Goal: Task Accomplishment & Management: Manage account settings

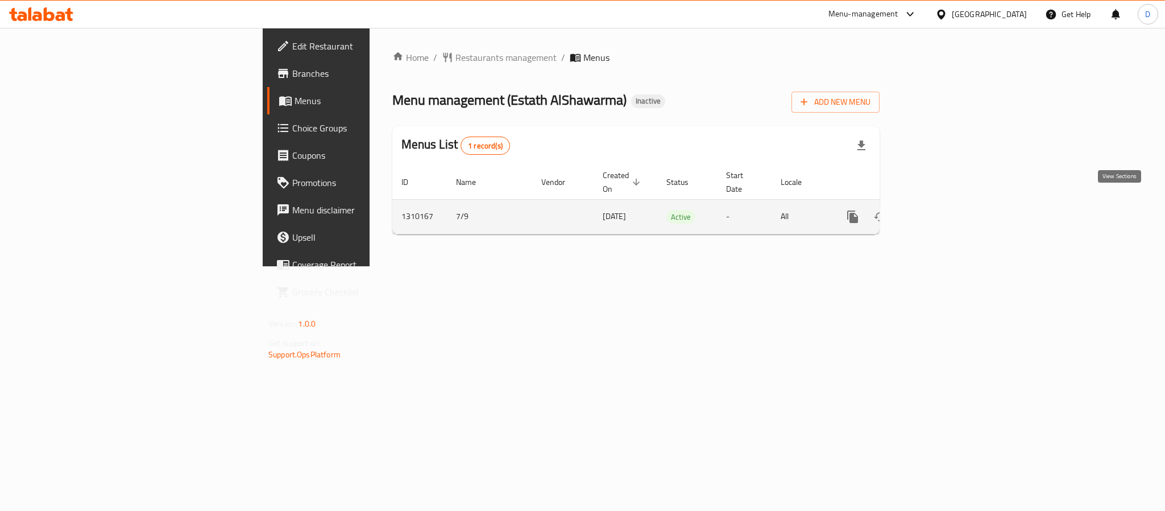
click at [940, 212] on icon "enhanced table" at bounding box center [935, 217] width 10 height 10
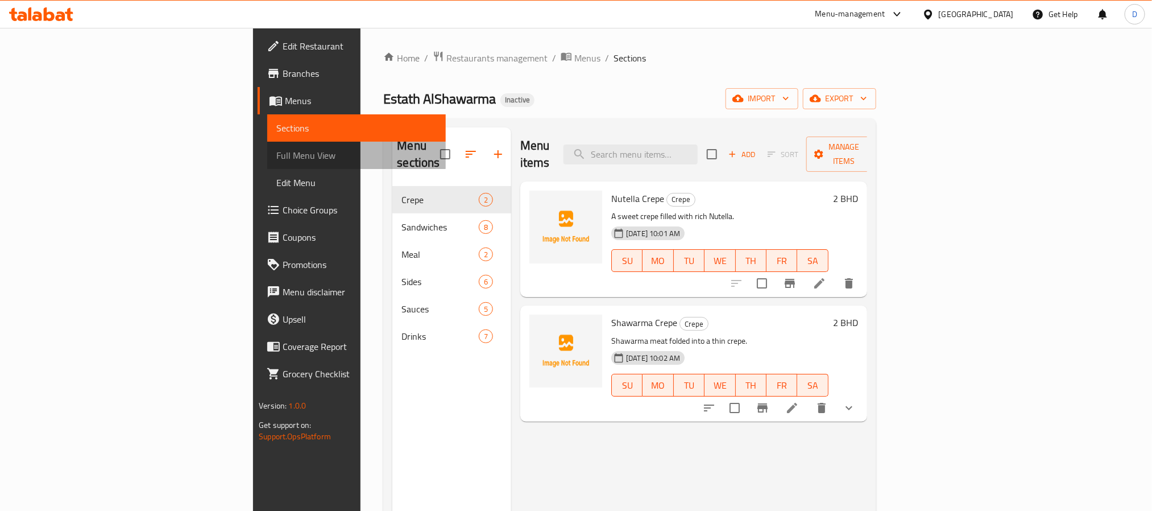
click at [276, 154] on span "Full Menu View" at bounding box center [356, 155] width 160 height 14
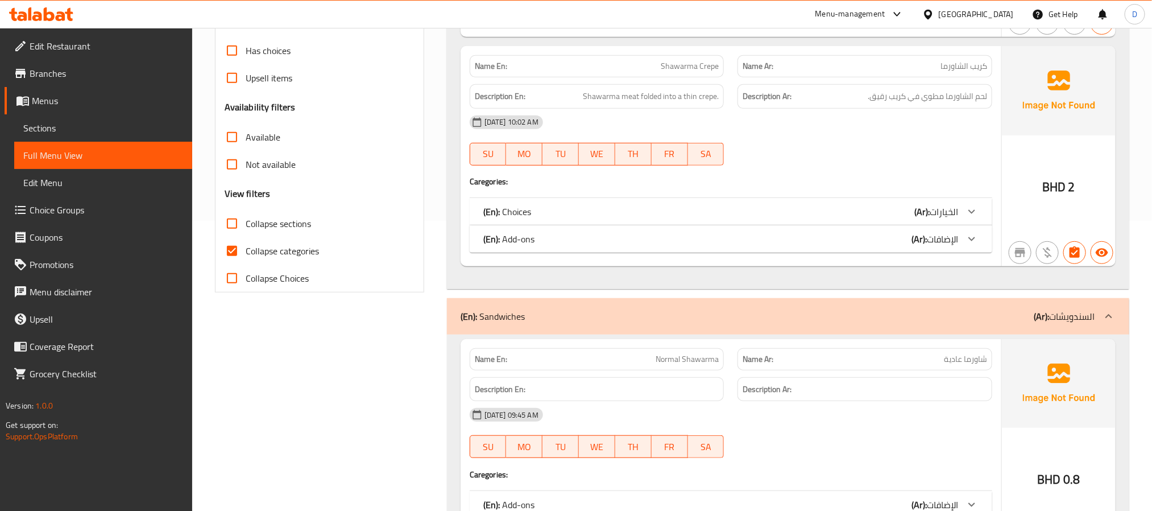
scroll to position [291, 0]
drag, startPoint x: 314, startPoint y: 241, endPoint x: 283, endPoint y: 250, distance: 32.4
click at [283, 250] on span "Collapse categories" at bounding box center [282, 250] width 73 height 14
click at [246, 250] on input "Collapse categories" at bounding box center [231, 250] width 27 height 27
checkbox input "false"
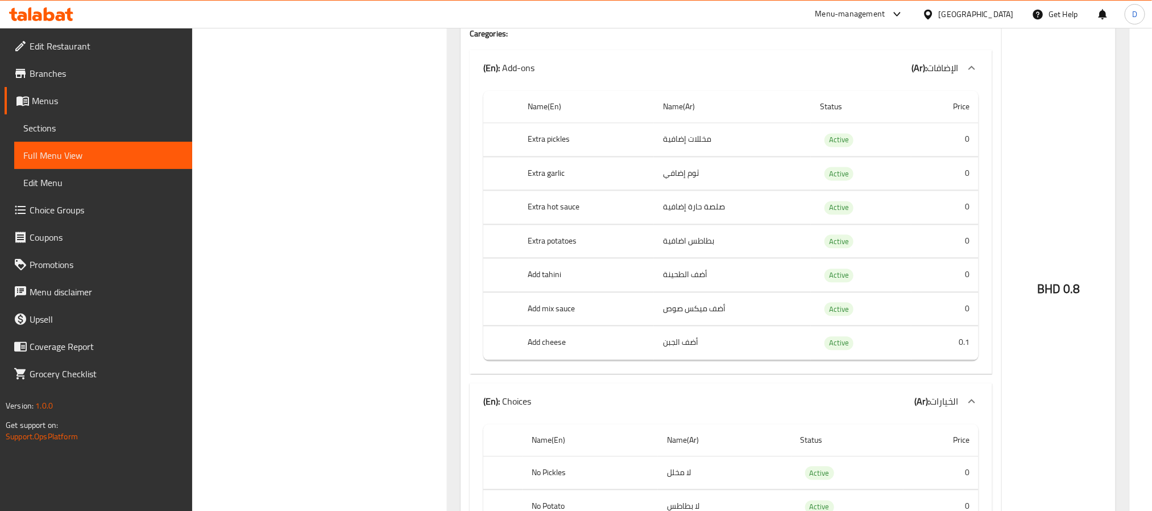
scroll to position [1230, 0]
click at [1071, 82] on div "BHD 0.8" at bounding box center [1059, 259] width 114 height 720
click at [1070, 354] on div "BHD 0.8" at bounding box center [1059, 259] width 114 height 720
click at [1062, 192] on div "BHD 0.8" at bounding box center [1059, 259] width 114 height 720
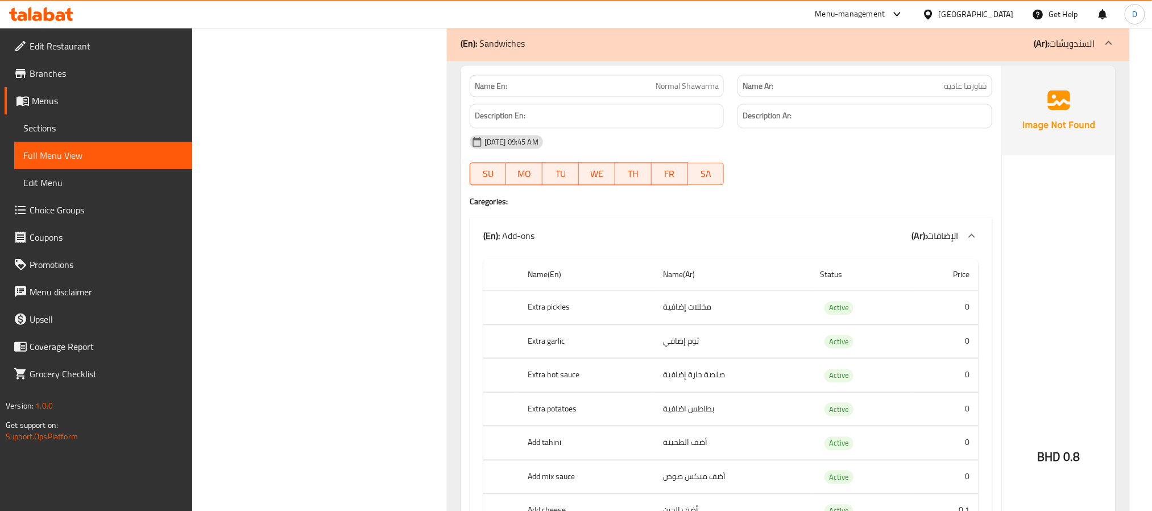
scroll to position [1059, 0]
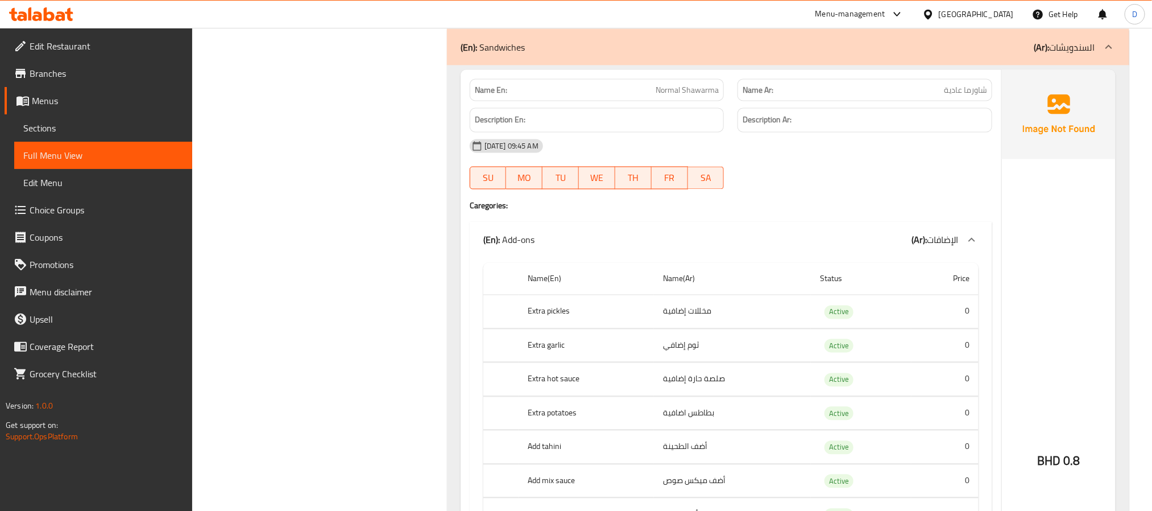
click at [710, 96] on span "Normal Shawarma" at bounding box center [687, 90] width 63 height 12
copy span "Normal Shawarma"
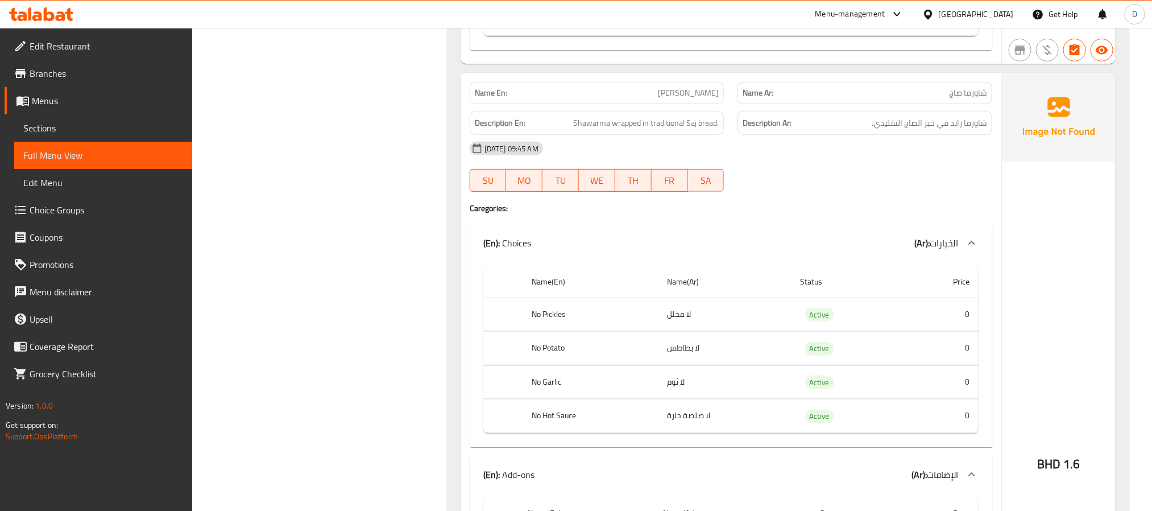
scroll to position [2509, 0]
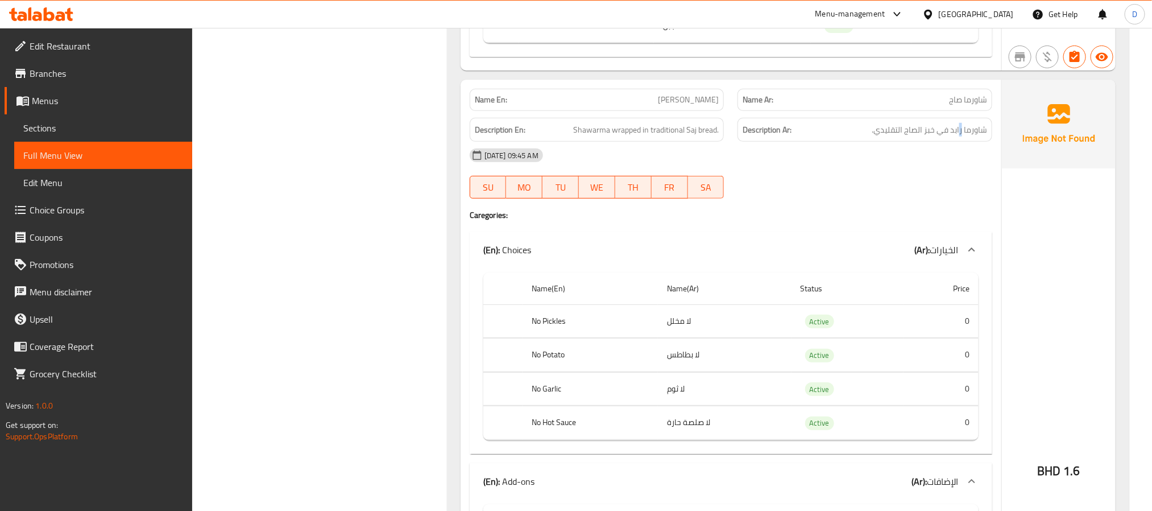
click at [962, 135] on div "Description Ar: شاورما رابد في خبز الصاج التقليدي." at bounding box center [864, 130] width 255 height 24
click at [619, 137] on span "Shawarma wrapped in traditional Saj bread." at bounding box center [646, 130] width 146 height 14
copy span "wrapped"
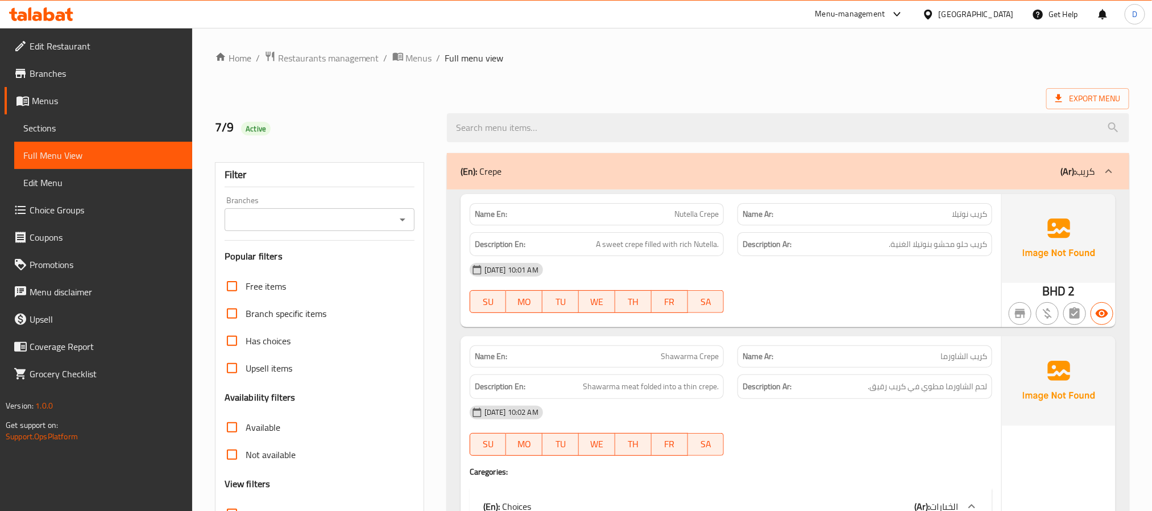
scroll to position [6865, 0]
drag, startPoint x: 69, startPoint y: 206, endPoint x: 48, endPoint y: 212, distance: 21.1
click at [48, 212] on span "Choice Groups" at bounding box center [107, 210] width 154 height 14
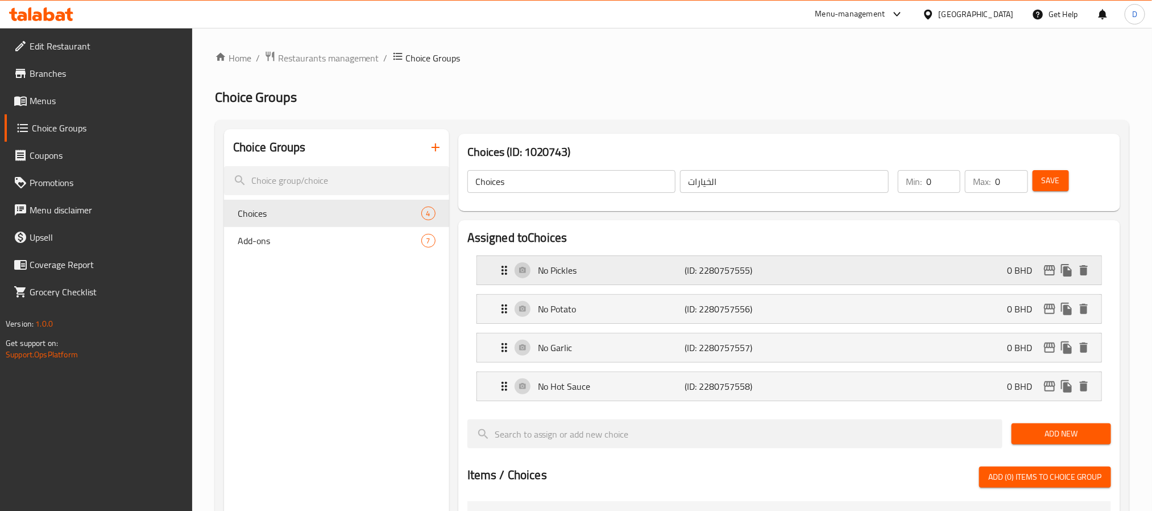
click at [838, 275] on div "No Pickles (ID: 2280757555) 0 BHD" at bounding box center [793, 270] width 590 height 28
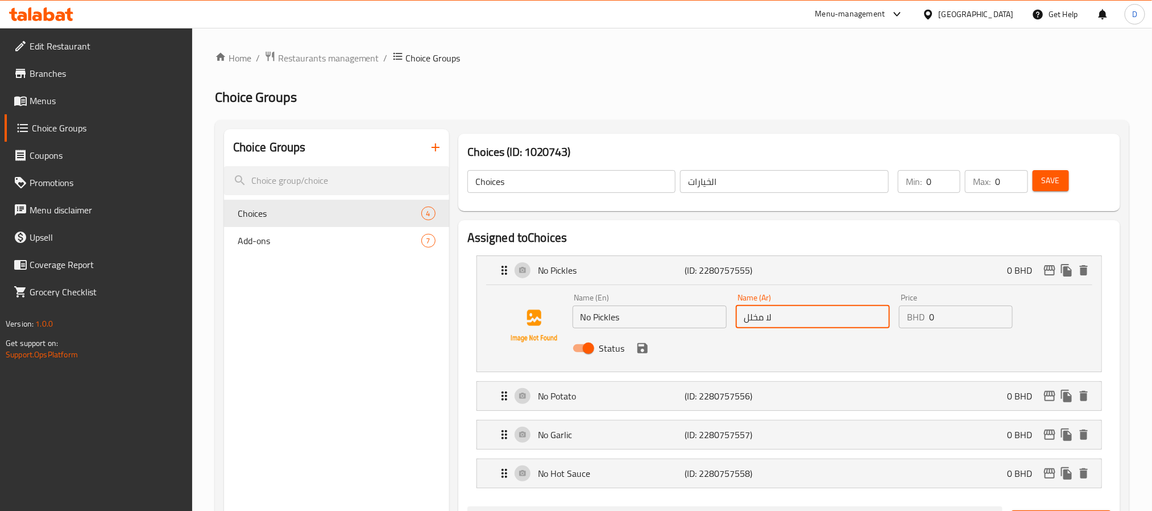
click at [761, 316] on input "لا مخلل" at bounding box center [813, 316] width 154 height 23
type input "بدون مخلل"
click at [776, 324] on input "بدون مخلل" at bounding box center [813, 316] width 154 height 23
click at [647, 353] on icon "save" at bounding box center [643, 348] width 14 height 14
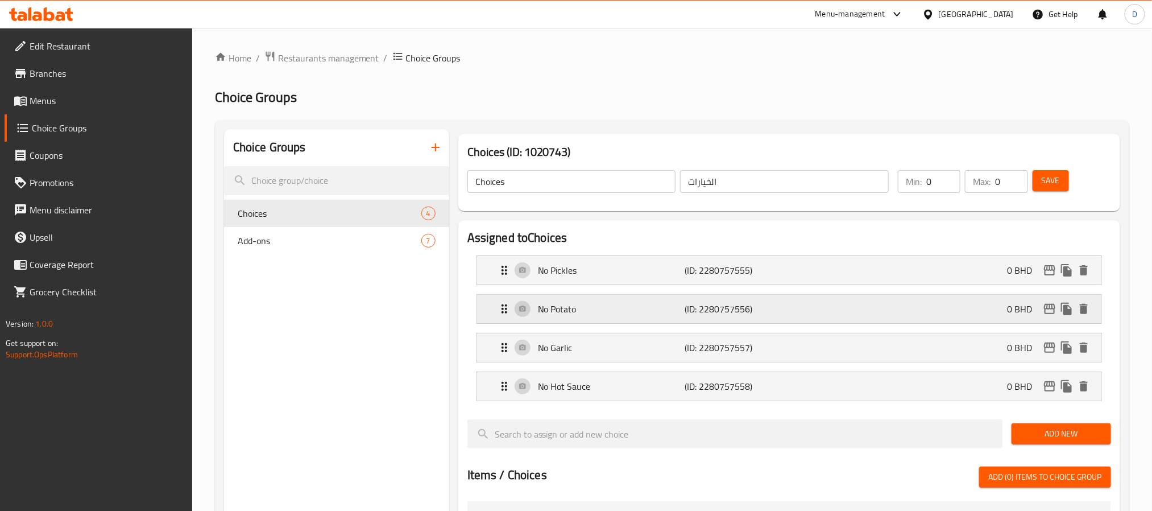
click at [768, 305] on p "(ID: 2280757556)" at bounding box center [734, 309] width 98 height 14
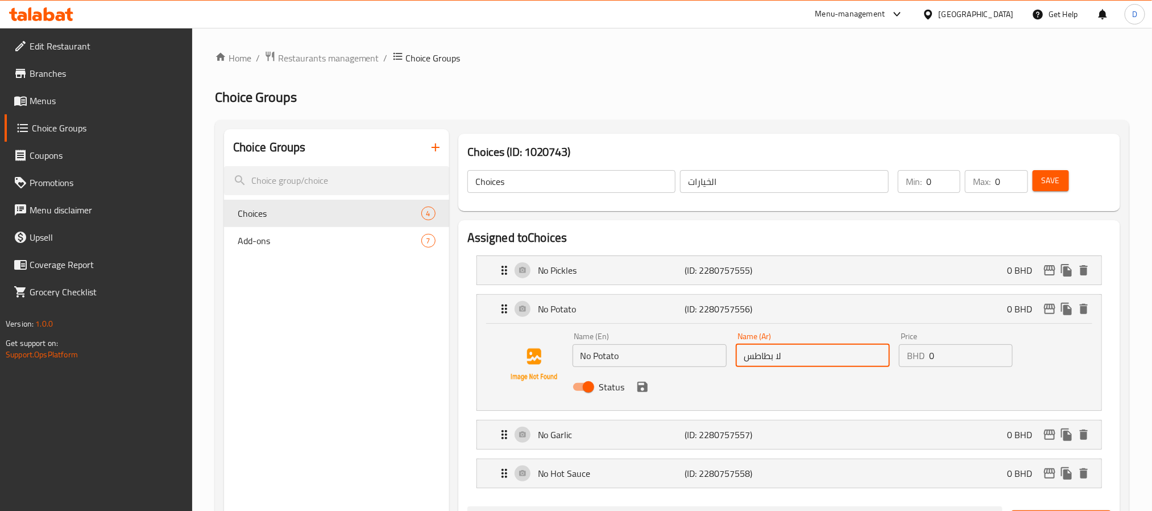
drag, startPoint x: 774, startPoint y: 359, endPoint x: 797, endPoint y: 357, distance: 22.8
click at [797, 357] on input "لا بطاطس" at bounding box center [813, 355] width 154 height 23
paste input "بدون"
click at [647, 391] on icon "save" at bounding box center [642, 387] width 10 height 10
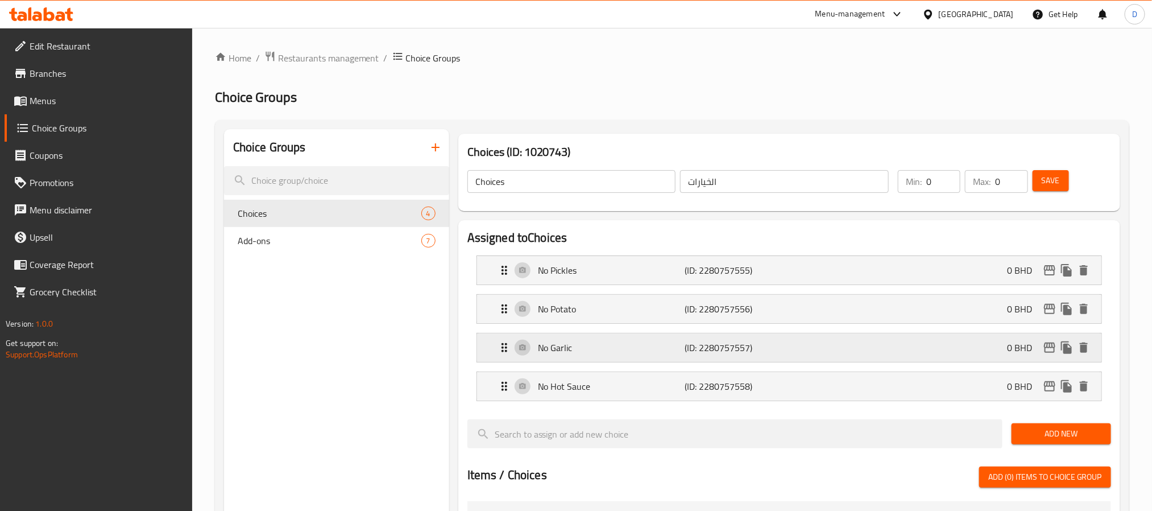
type input "بدون بطاطس"
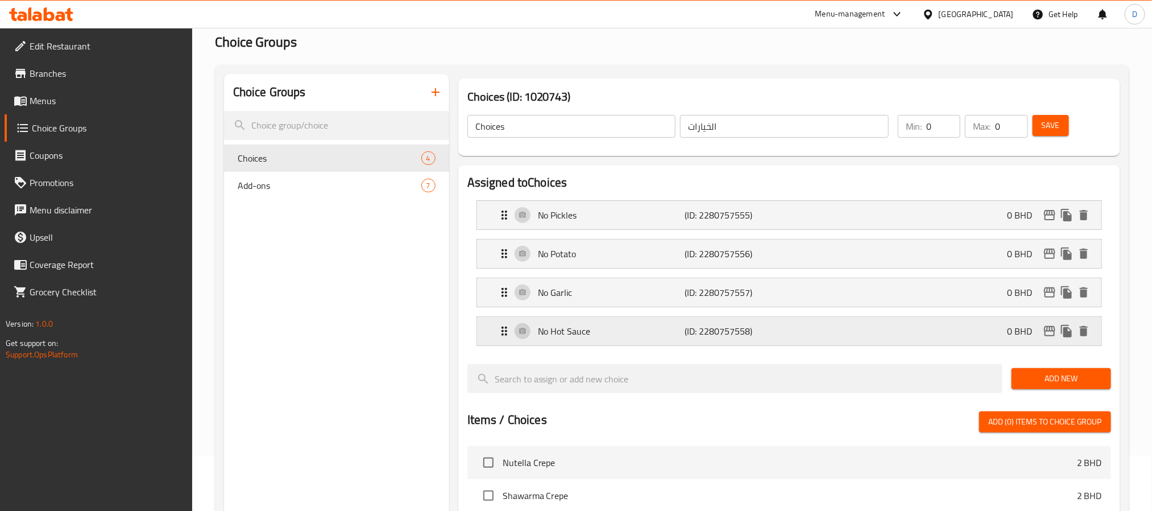
scroll to position [85, 0]
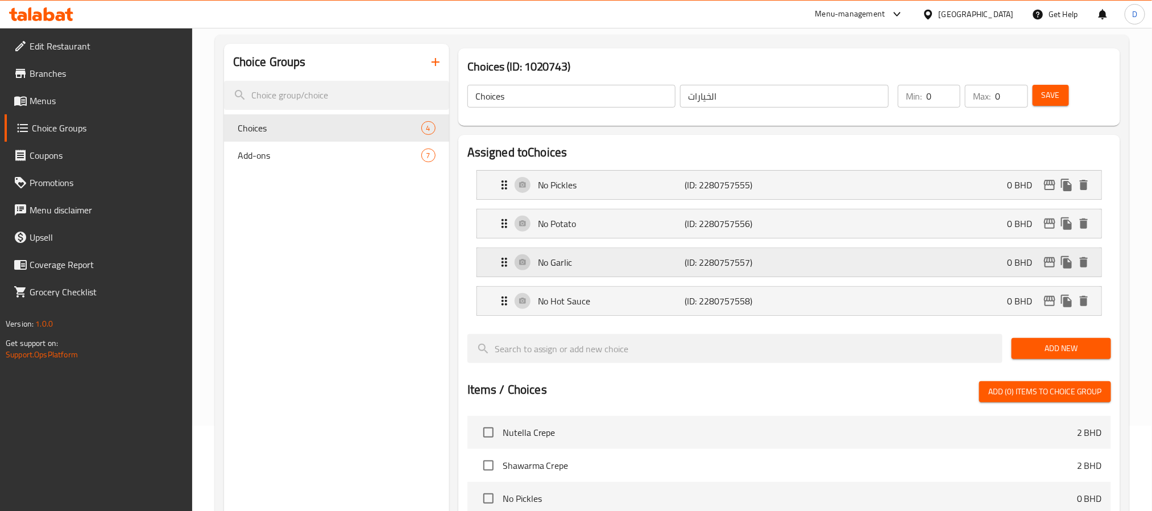
click at [790, 268] on div "No Garlic (ID: 2280757557) 0 BHD" at bounding box center [793, 262] width 590 height 28
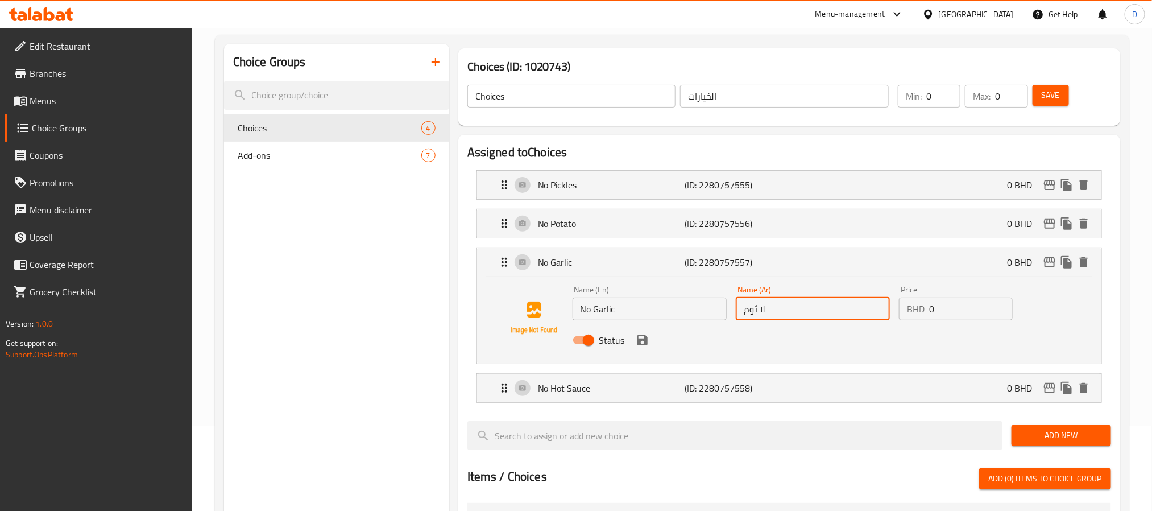
drag, startPoint x: 760, startPoint y: 316, endPoint x: 780, endPoint y: 316, distance: 19.9
click at [780, 316] on input "لا ثوم" at bounding box center [813, 308] width 154 height 23
paste input "بدون"
click at [641, 345] on icon "save" at bounding box center [642, 340] width 10 height 10
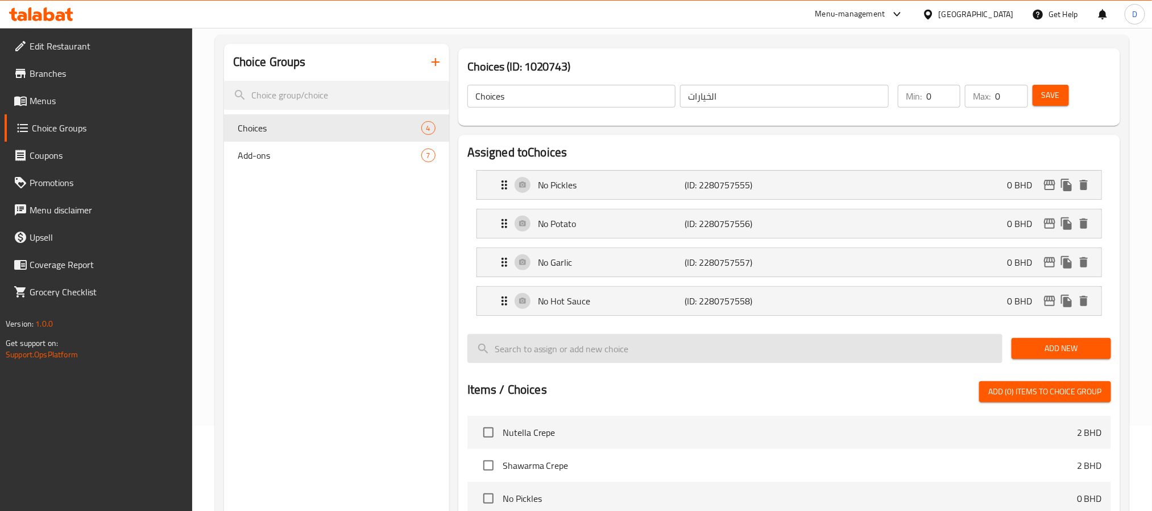
type input "بدون ثوم"
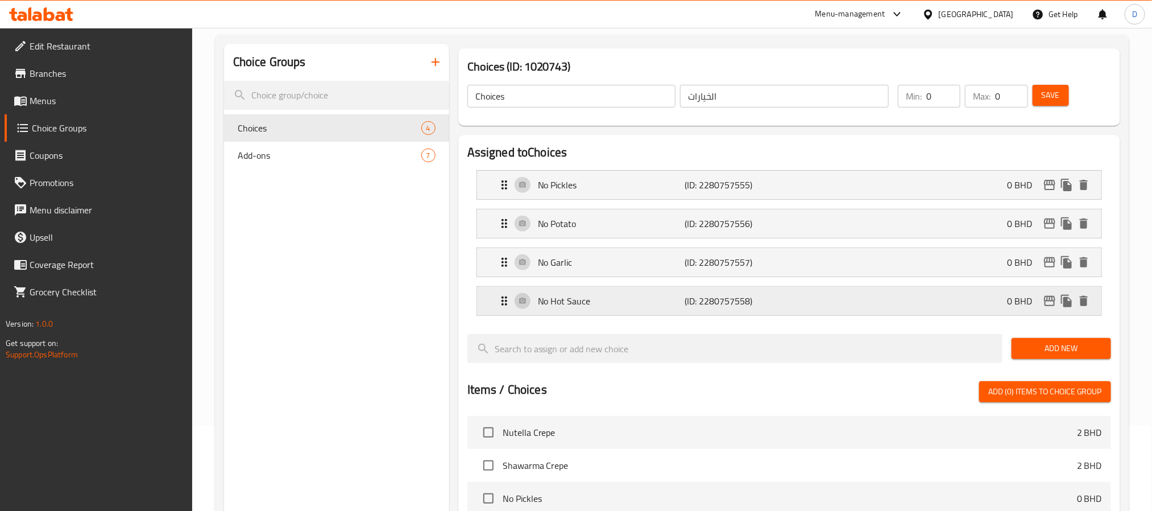
click at [765, 311] on div "No Hot Sauce (ID: 2280757558) 0 BHD" at bounding box center [793, 301] width 590 height 28
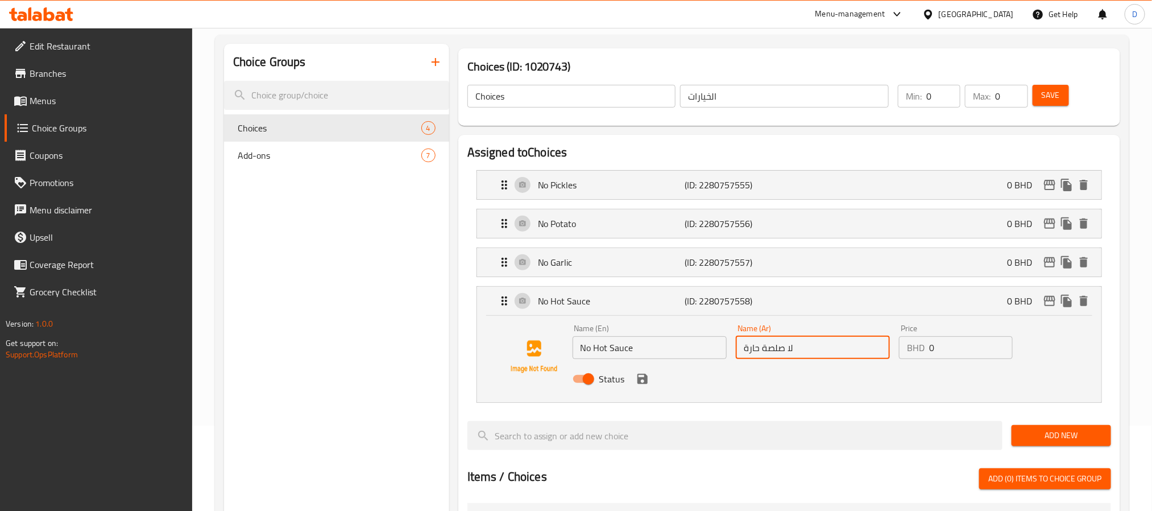
drag, startPoint x: 788, startPoint y: 348, endPoint x: 805, endPoint y: 346, distance: 17.1
click at [805, 346] on input "لا صلصة حارة" at bounding box center [813, 347] width 154 height 23
paste input "بدون"
click at [645, 384] on icon "save" at bounding box center [642, 379] width 10 height 10
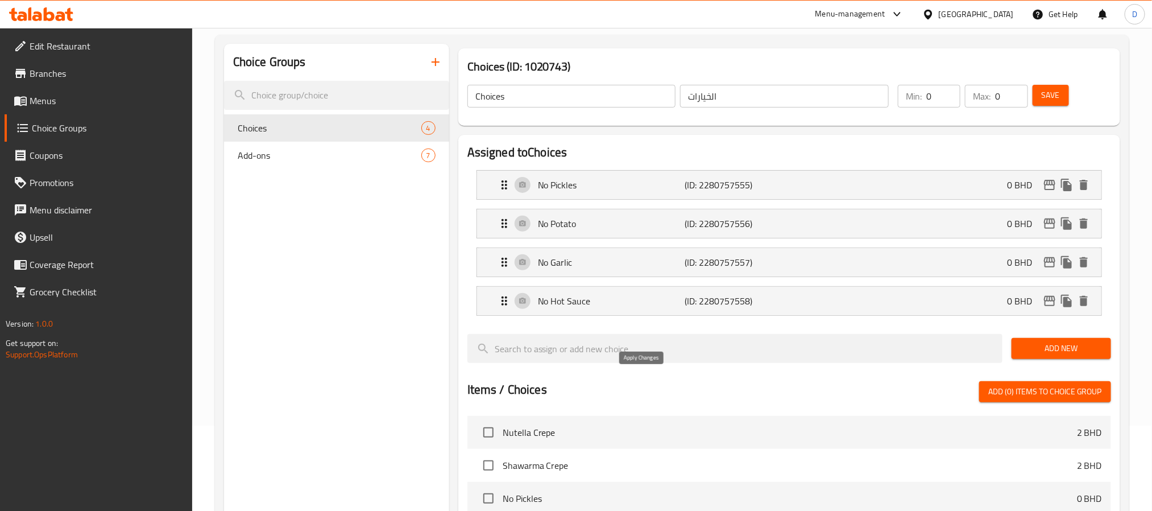
type input "بدون صلصة حارة"
click at [1044, 93] on span "Save" at bounding box center [1051, 95] width 18 height 14
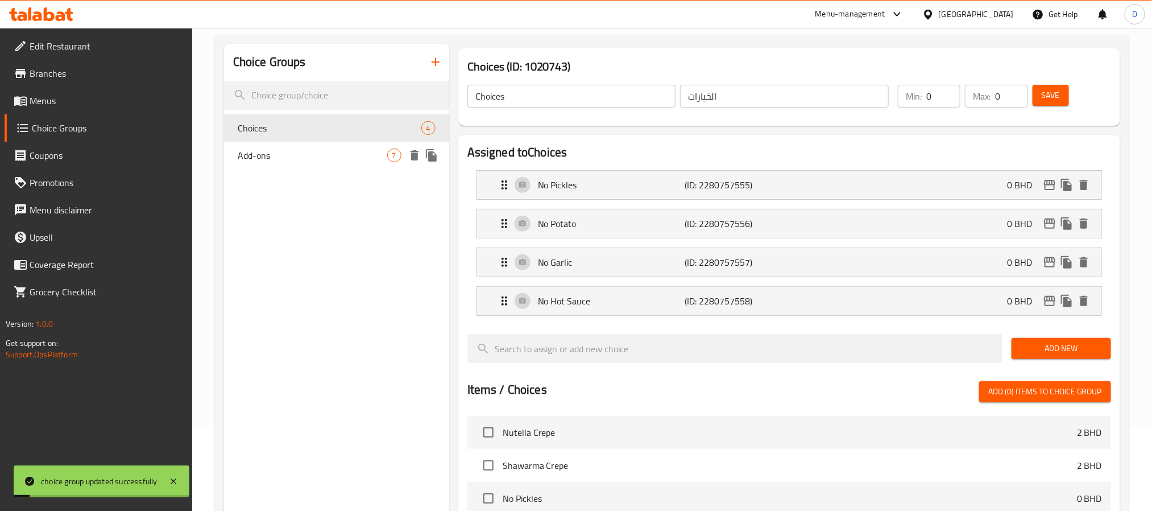
click at [309, 154] on span "Add-ons" at bounding box center [313, 155] width 150 height 14
type input "Add-ons"
type input "الإضافات"
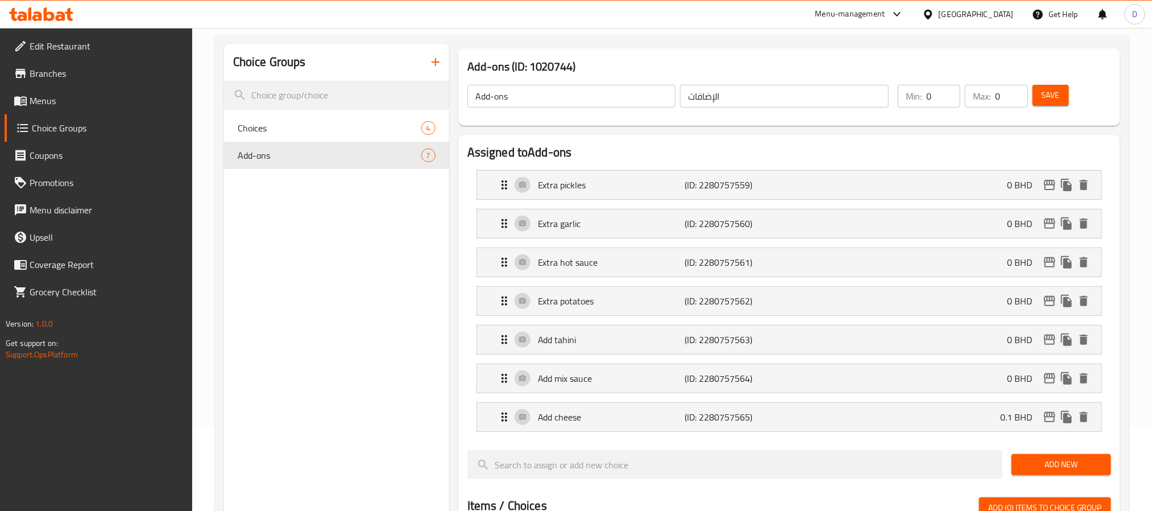
drag, startPoint x: 77, startPoint y: 99, endPoint x: 106, endPoint y: 99, distance: 29.6
click at [77, 99] on span "Menus" at bounding box center [107, 101] width 154 height 14
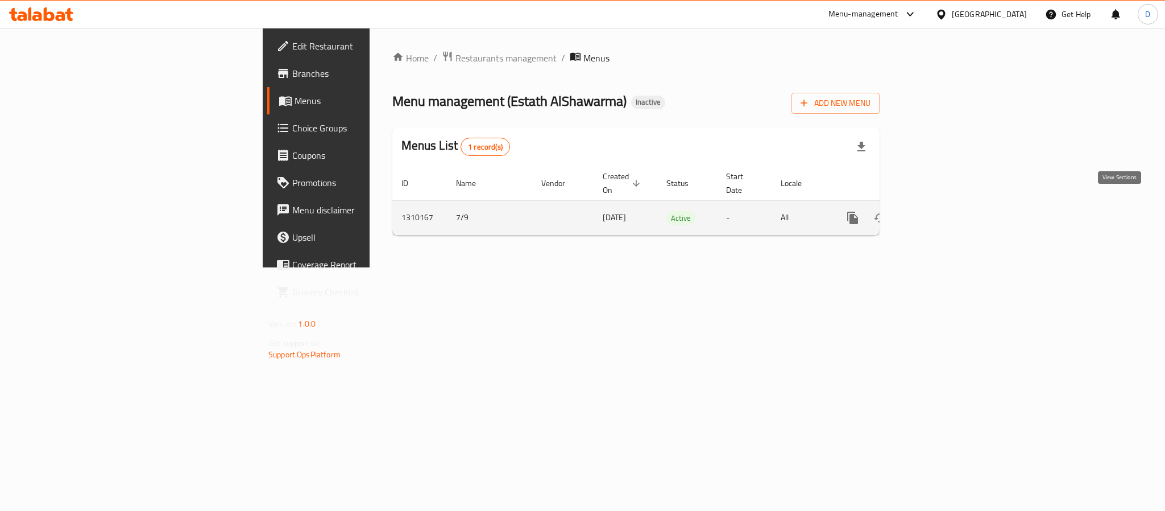
click at [942, 211] on icon "enhanced table" at bounding box center [935, 218] width 14 height 14
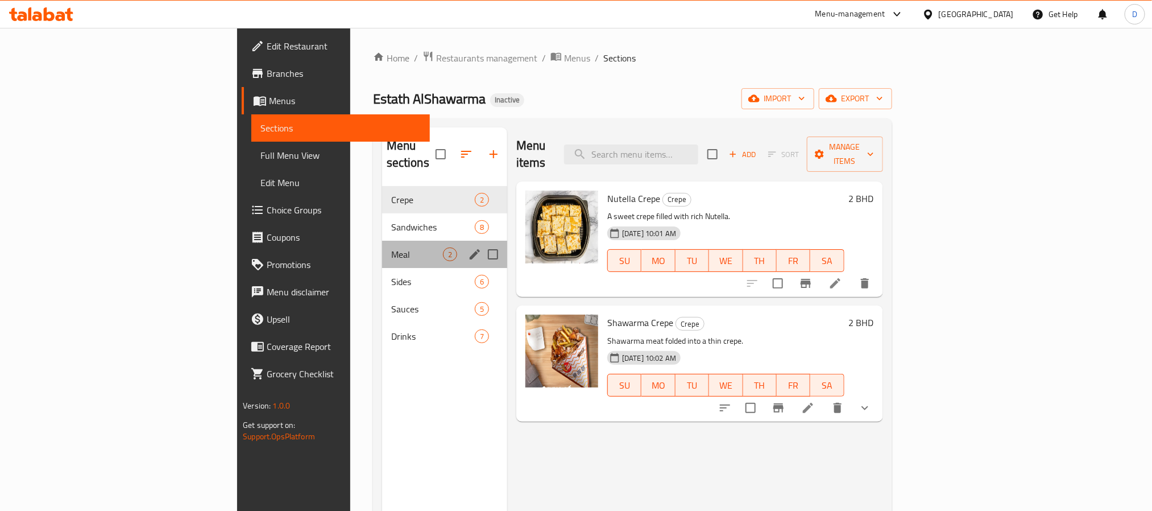
click at [382, 241] on div "Meal 2" at bounding box center [444, 254] width 125 height 27
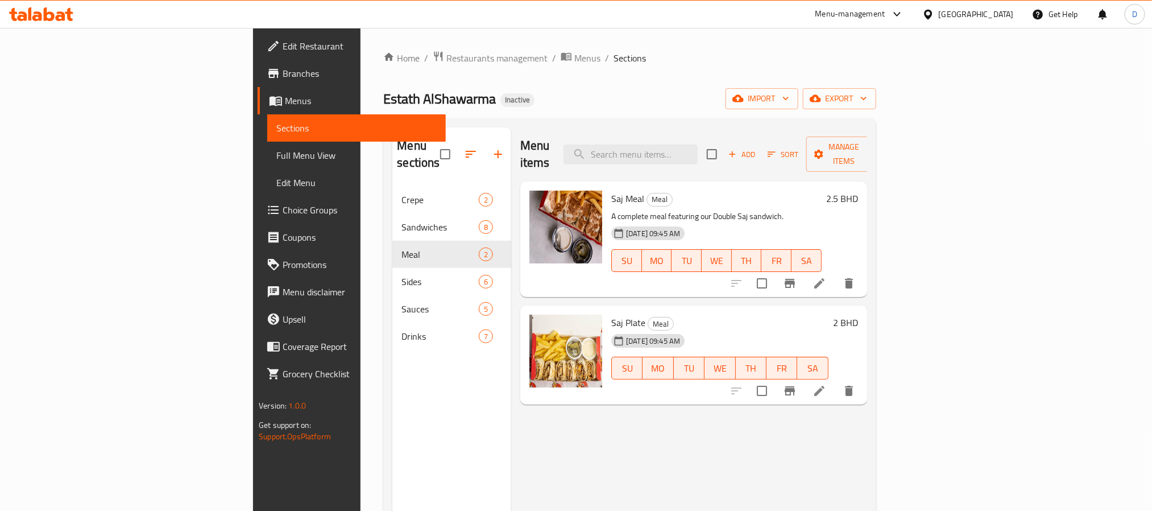
click at [835, 273] on li at bounding box center [819, 283] width 32 height 20
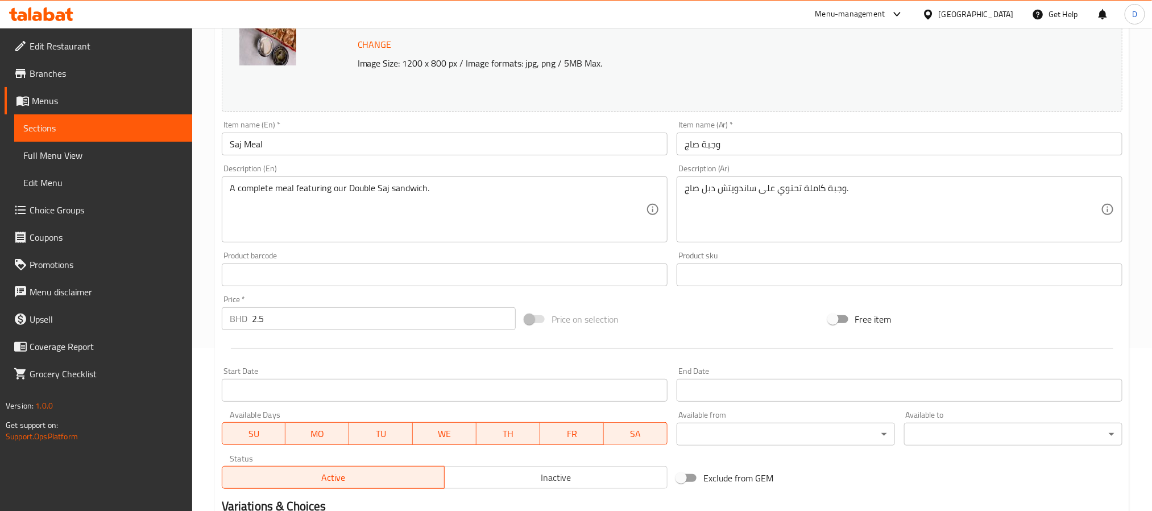
scroll to position [308, 0]
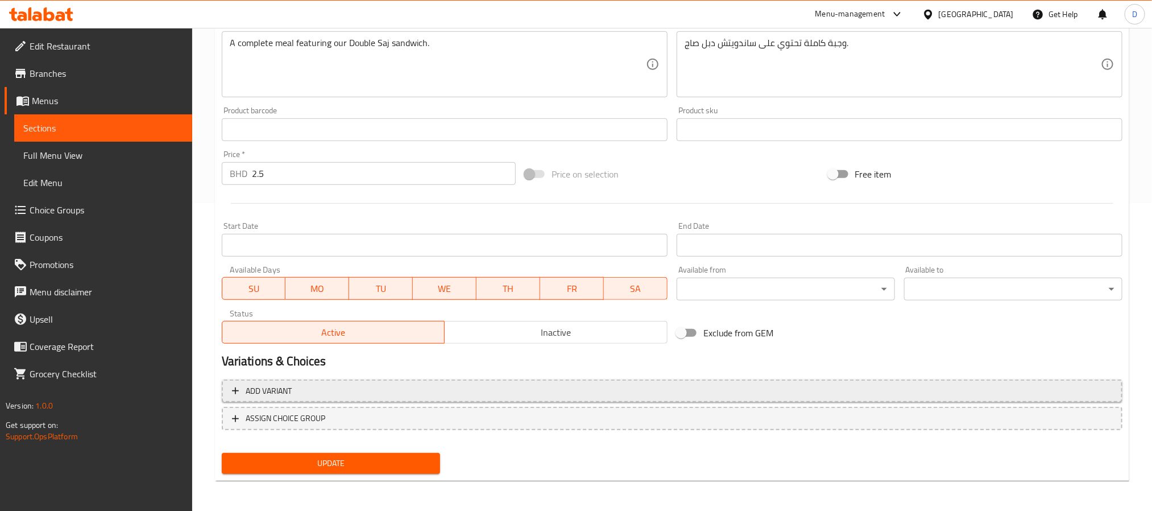
click at [450, 401] on button "Add variant" at bounding box center [672, 390] width 901 height 23
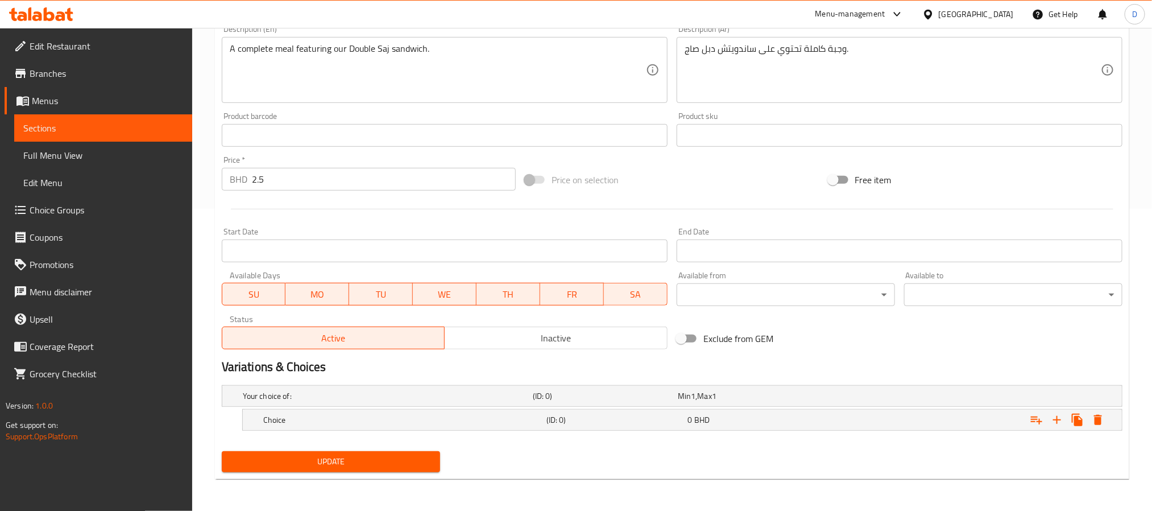
scroll to position [302, 0]
click at [737, 396] on div "Min 1 , Max 1" at bounding box center [748, 395] width 140 height 11
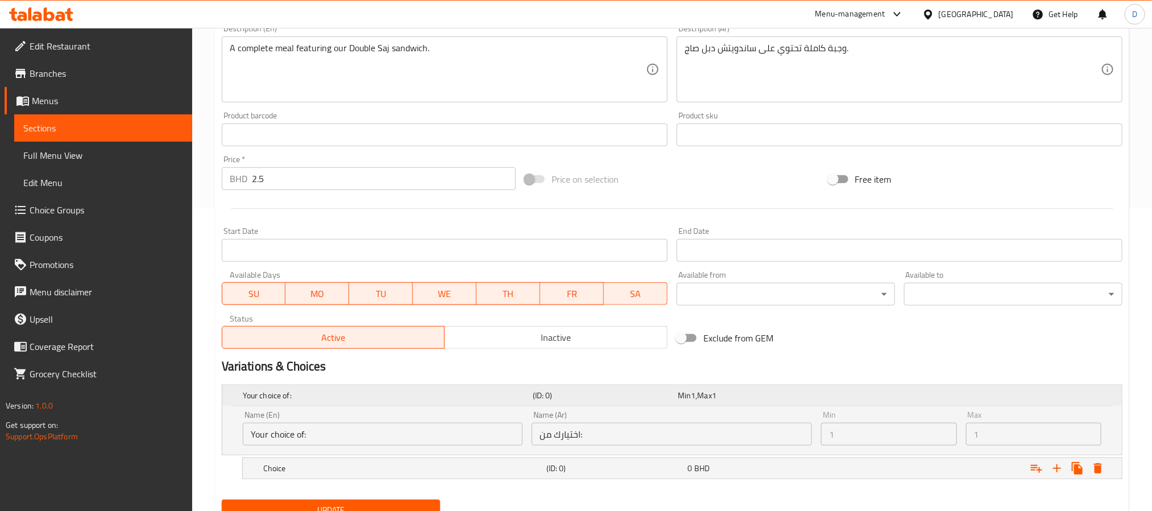
scroll to position [351, 0]
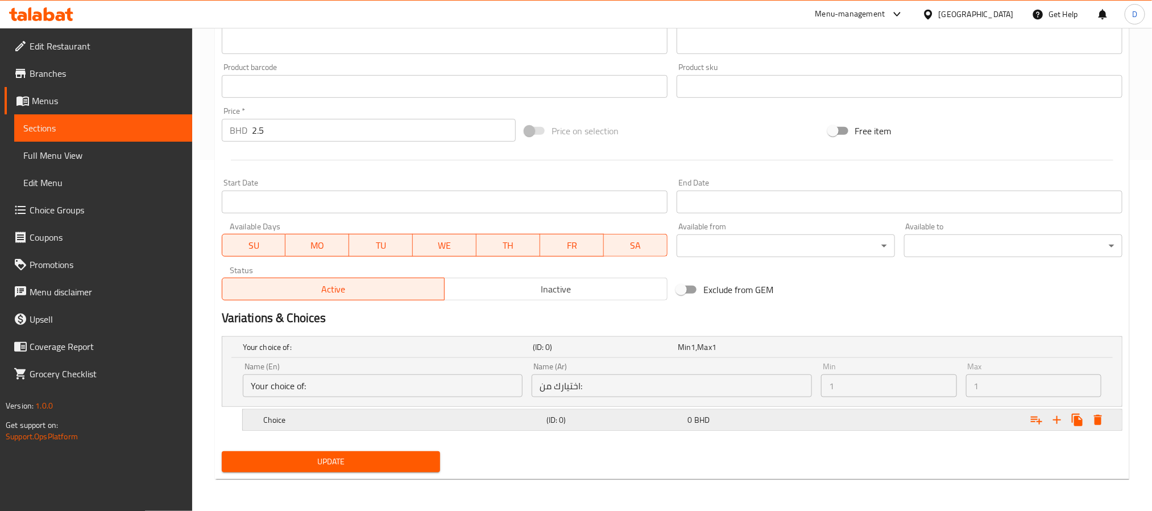
click at [774, 428] on div "Choice (ID: 0) 0 BHD" at bounding box center [685, 419] width 849 height 25
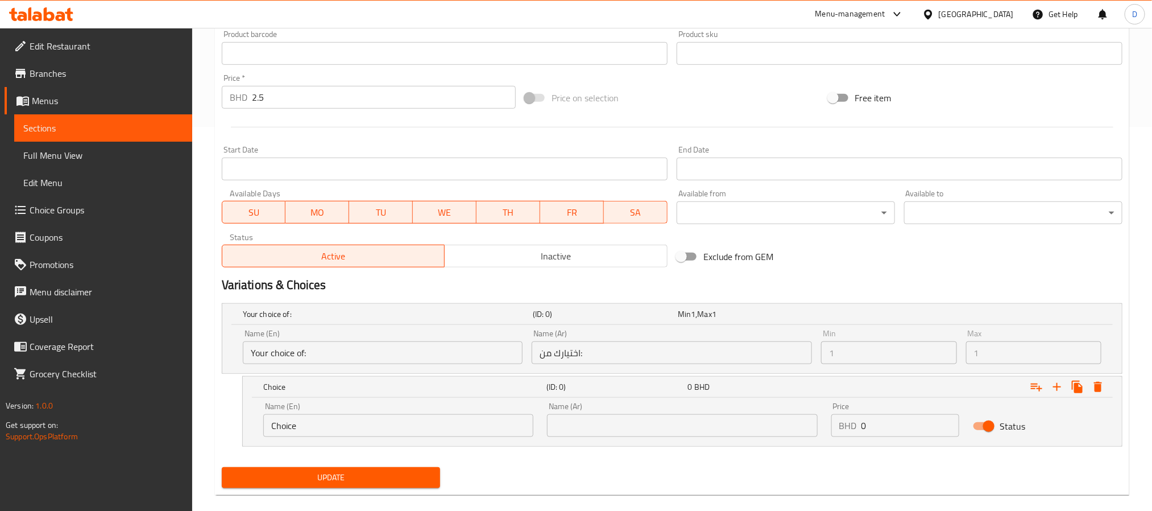
scroll to position [400, 0]
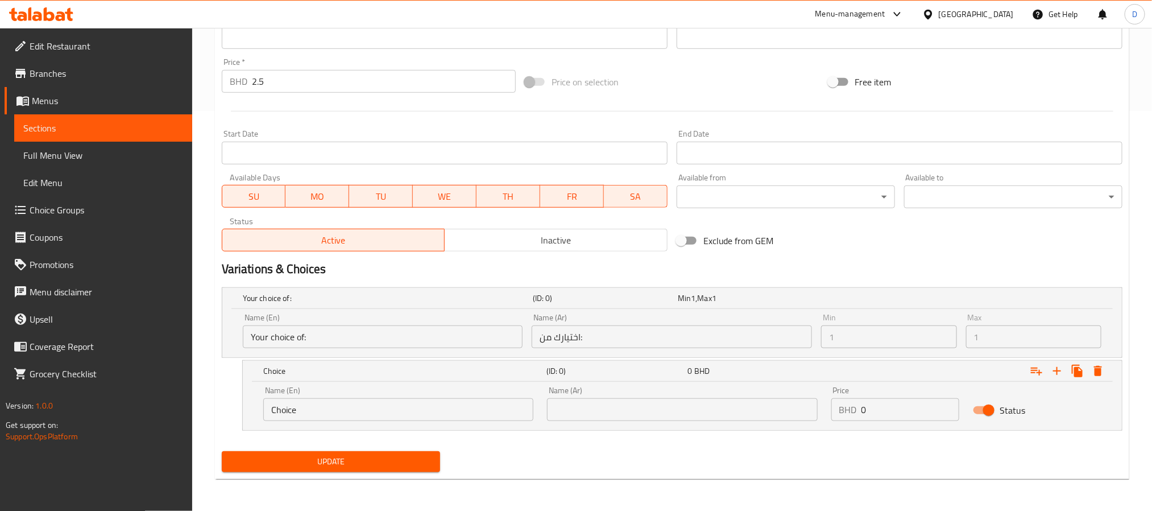
click at [430, 325] on input "Your choice of:" at bounding box center [383, 336] width 280 height 23
click at [425, 292] on h5 "Your choice of:" at bounding box center [385, 297] width 285 height 11
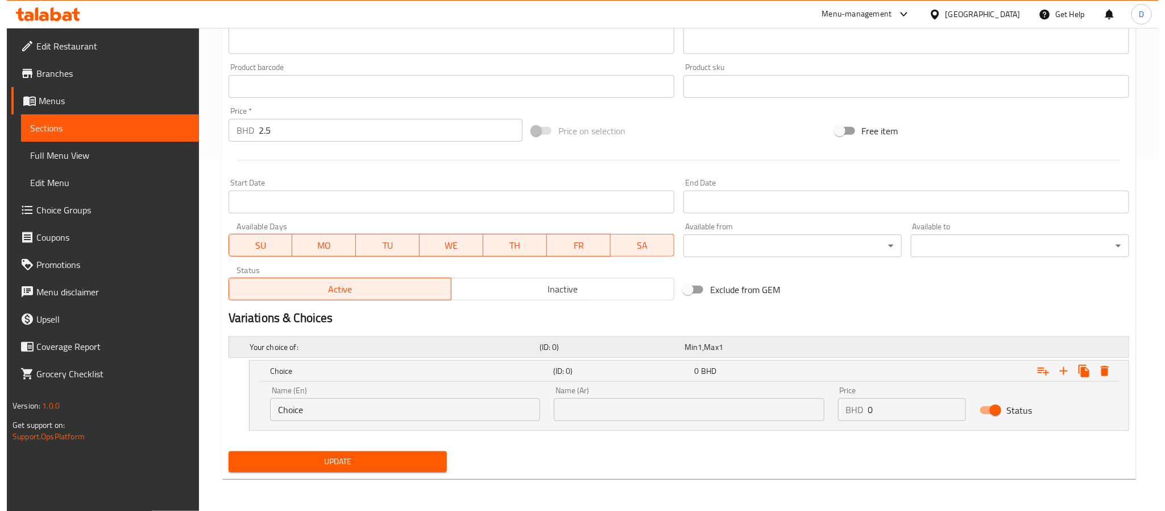
scroll to position [351, 0]
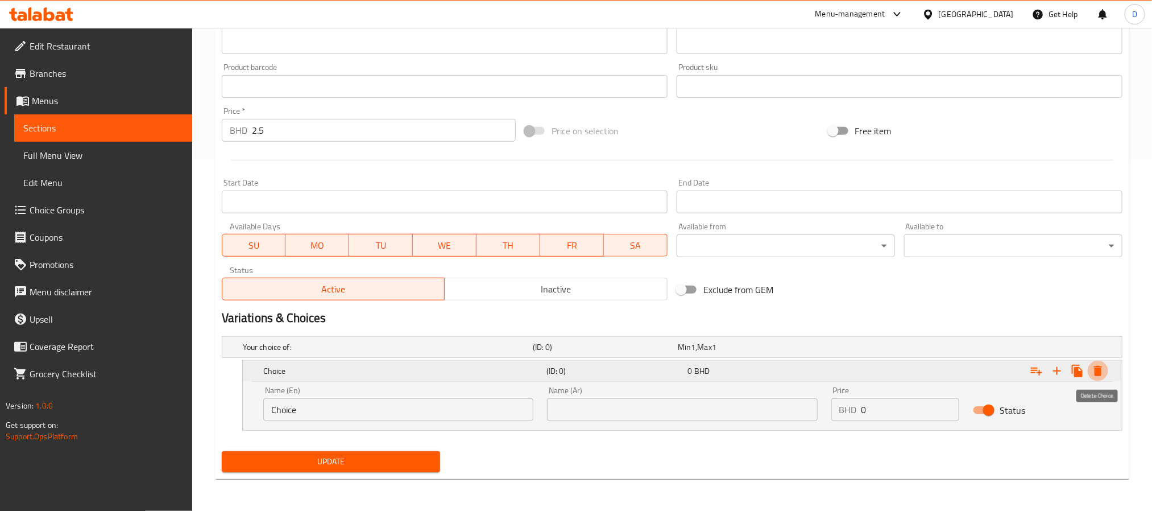
click at [1099, 372] on icon "Expand" at bounding box center [1098, 371] width 8 height 10
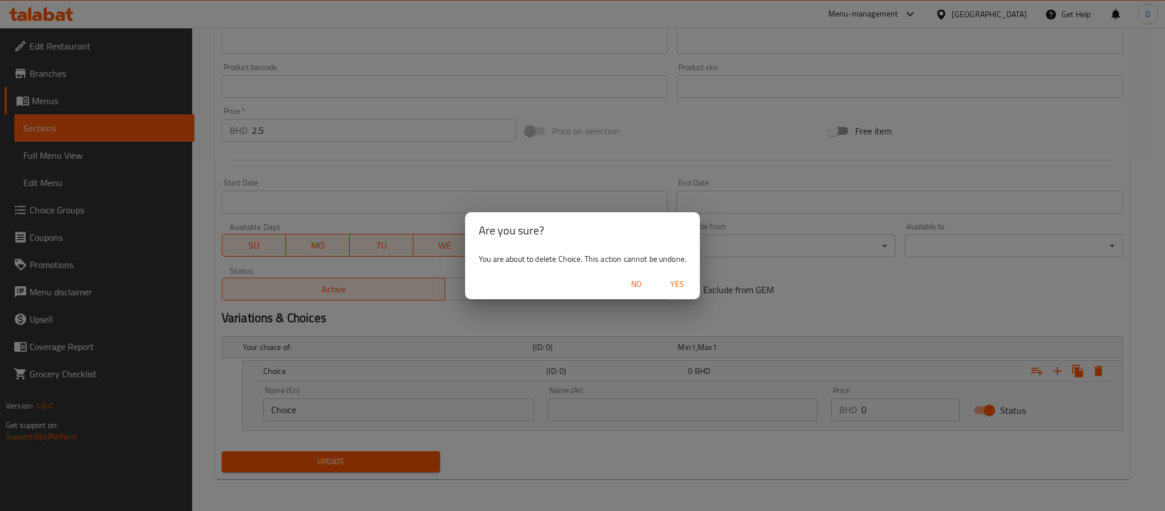
click at [674, 277] on span "Yes" at bounding box center [677, 284] width 27 height 14
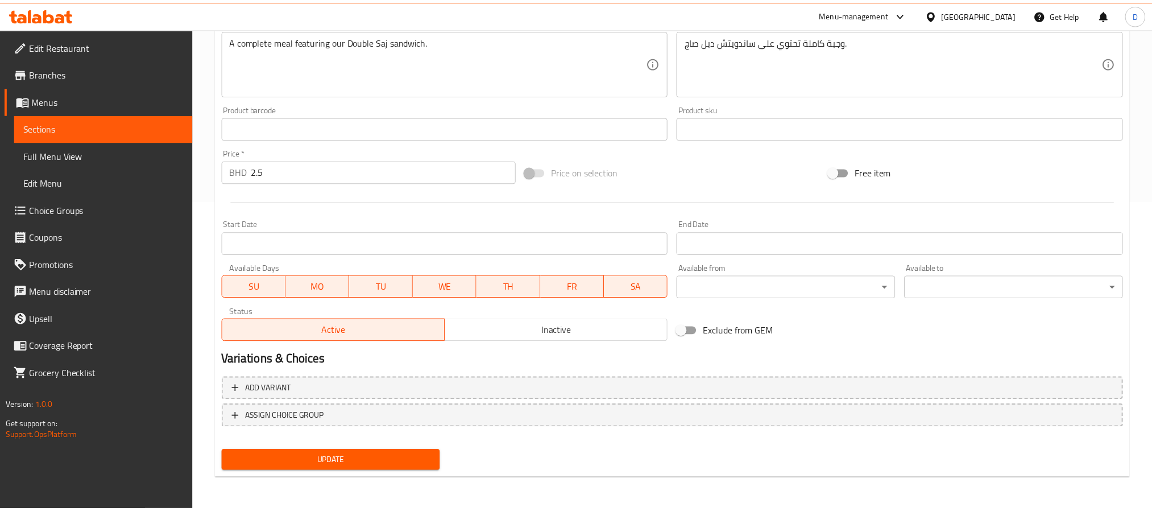
scroll to position [308, 0]
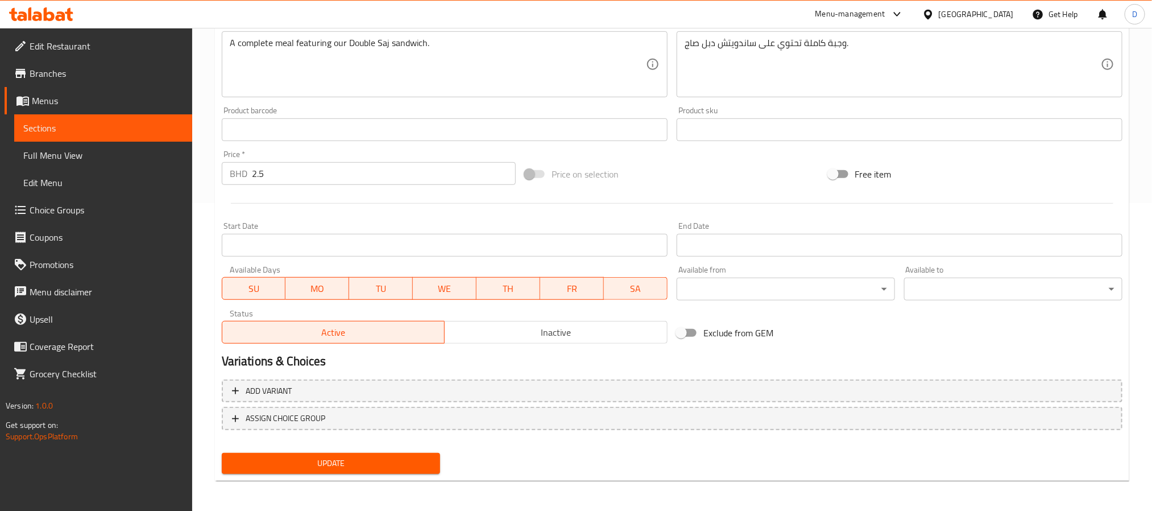
click at [80, 207] on span "Choice Groups" at bounding box center [107, 210] width 154 height 14
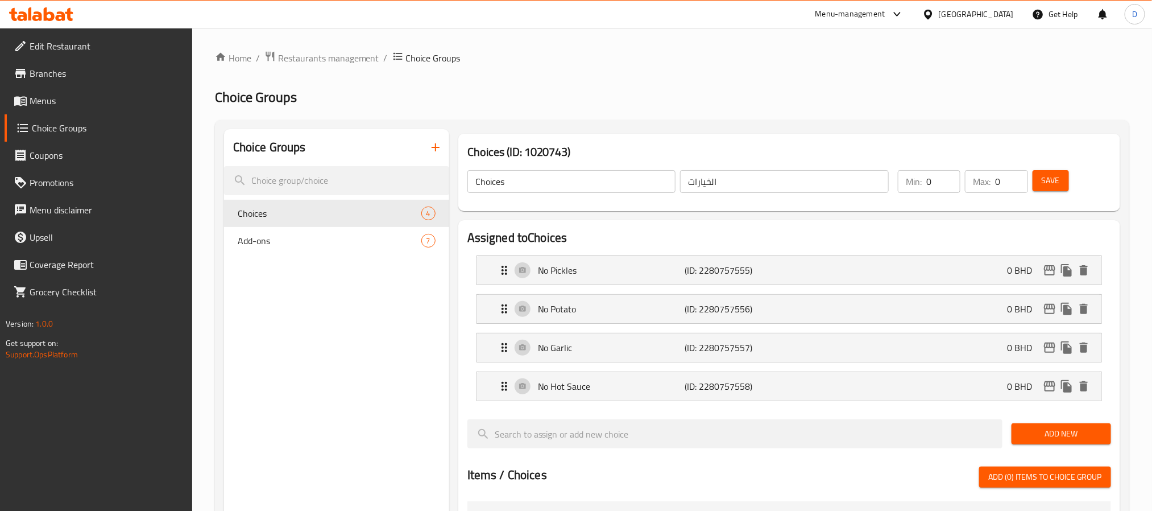
click at [437, 157] on button "button" at bounding box center [435, 147] width 27 height 27
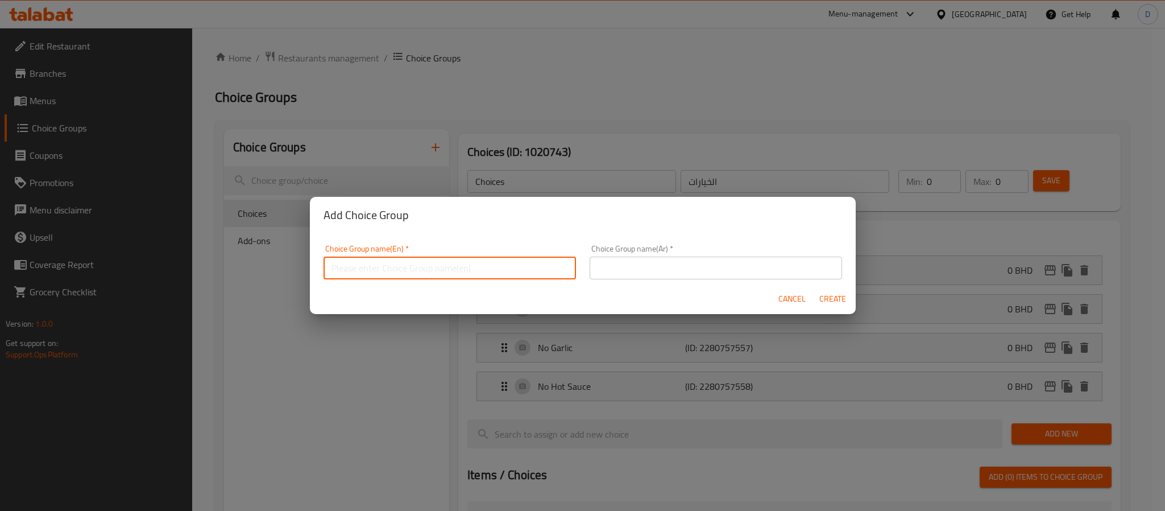
click at [493, 263] on input "text" at bounding box center [450, 267] width 252 height 23
type input "Add On's:"
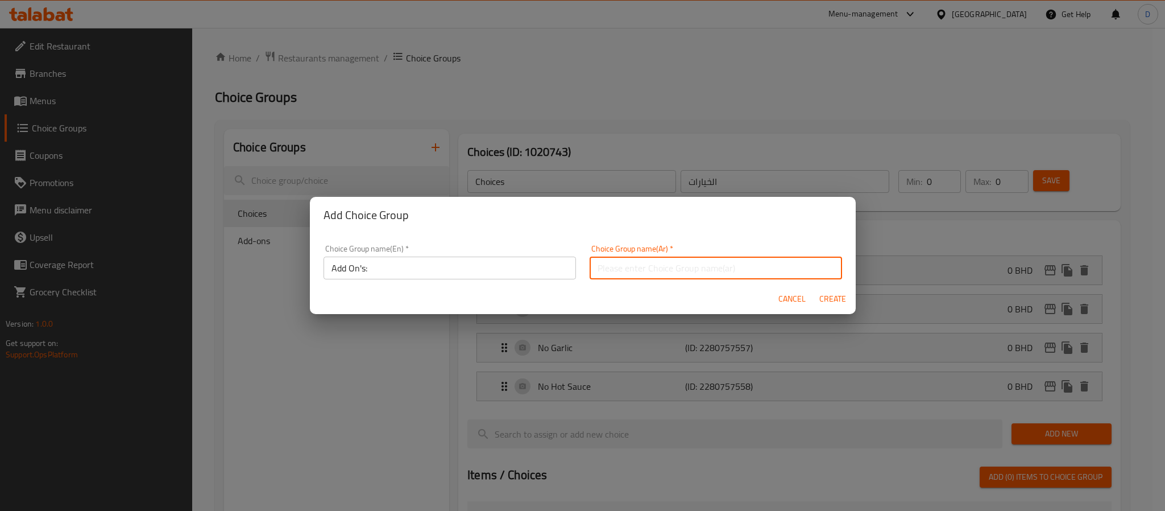
drag, startPoint x: 658, startPoint y: 260, endPoint x: 669, endPoint y: 265, distance: 11.4
click at [658, 260] on input "text" at bounding box center [716, 267] width 252 height 23
type input "الاضافات"
click at [834, 300] on span "Create" at bounding box center [832, 299] width 27 height 14
type input "Add On's:"
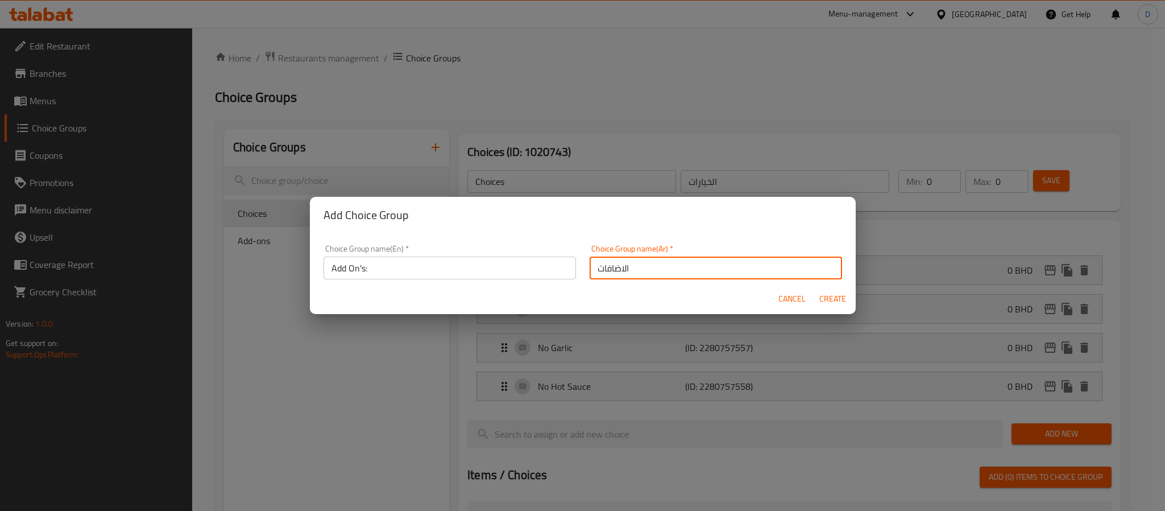
type input "الاضافات"
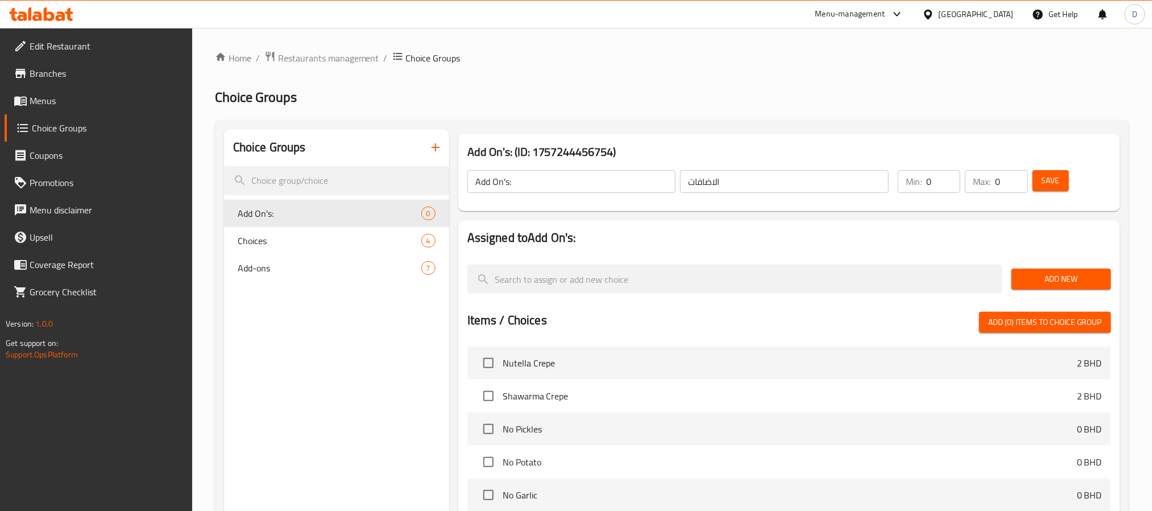
click at [1077, 273] on span "Add New" at bounding box center [1061, 279] width 81 height 14
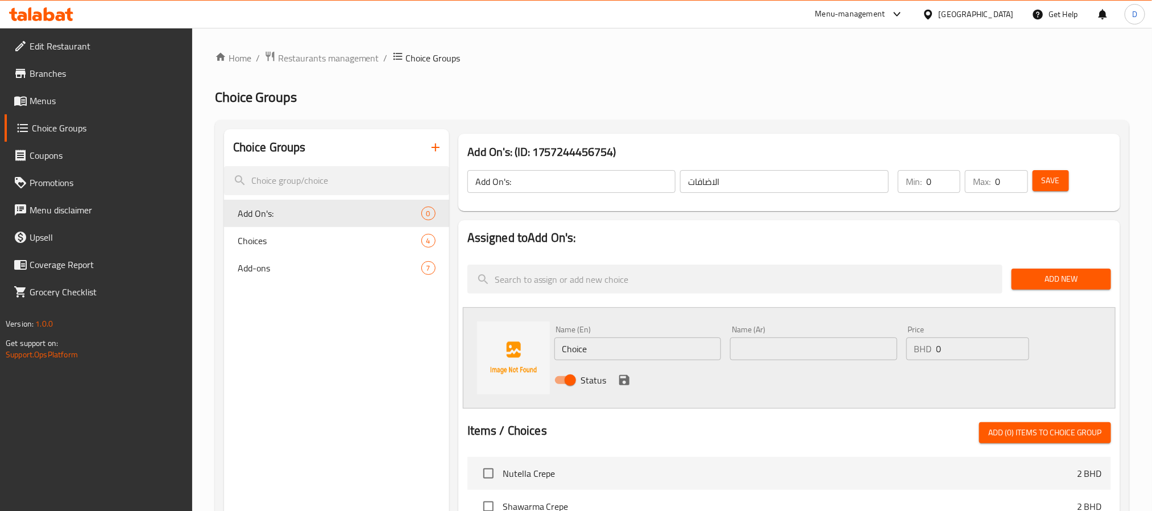
click at [667, 337] on input "Choice" at bounding box center [637, 348] width 167 height 23
type input "ؤ"
type input "cheese"
type input "جبنة"
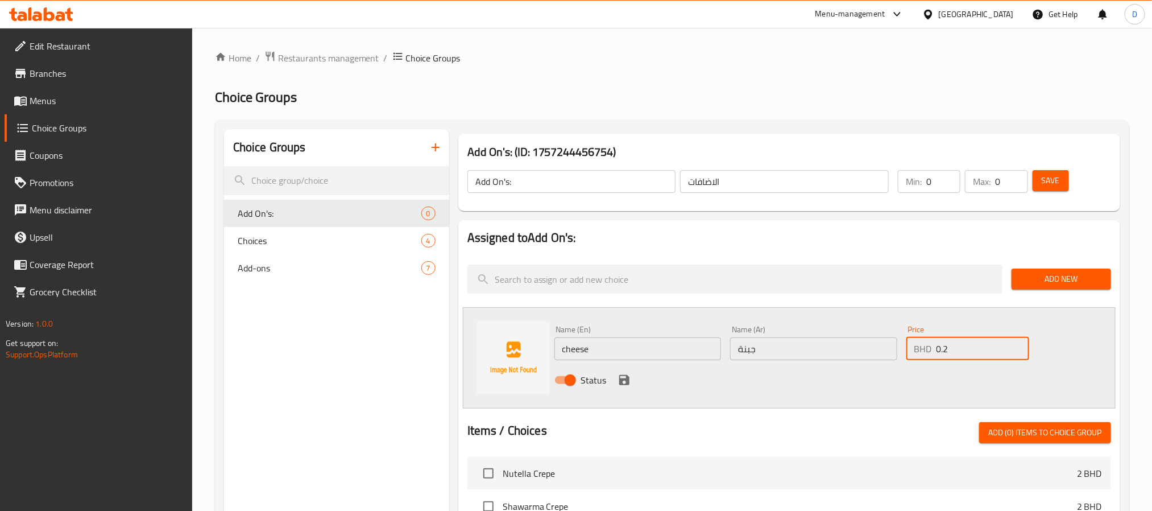
type input "0.2"
click at [623, 378] on icon "save" at bounding box center [625, 380] width 14 height 14
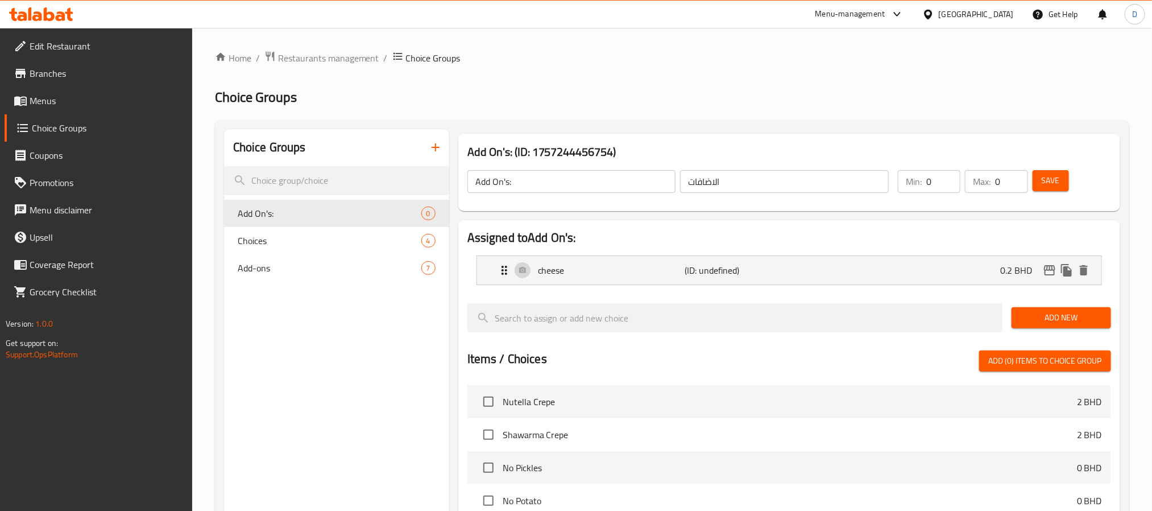
click at [1046, 173] on span "Save" at bounding box center [1051, 180] width 18 height 14
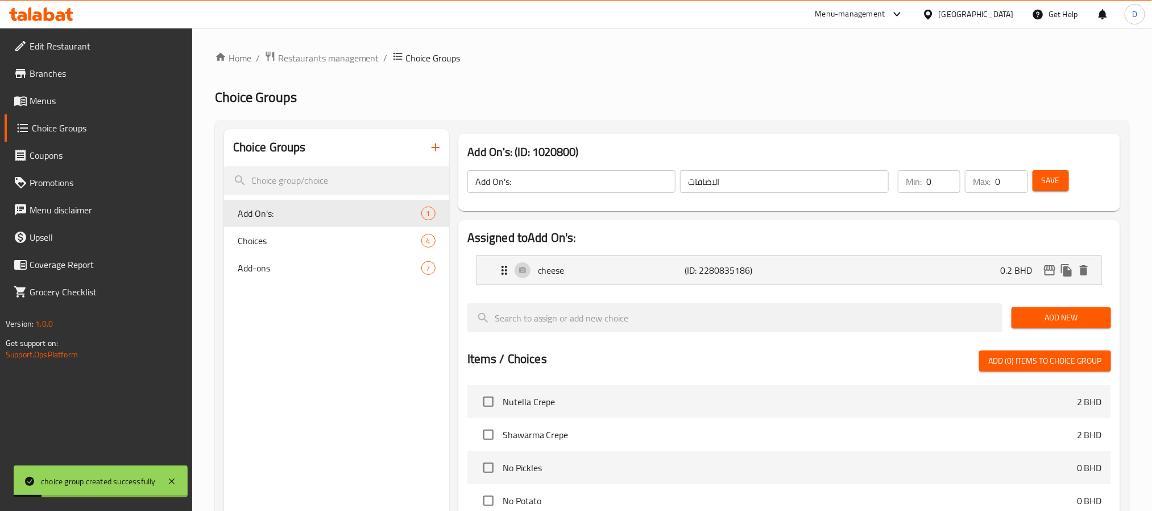
click at [435, 146] on icon "button" at bounding box center [436, 147] width 8 height 8
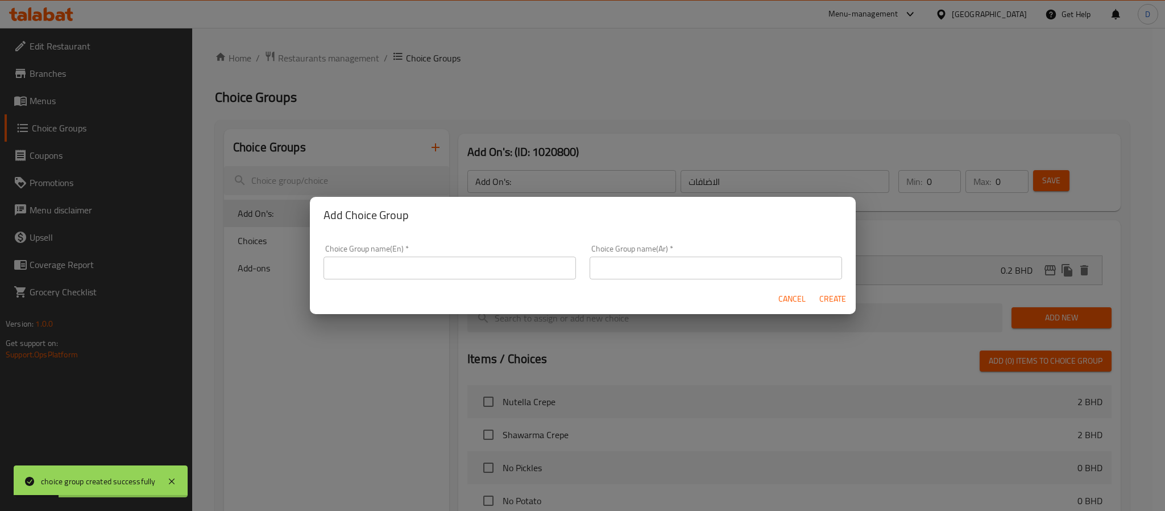
click at [384, 261] on input "text" at bounding box center [450, 267] width 252 height 23
type input "ش"
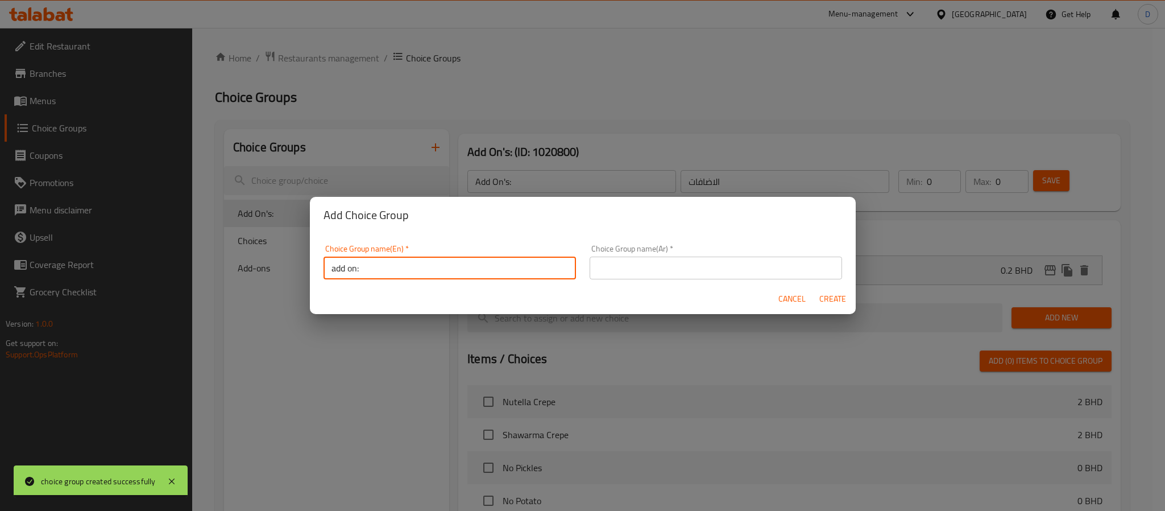
type input "add on:"
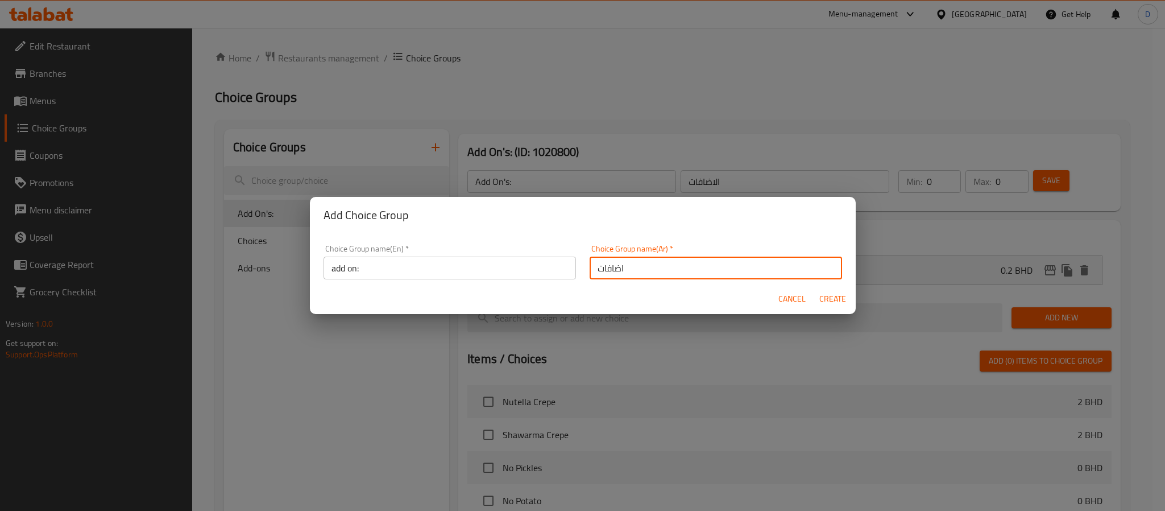
type input "اضافات"
click at [815, 288] on button "Create" at bounding box center [833, 298] width 36 height 21
type input "add on:"
type input "اضافات"
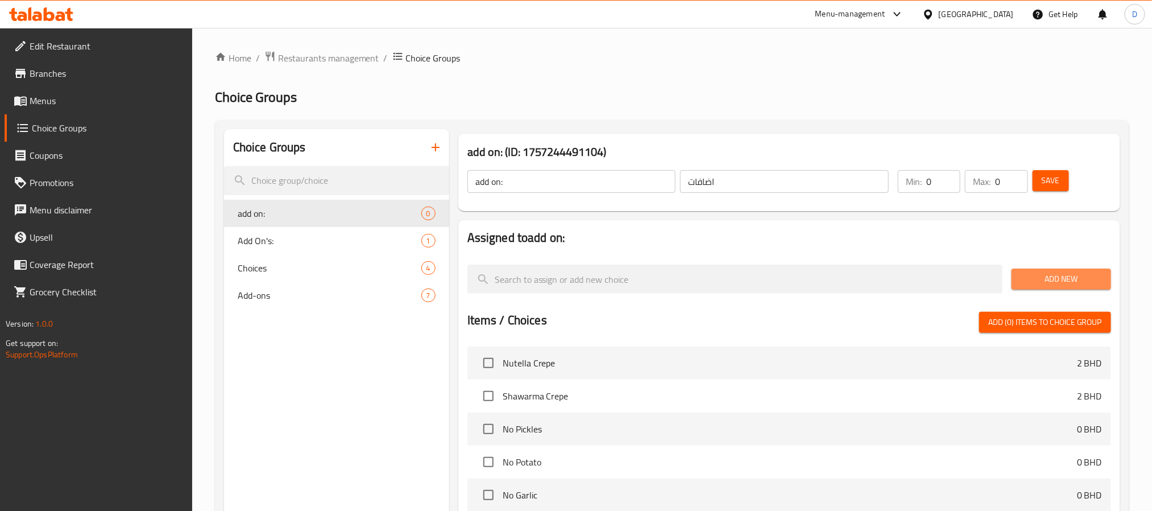
click at [1073, 272] on span "Add New" at bounding box center [1061, 279] width 81 height 14
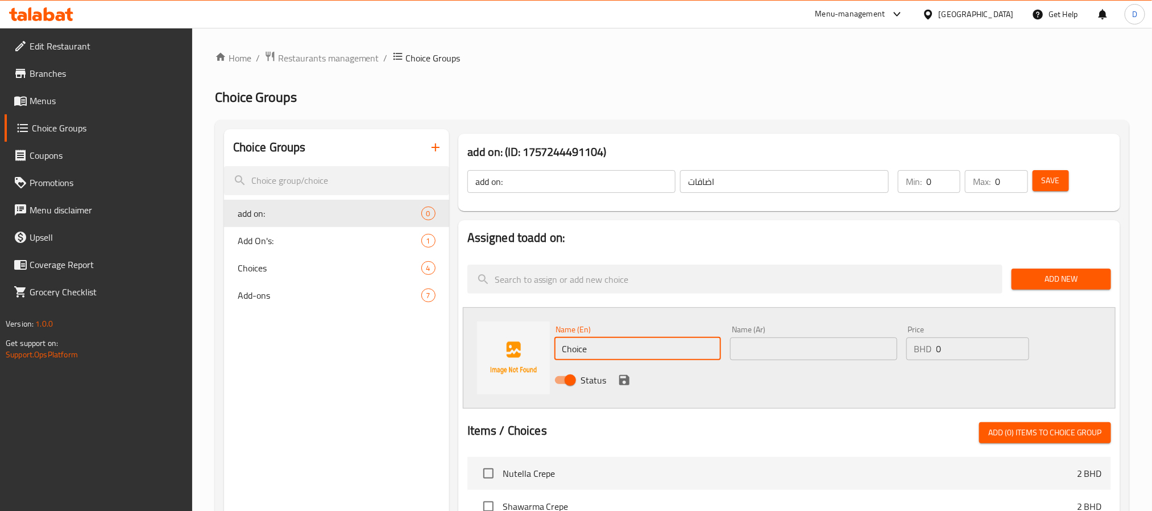
click at [677, 343] on input "Choice" at bounding box center [637, 348] width 167 height 23
type input "cheese"
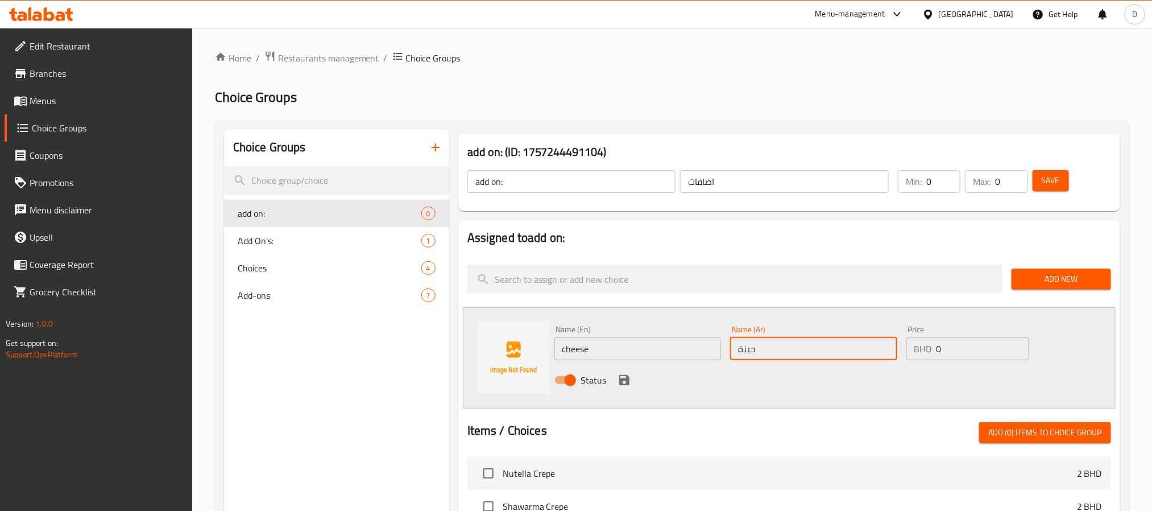
type input "جبنة"
type input "0.1"
click at [623, 375] on icon "save" at bounding box center [624, 380] width 10 height 10
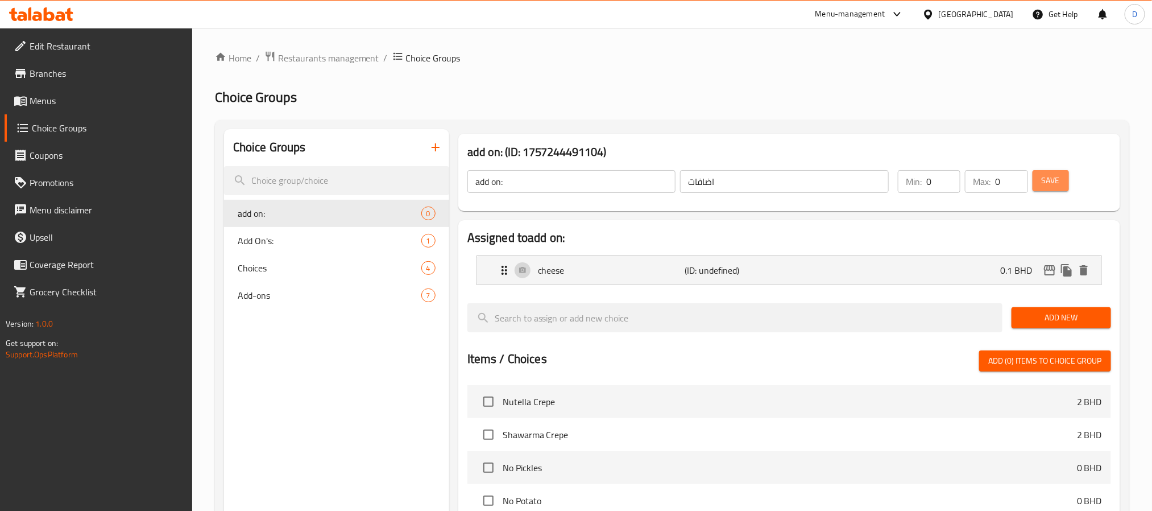
click at [1039, 175] on button "Save" at bounding box center [1051, 180] width 36 height 21
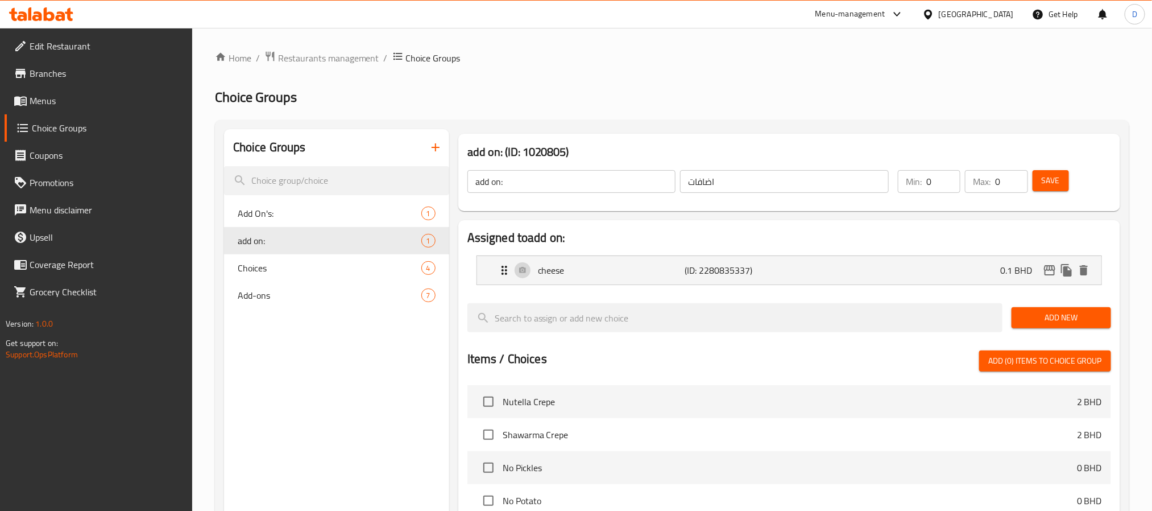
click at [71, 98] on span "Menus" at bounding box center [107, 101] width 154 height 14
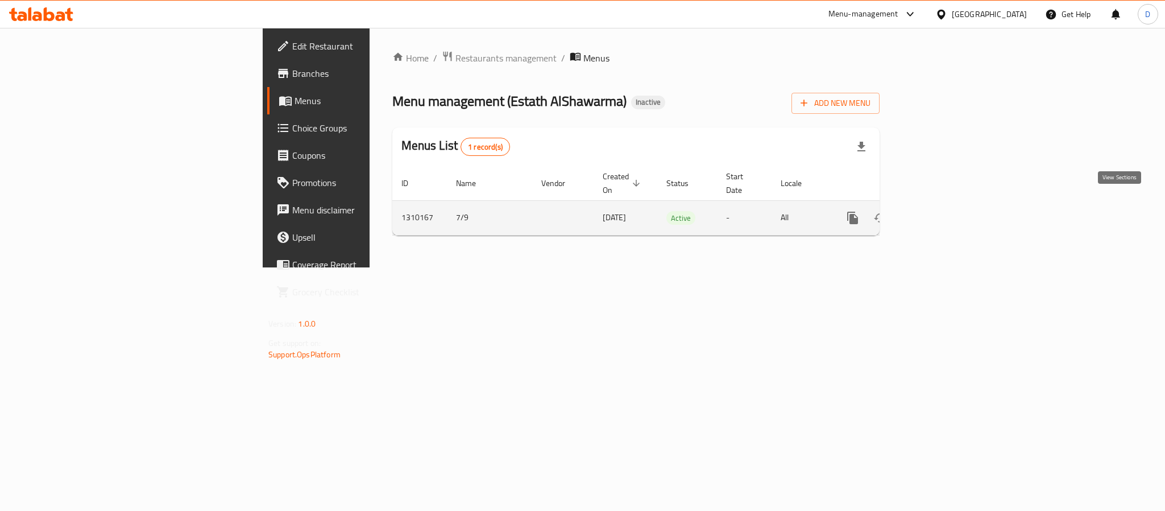
click at [940, 213] on icon "enhanced table" at bounding box center [935, 218] width 10 height 10
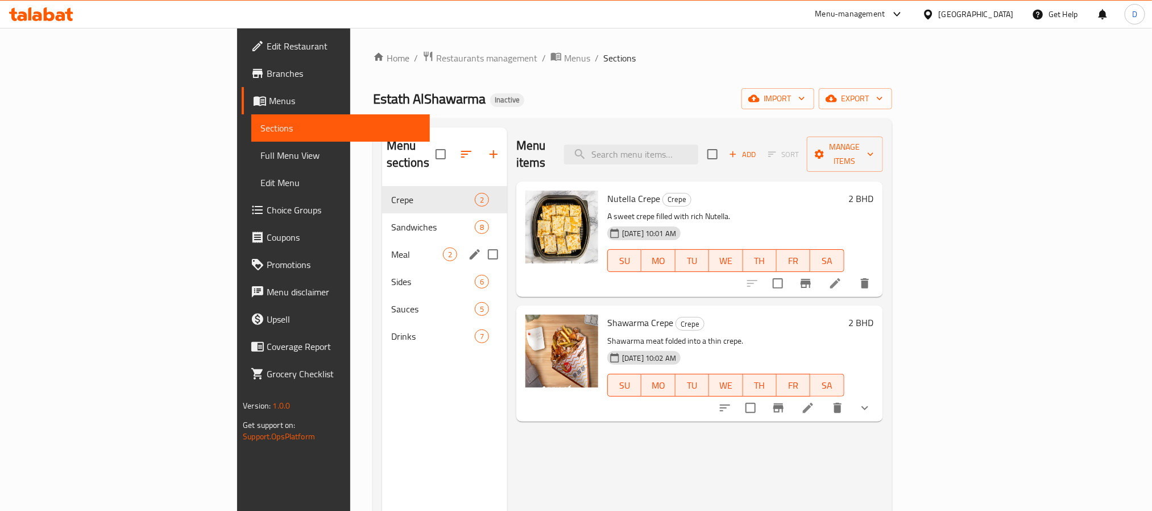
click at [382, 246] on div "Meal 2" at bounding box center [444, 254] width 125 height 27
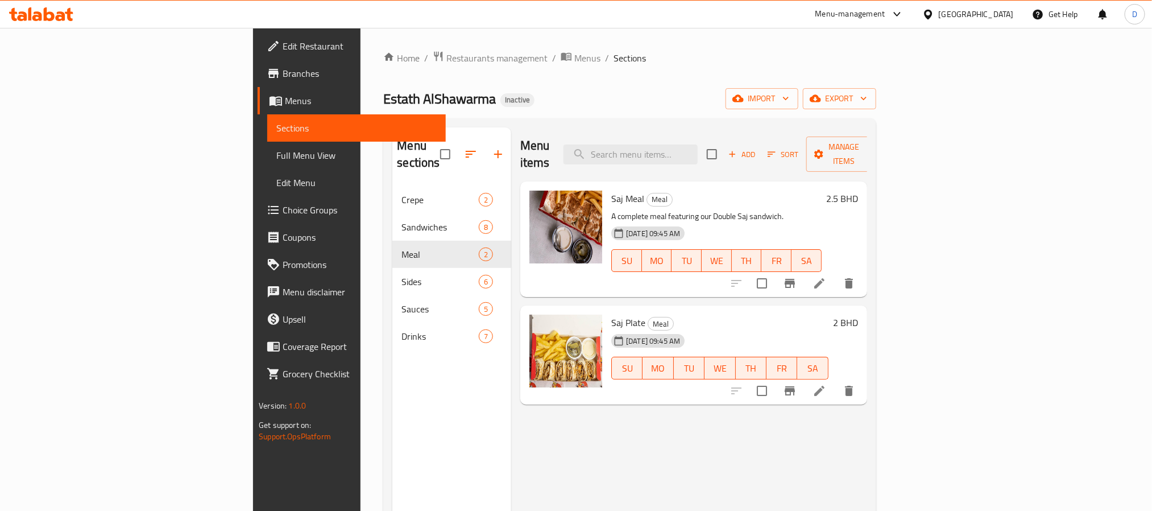
click at [835, 273] on li at bounding box center [819, 283] width 32 height 20
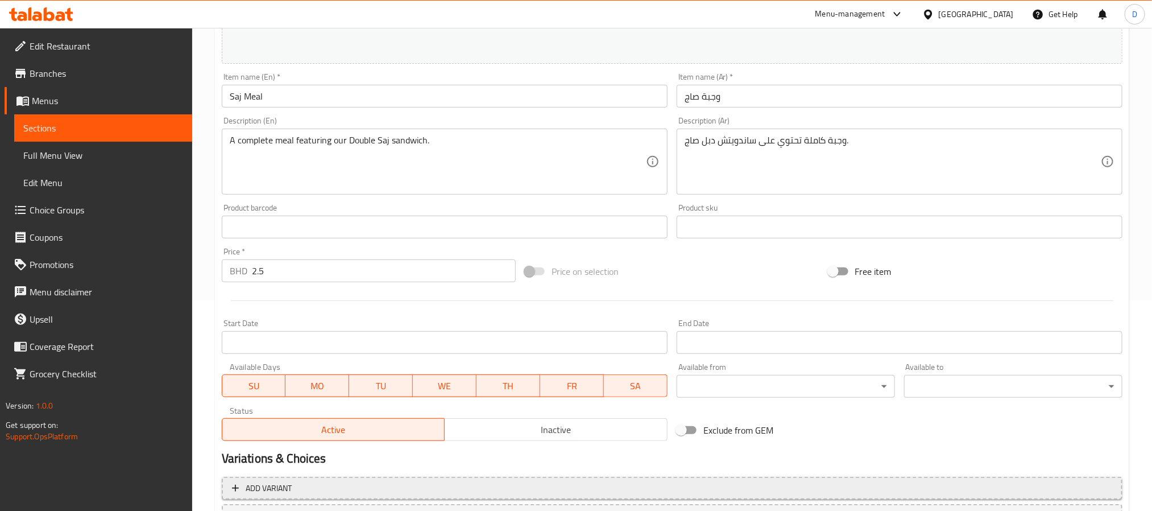
scroll to position [308, 0]
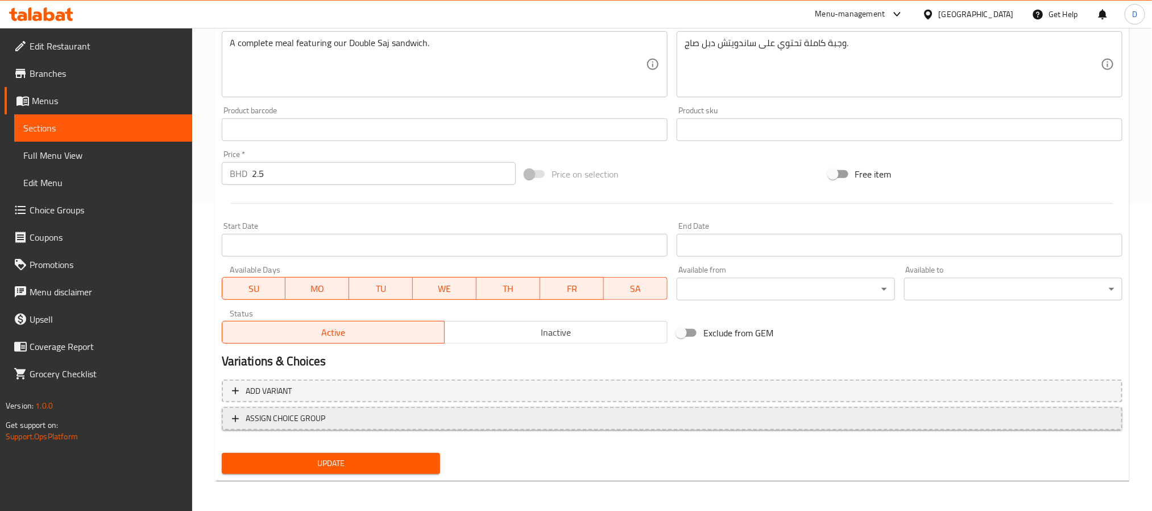
click at [346, 409] on button "ASSIGN CHOICE GROUP" at bounding box center [672, 418] width 901 height 23
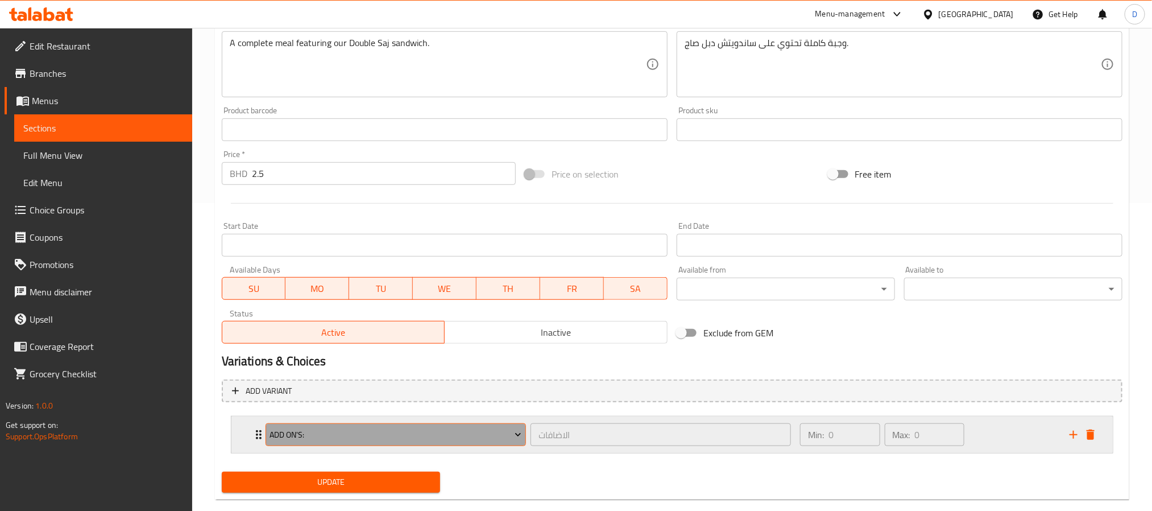
click at [399, 438] on span "Add On's:" at bounding box center [396, 435] width 252 height 14
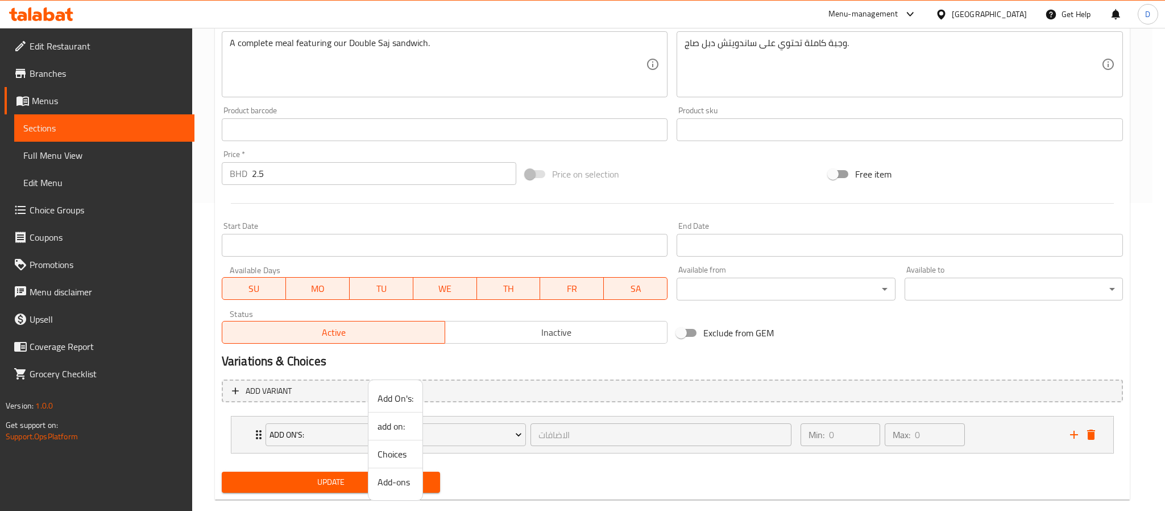
click at [321, 478] on div at bounding box center [582, 255] width 1165 height 511
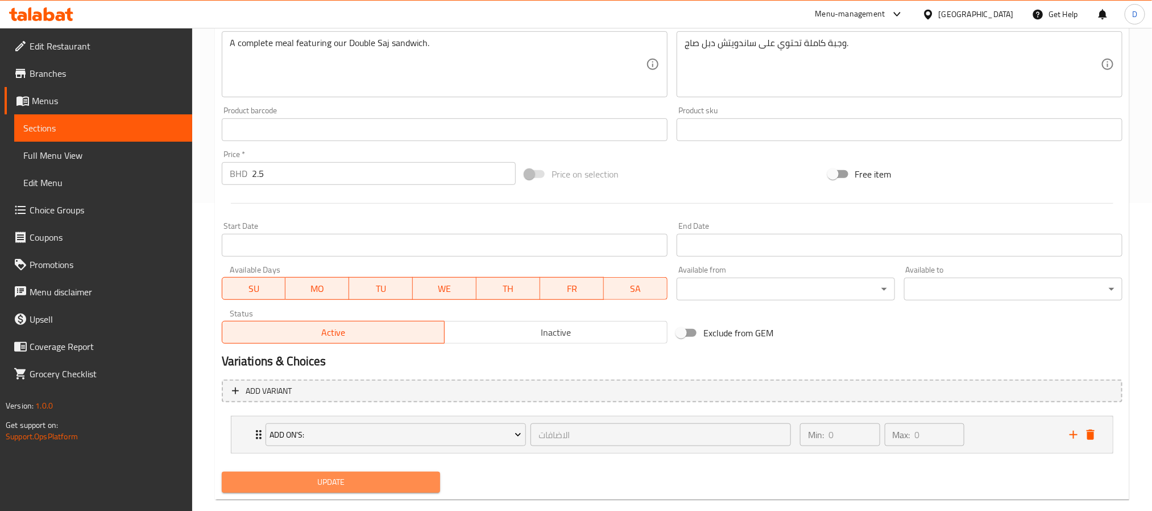
click at [321, 478] on span "Update" at bounding box center [331, 482] width 200 height 14
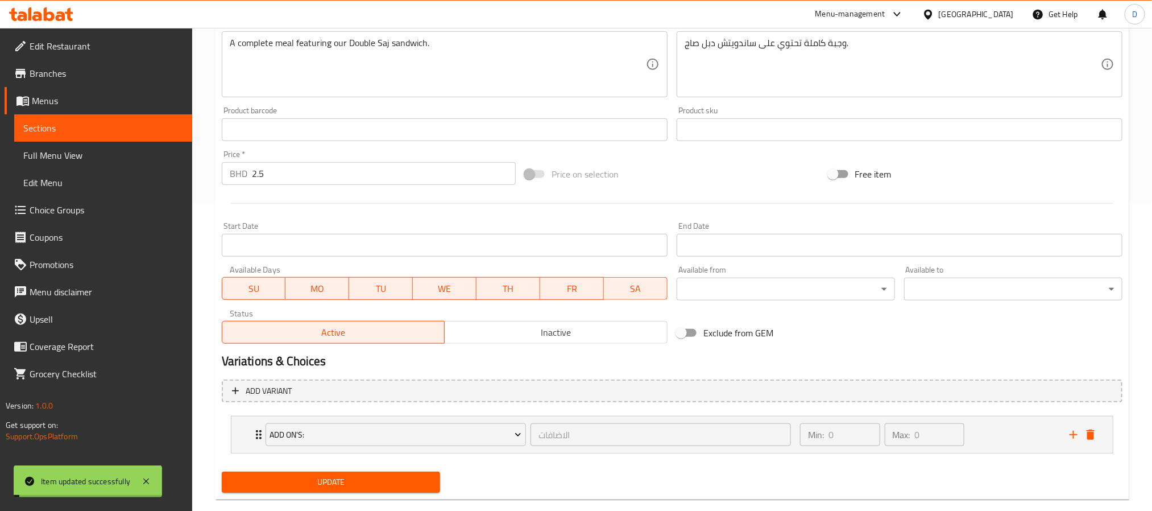
scroll to position [0, 0]
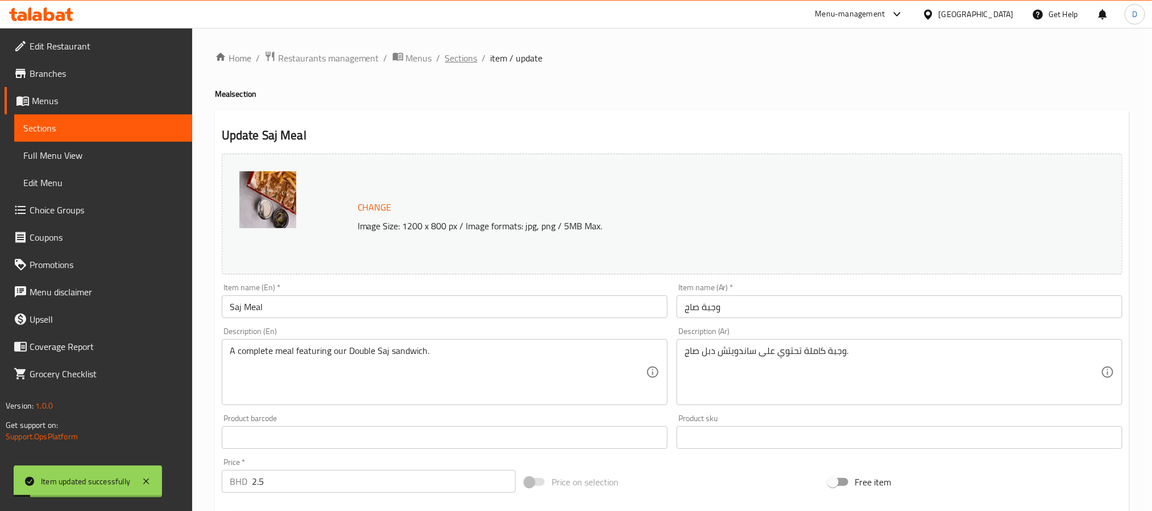
click at [469, 65] on span "Sections" at bounding box center [461, 58] width 32 height 14
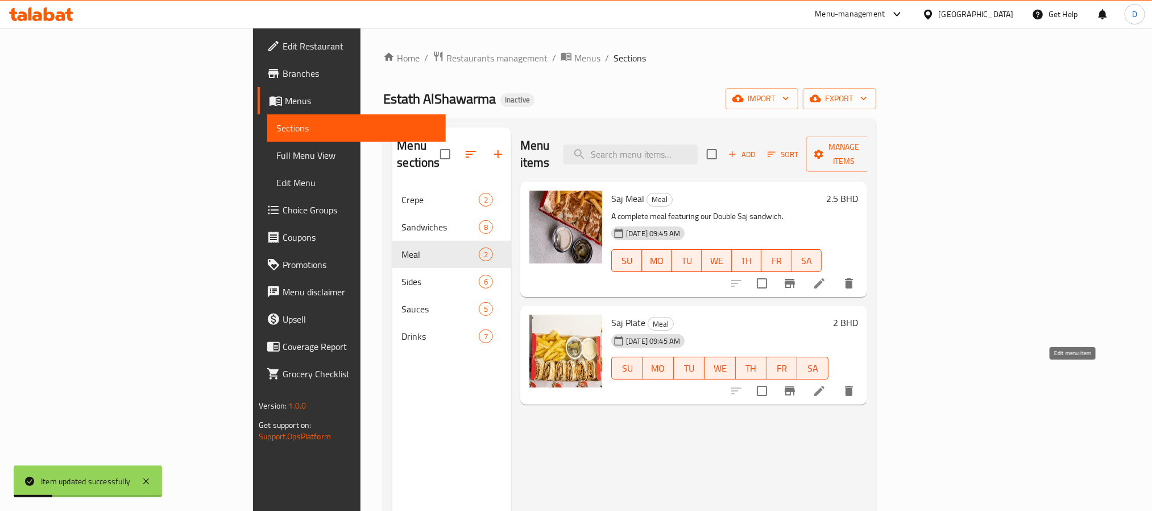
click at [824, 386] on icon at bounding box center [819, 391] width 10 height 10
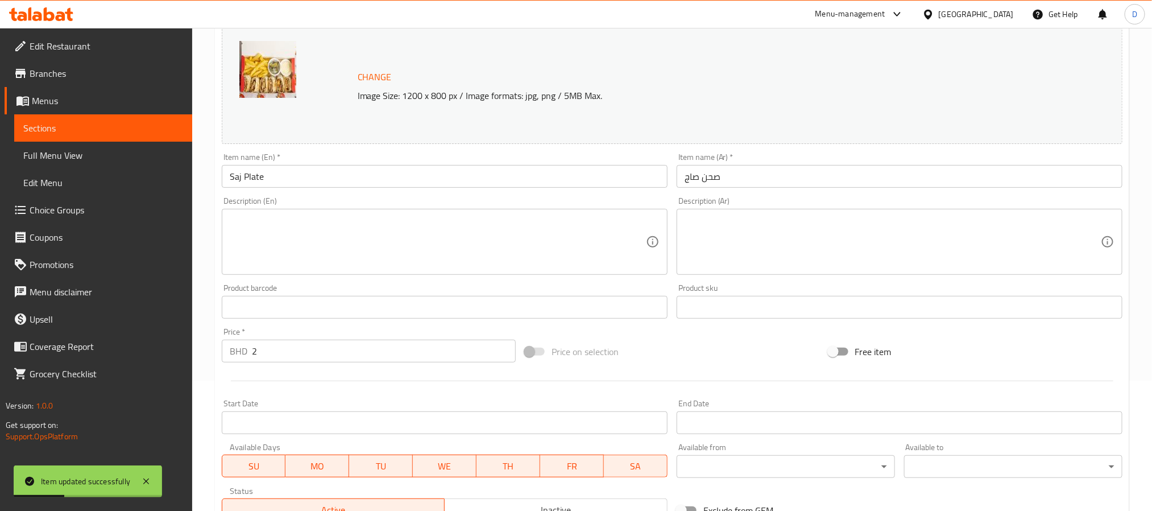
scroll to position [308, 0]
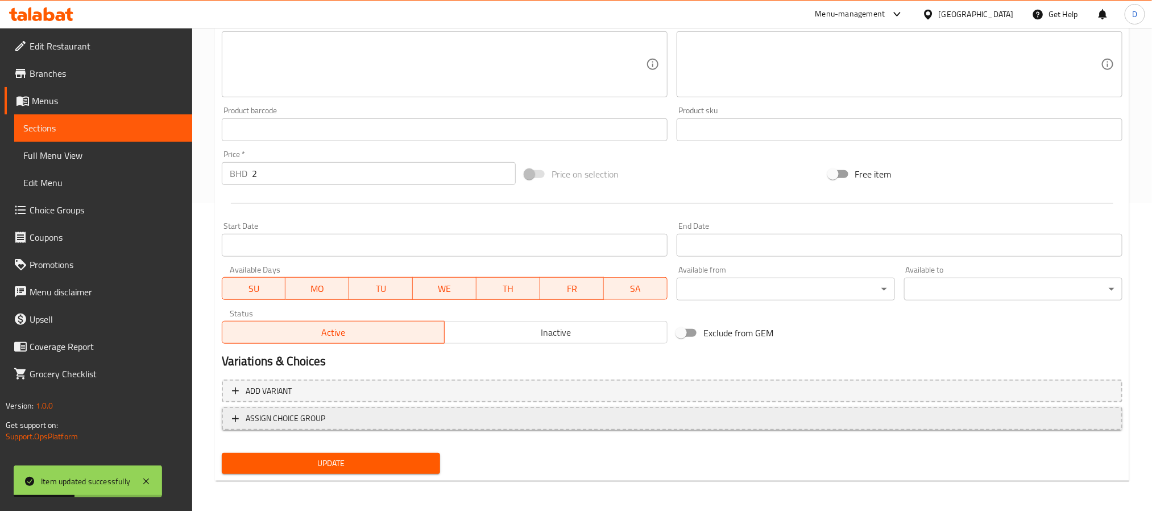
click at [364, 423] on span "ASSIGN CHOICE GROUP" at bounding box center [672, 418] width 880 height 14
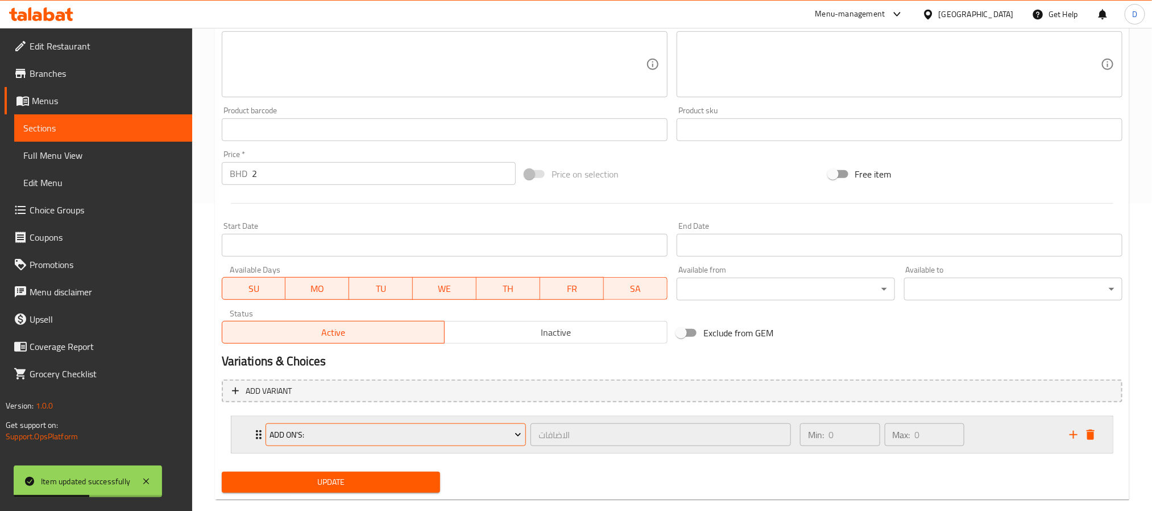
click at [364, 425] on button "Add On's:" at bounding box center [396, 434] width 260 height 23
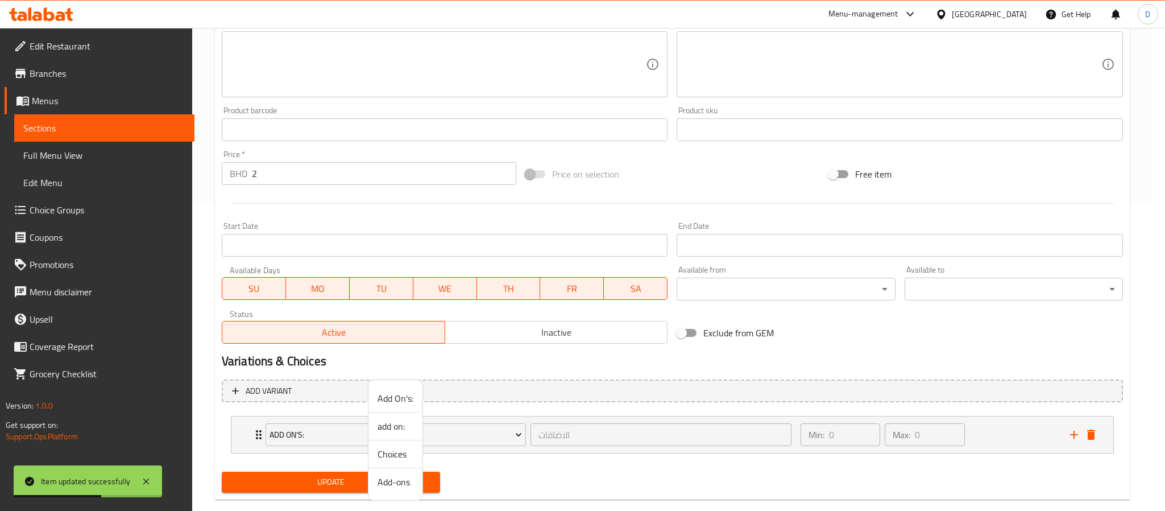
click at [389, 429] on span "add on:" at bounding box center [396, 426] width 36 height 14
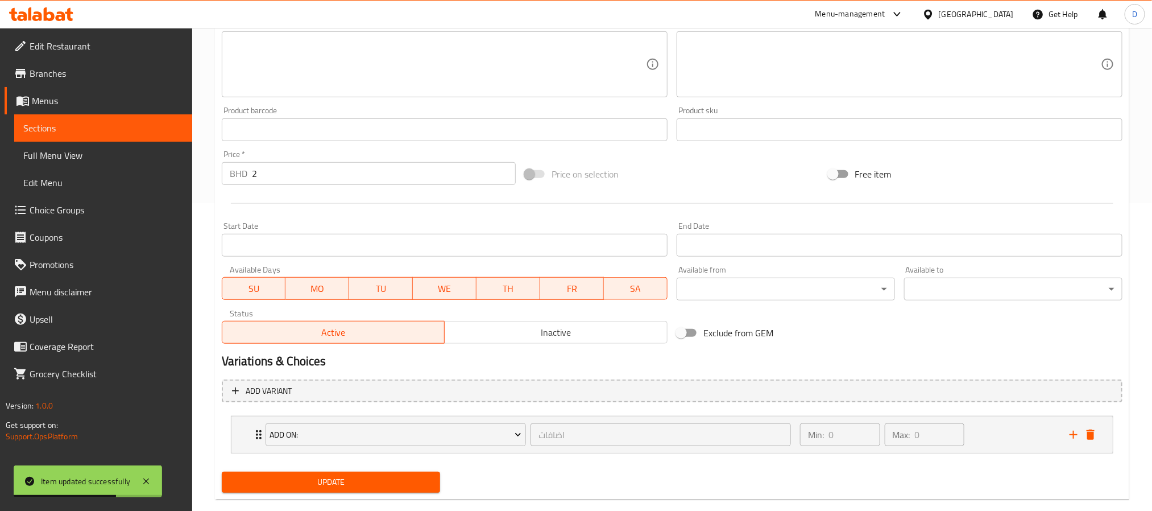
click at [393, 478] on span "Update" at bounding box center [331, 482] width 200 height 14
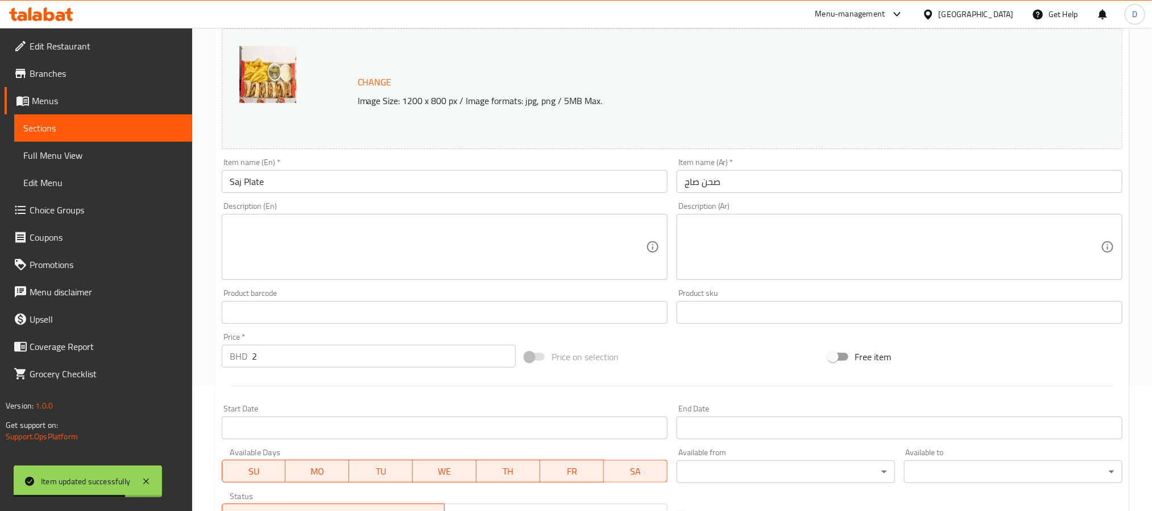
scroll to position [0, 0]
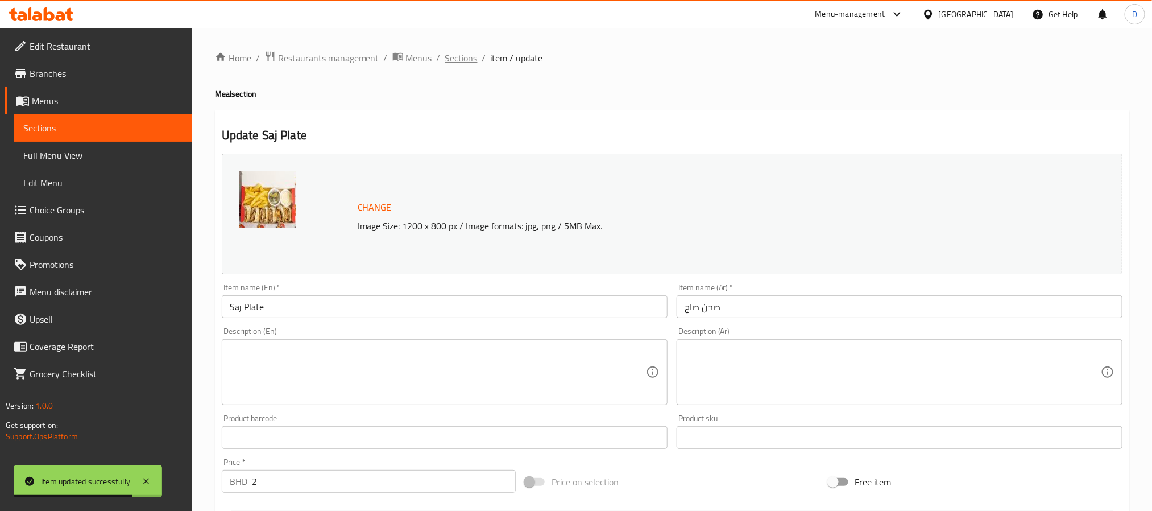
click at [447, 53] on span "Sections" at bounding box center [461, 58] width 32 height 14
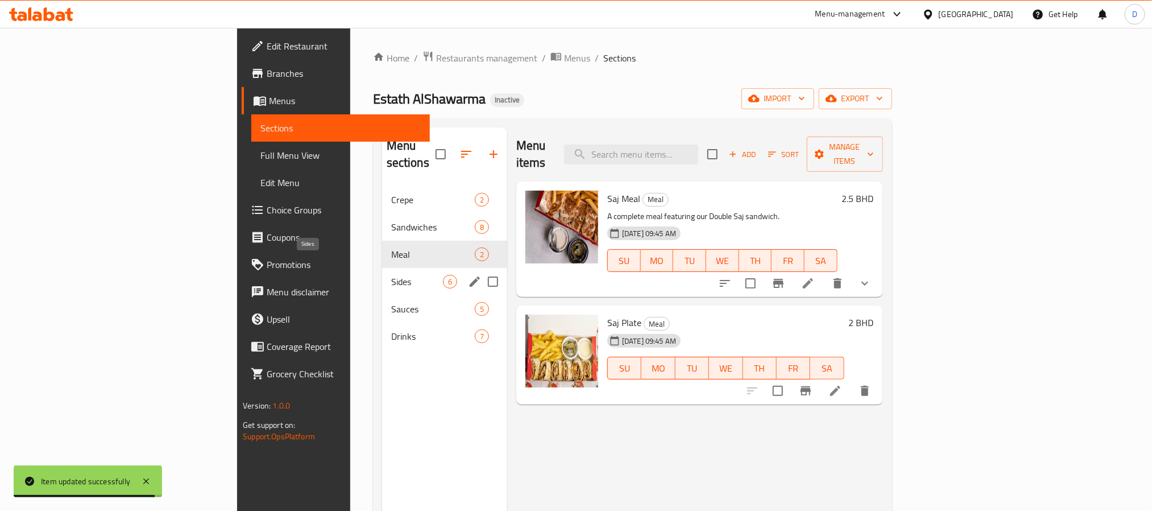
click at [391, 275] on span "Sides" at bounding box center [417, 282] width 52 height 14
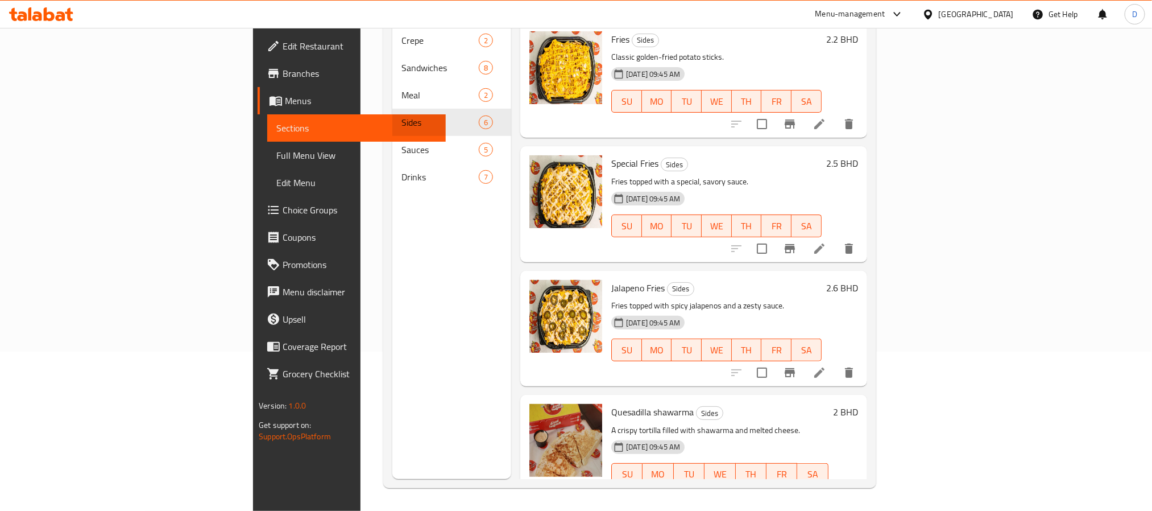
scroll to position [171, 0]
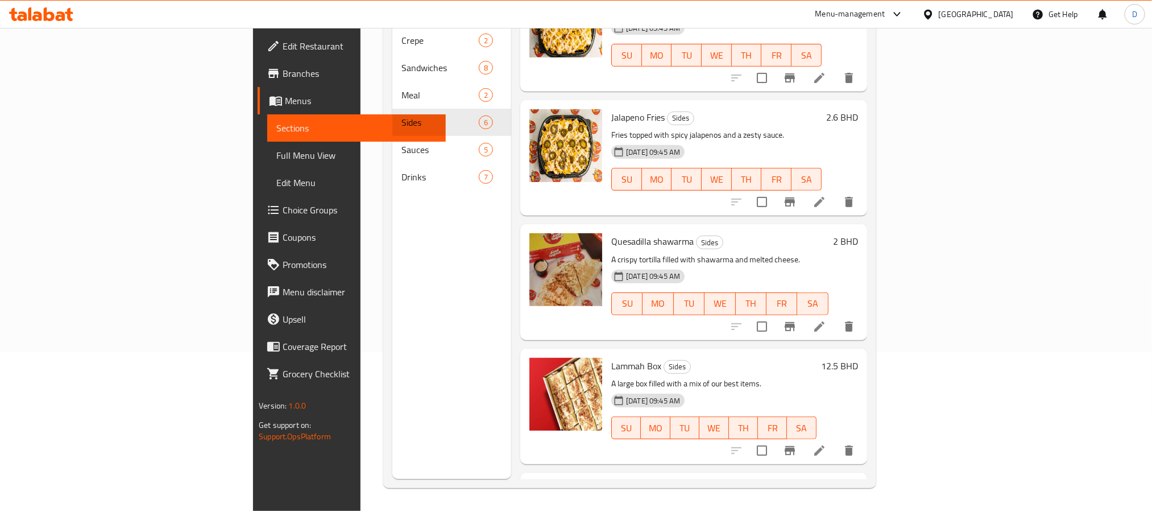
click at [826, 320] on icon at bounding box center [820, 327] width 14 height 14
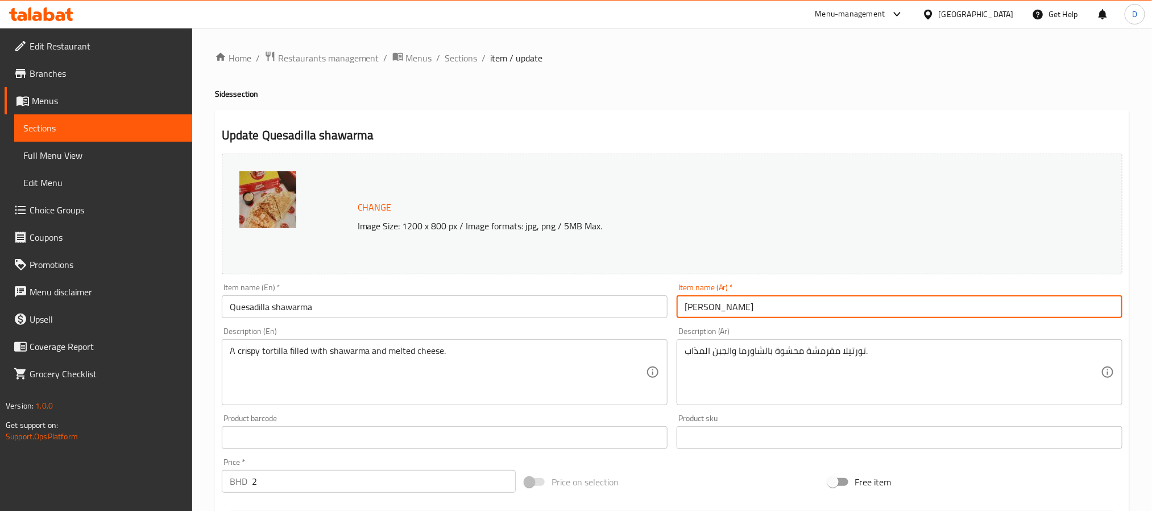
click at [739, 314] on input "[PERSON_NAME]" at bounding box center [900, 306] width 446 height 23
type input "كاساديلا شاورما"
click at [462, 60] on span "Sections" at bounding box center [461, 58] width 32 height 14
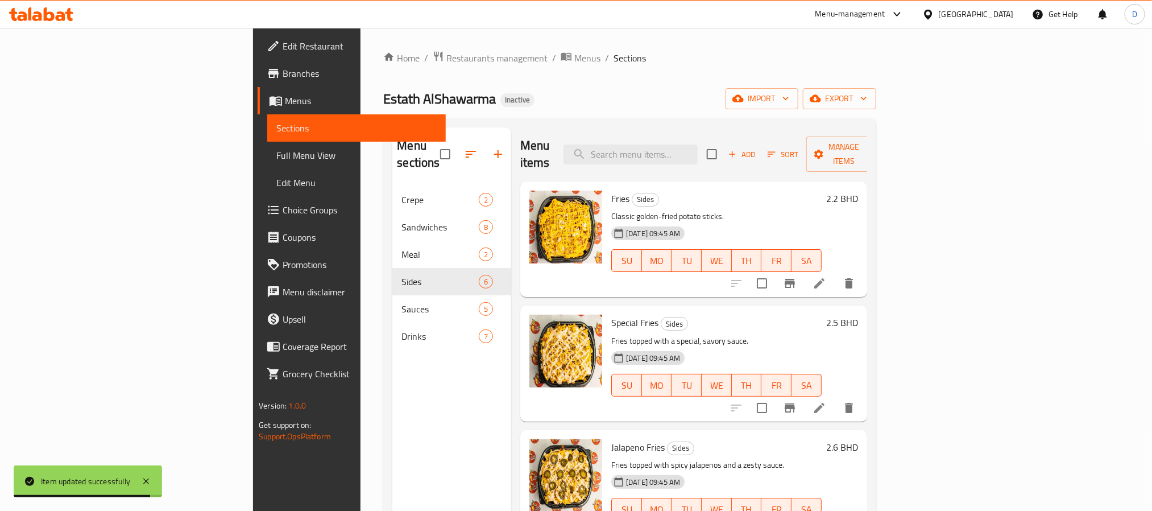
scroll to position [159, 0]
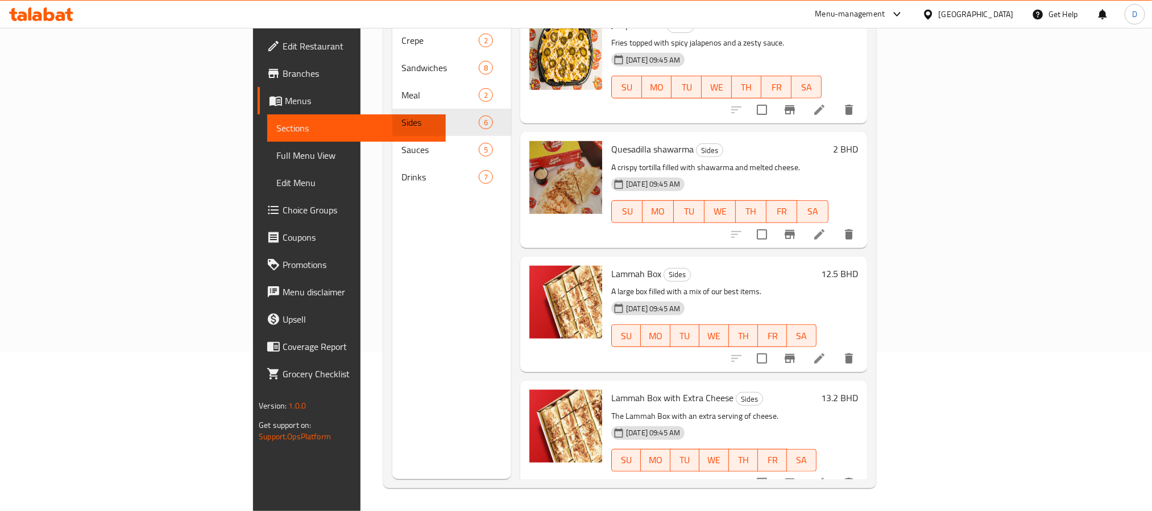
click at [835, 473] on li at bounding box center [819, 483] width 32 height 20
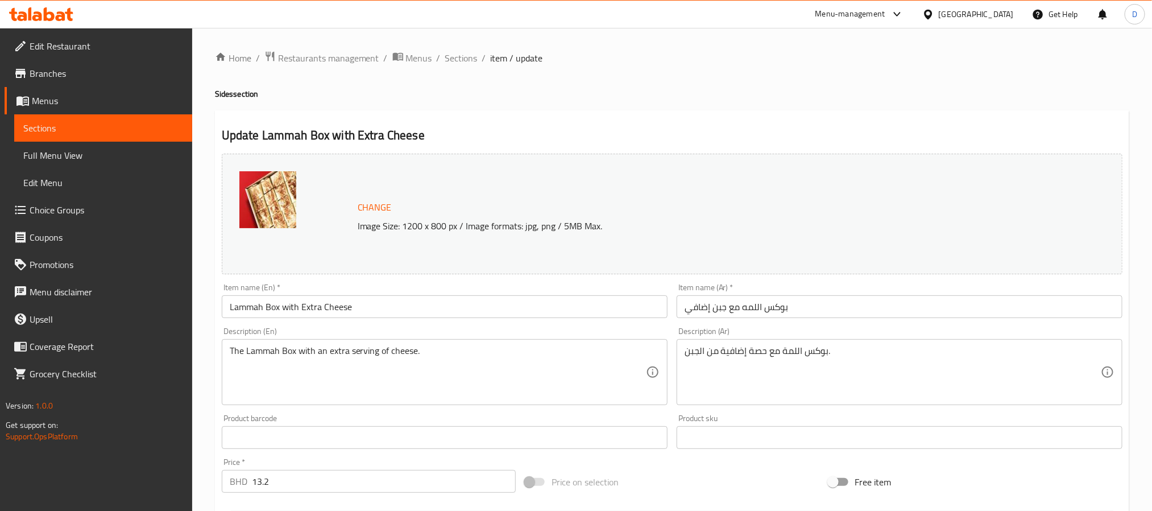
click at [531, 329] on div "Description (En) The Lammah Box with an extra serving of cheese. Description (E…" at bounding box center [445, 366] width 446 height 78
click at [532, 341] on div "The Lammah Box with an extra serving of cheese. Description (En)" at bounding box center [445, 372] width 446 height 66
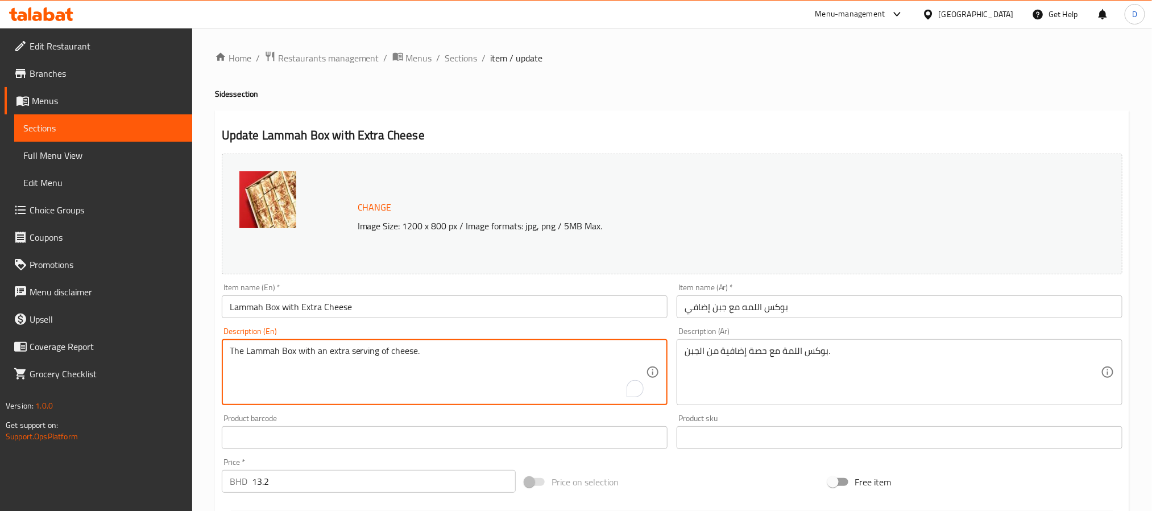
click at [520, 343] on div "The Lammah Box with an extra serving of cheese. Description (En)" at bounding box center [445, 372] width 446 height 66
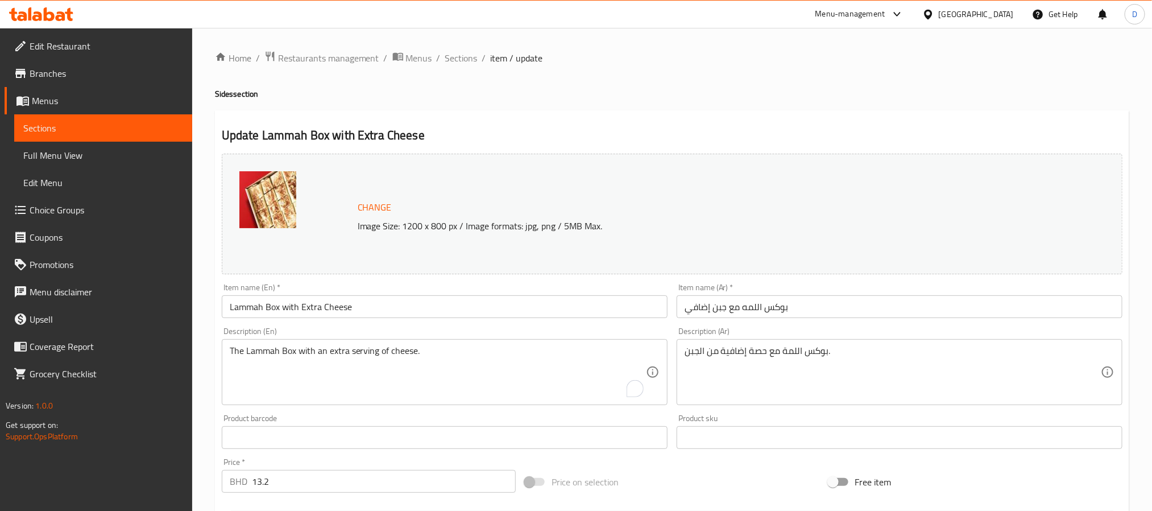
click at [520, 343] on div "The Lammah Box with an extra serving of cheese. Description (En)" at bounding box center [445, 372] width 446 height 66
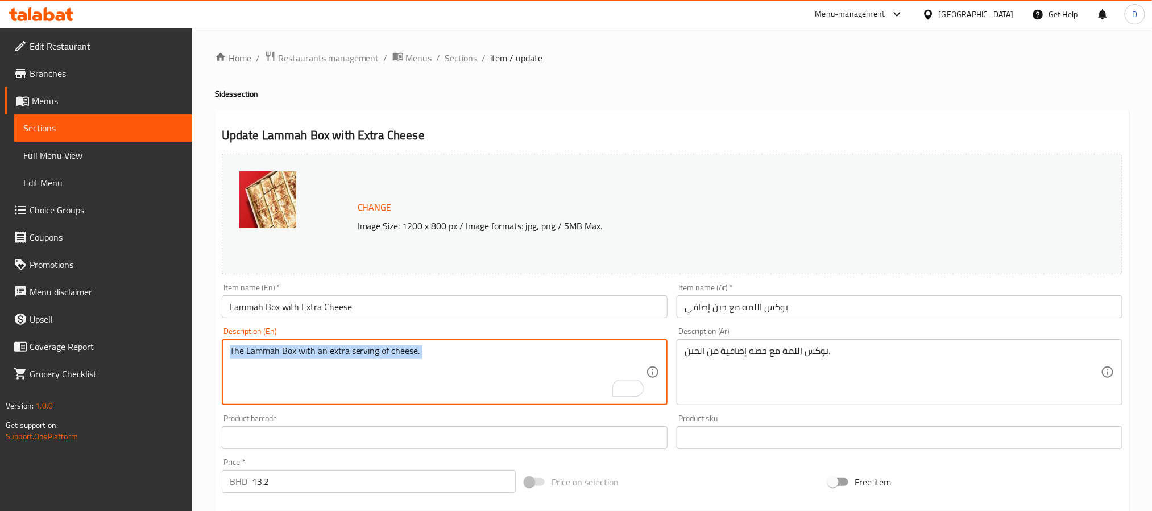
click at [520, 343] on div "The Lammah Box with an extra serving of cheese. Description (En)" at bounding box center [445, 372] width 446 height 66
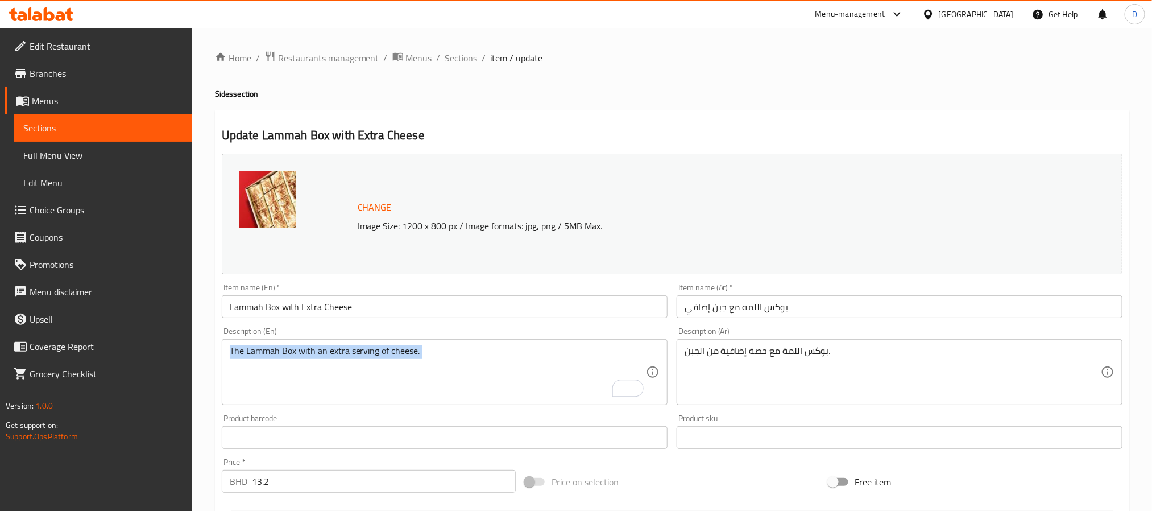
click at [520, 343] on div "The Lammah Box with an extra serving of cheese. Description (En)" at bounding box center [445, 372] width 446 height 66
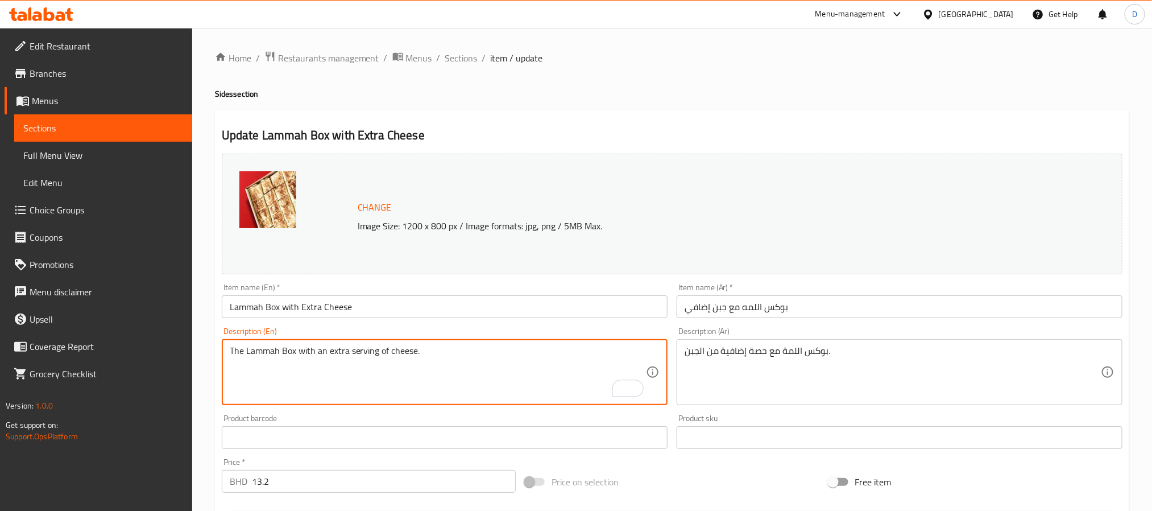
click at [438, 349] on textarea "The Lammah Box with an extra serving of cheese." at bounding box center [438, 372] width 416 height 54
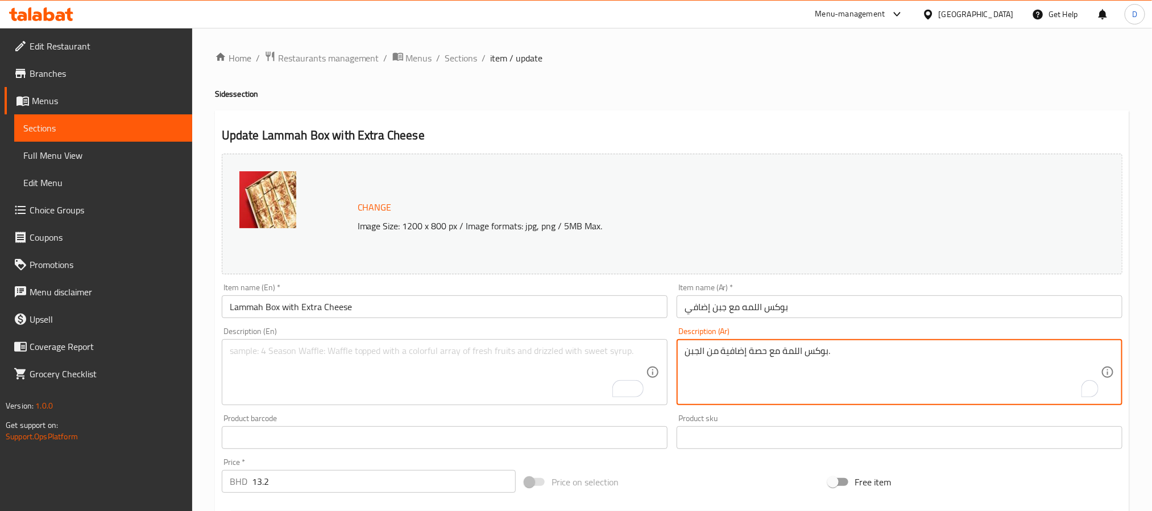
click at [737, 346] on textarea "بوكس اللمة مع حصة إضافية من الجبن." at bounding box center [893, 372] width 416 height 54
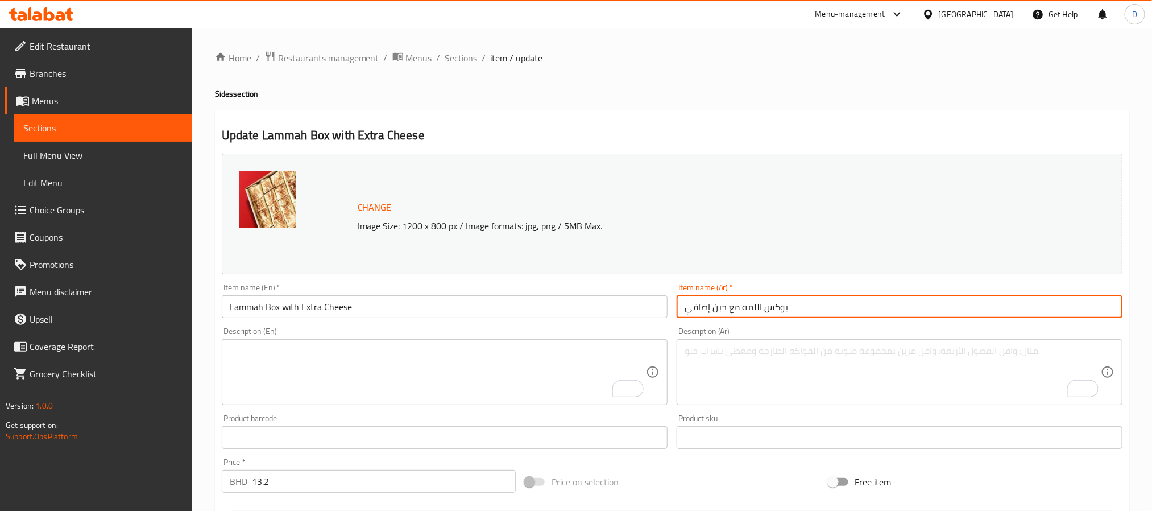
click at [855, 302] on input "بوكس اللمه مع جبن إضافي" at bounding box center [900, 306] width 446 height 23
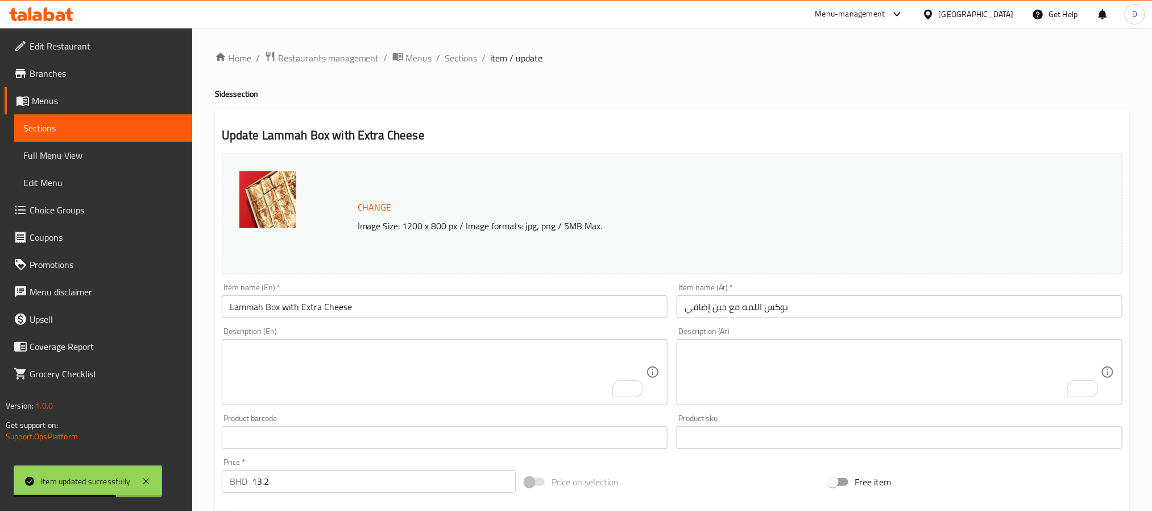
click at [394, 302] on input "Lammah Box with Extra Cheese" at bounding box center [445, 306] width 446 height 23
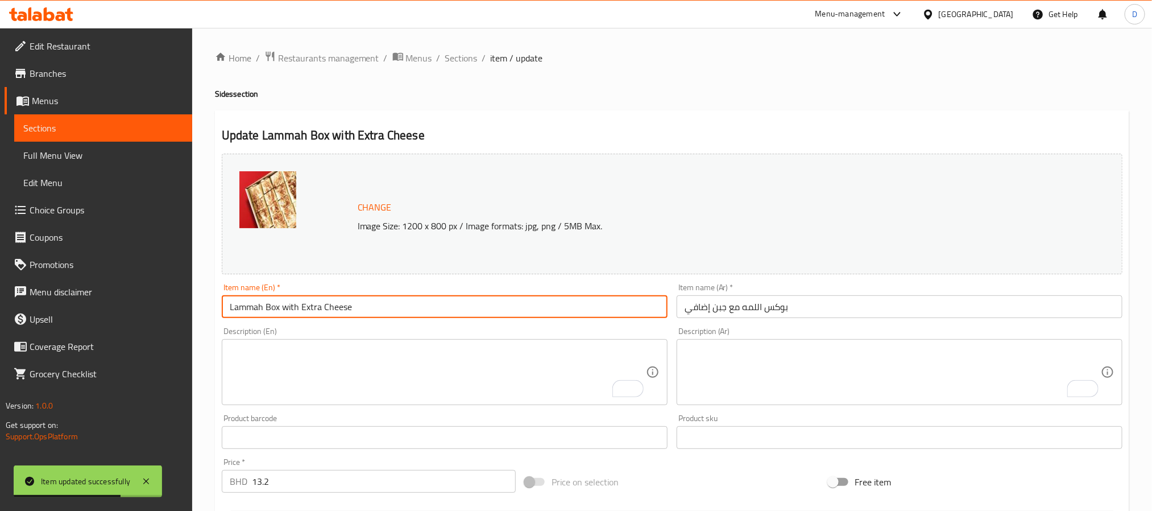
click at [394, 302] on input "Lammah Box with Extra Cheese" at bounding box center [445, 306] width 446 height 23
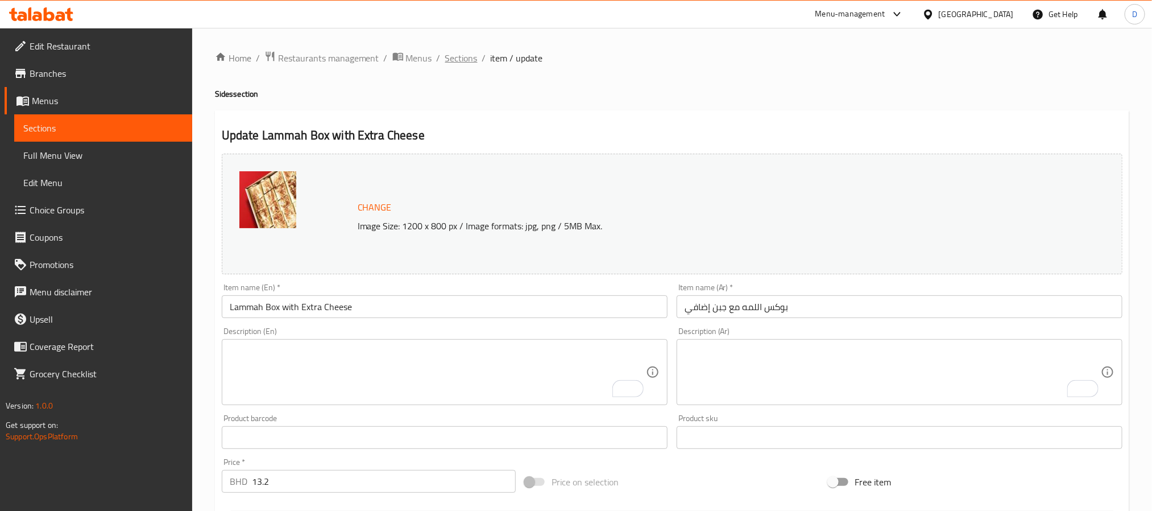
click at [466, 65] on span "Sections" at bounding box center [461, 58] width 32 height 14
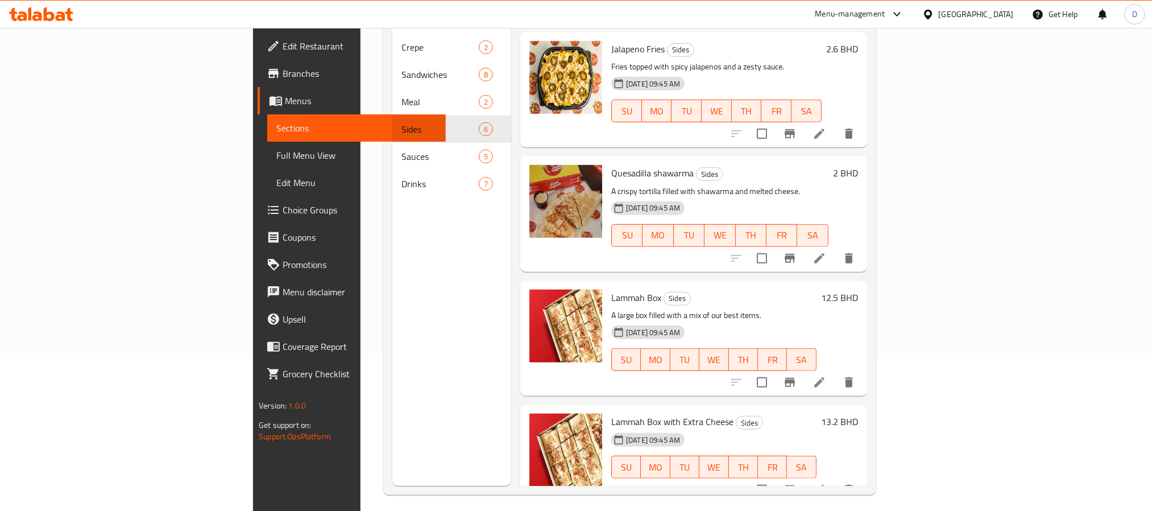
scroll to position [159, 0]
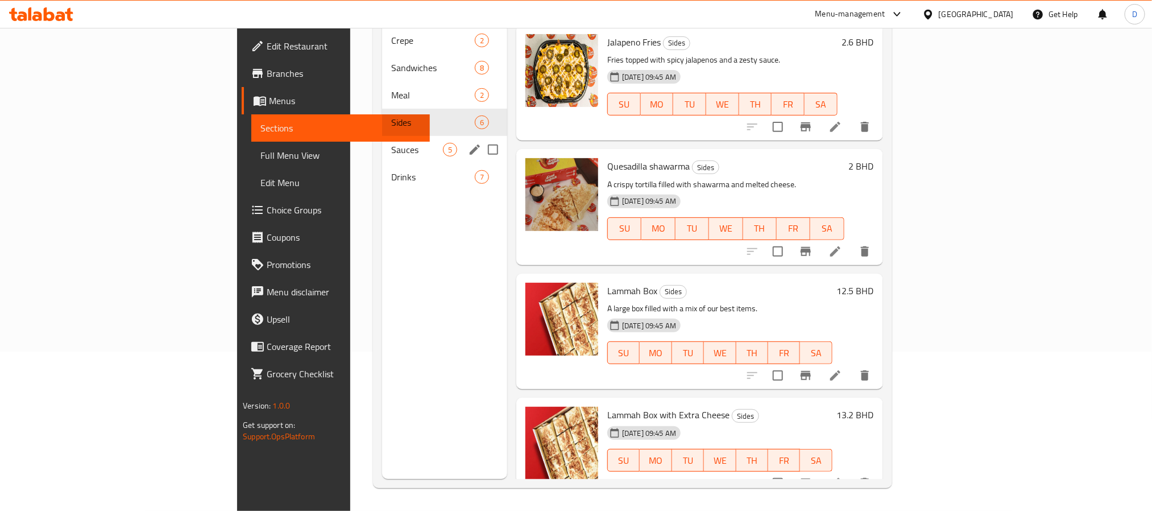
click at [391, 143] on span "Sauces" at bounding box center [417, 150] width 52 height 14
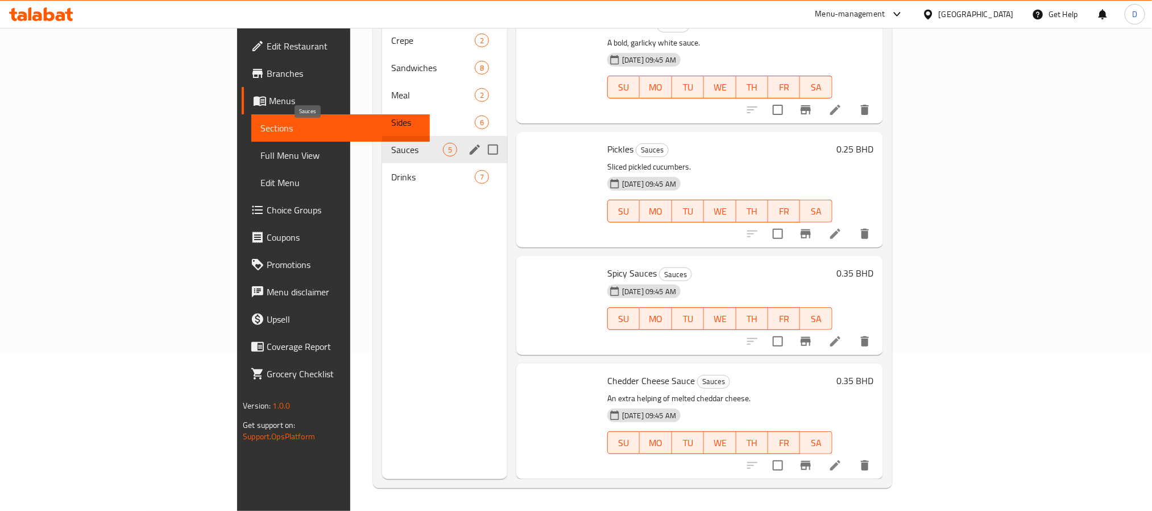
scroll to position [121, 0]
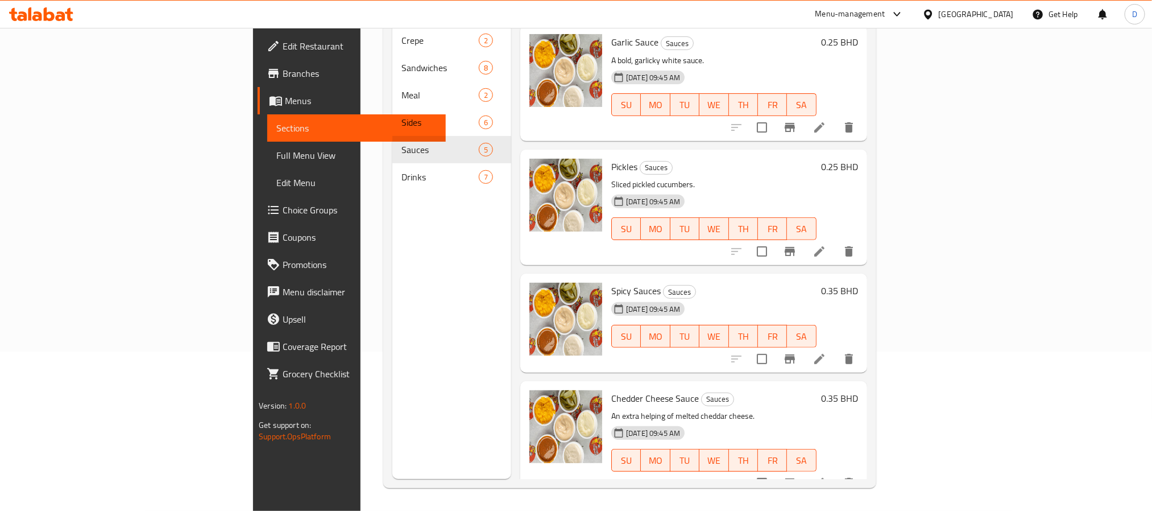
click at [835, 473] on li at bounding box center [819, 483] width 32 height 20
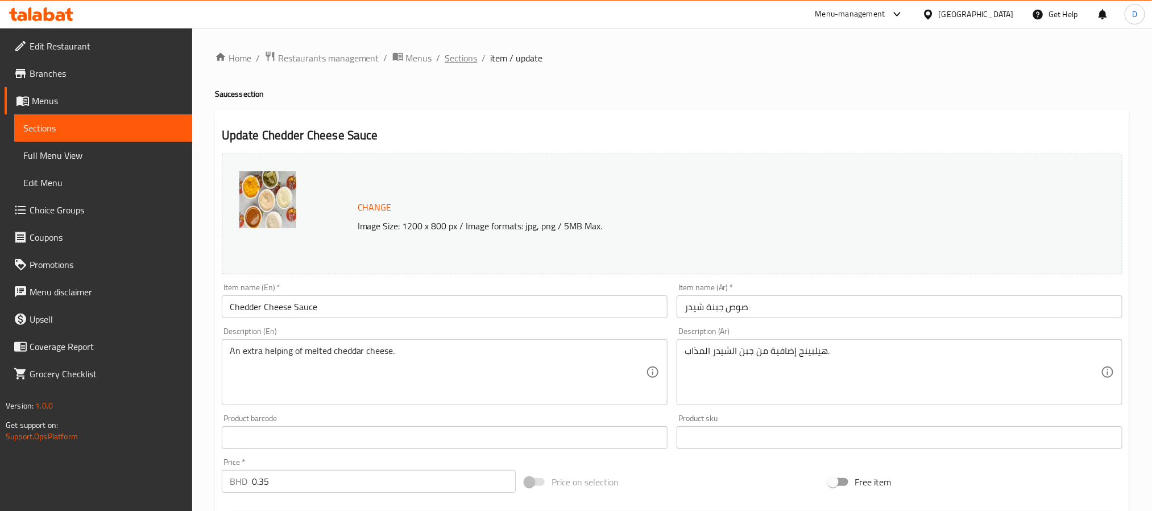
click at [461, 59] on span "Sections" at bounding box center [461, 58] width 32 height 14
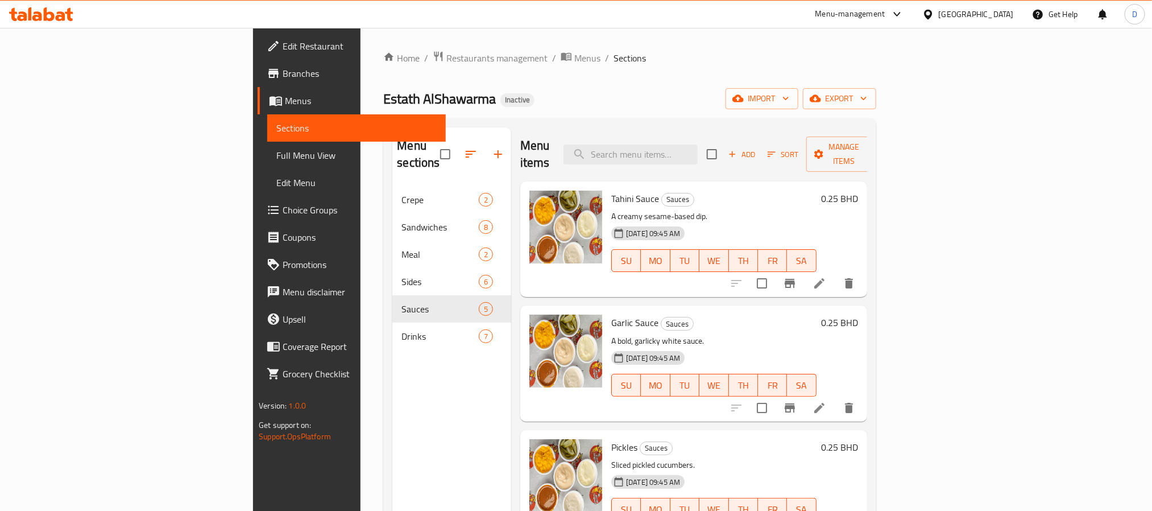
click at [876, 86] on div "Home / Restaurants management / Menus / Sections Estath AlShawarma Inactive imp…" at bounding box center [629, 349] width 492 height 596
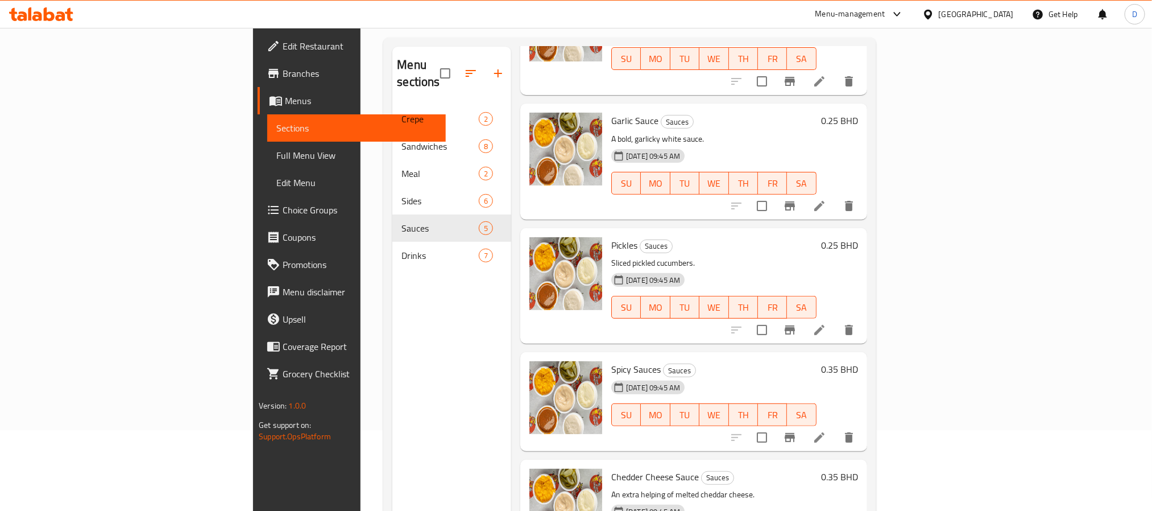
scroll to position [159, 0]
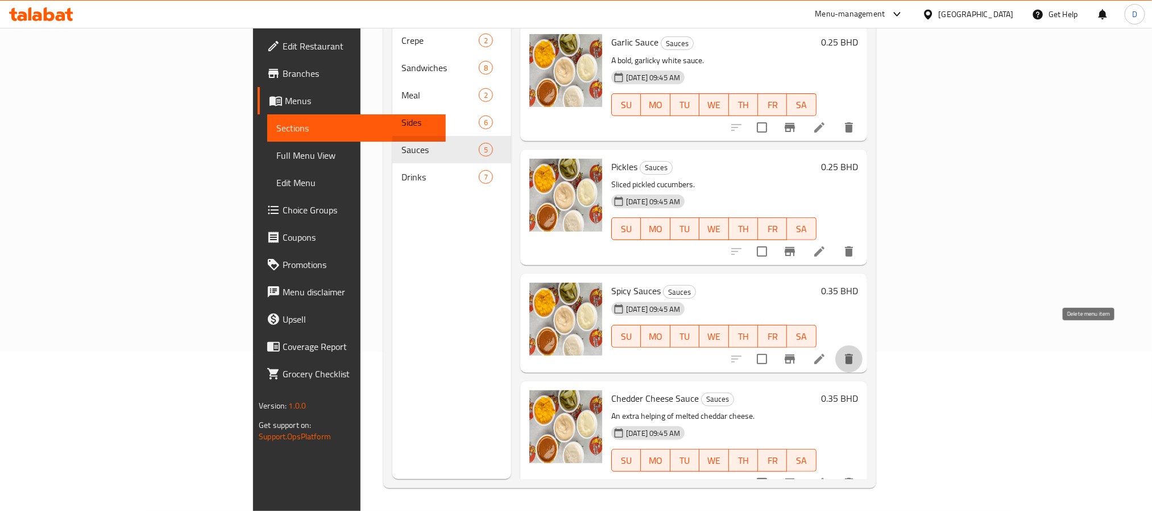
click at [853, 354] on icon "delete" at bounding box center [849, 359] width 8 height 10
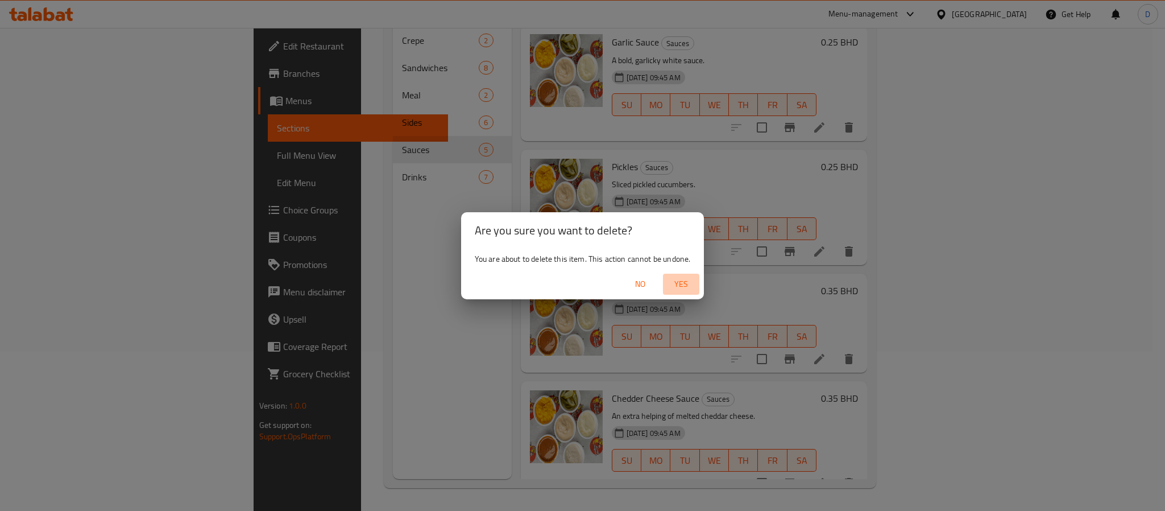
click at [681, 284] on span "Yes" at bounding box center [681, 284] width 27 height 14
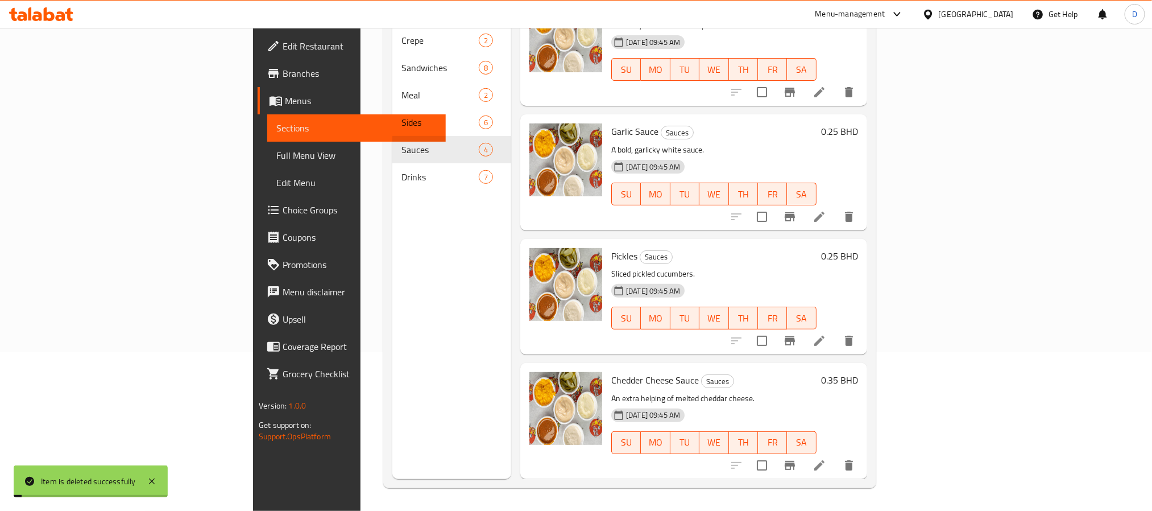
scroll to position [14, 0]
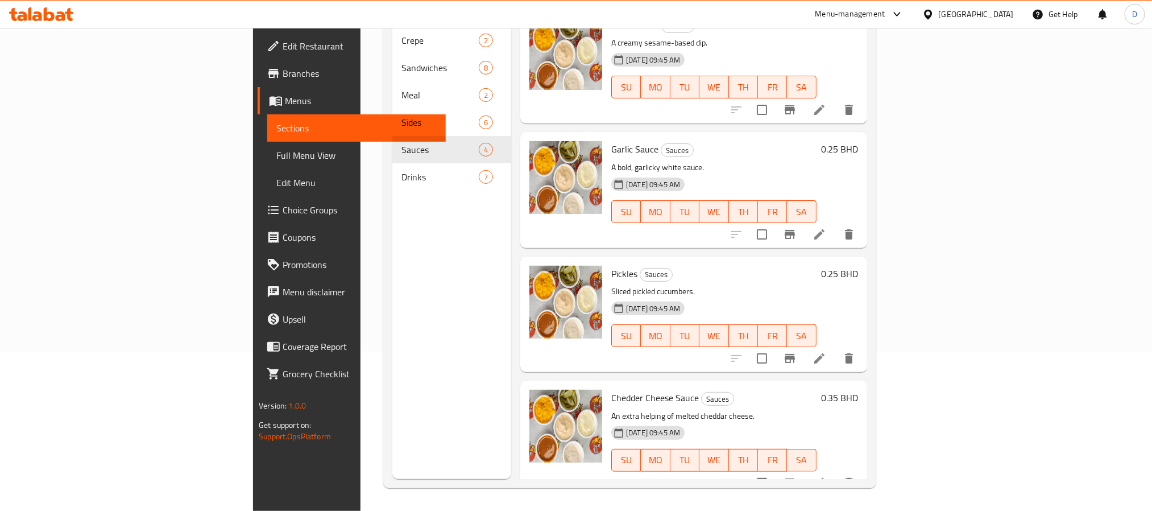
drag, startPoint x: 77, startPoint y: 150, endPoint x: 200, endPoint y: 10, distance: 186.5
click at [276, 150] on span "Full Menu View" at bounding box center [356, 155] width 160 height 14
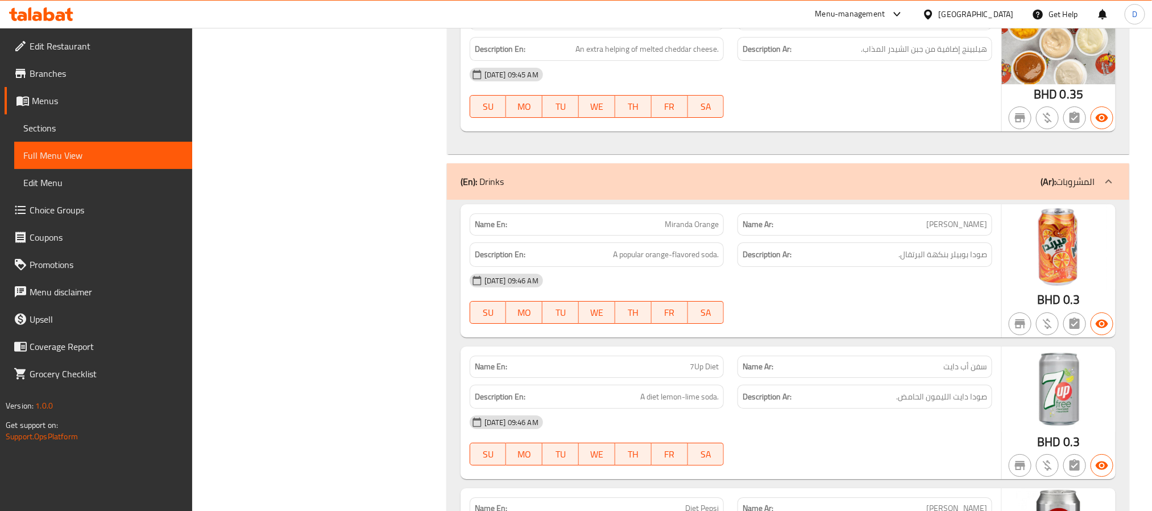
scroll to position [4347, 0]
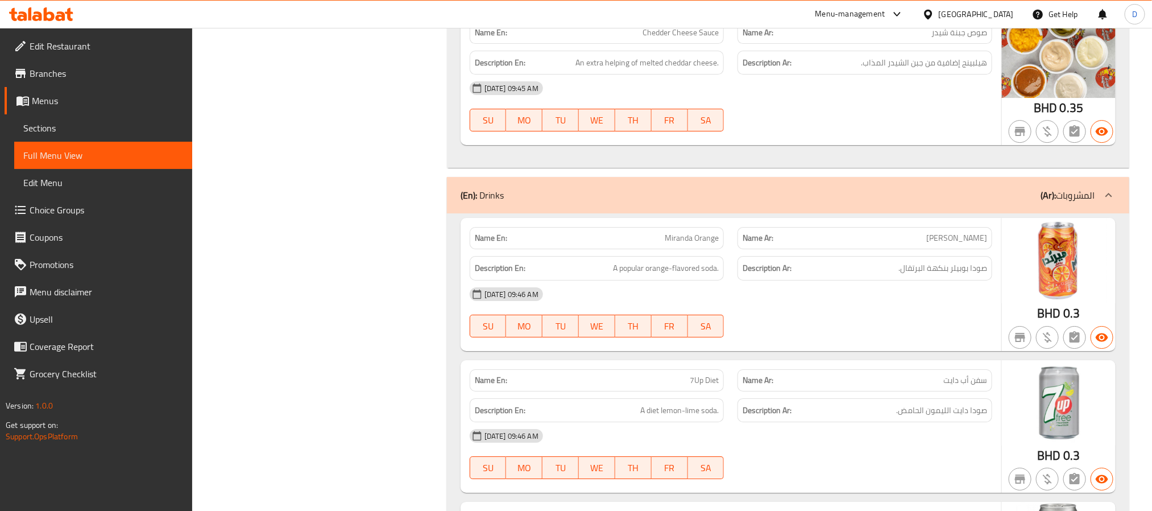
click at [906, 338] on div "07-09-2025 09:46 AM SU MO TU WE TH FR SA" at bounding box center [731, 312] width 536 height 64
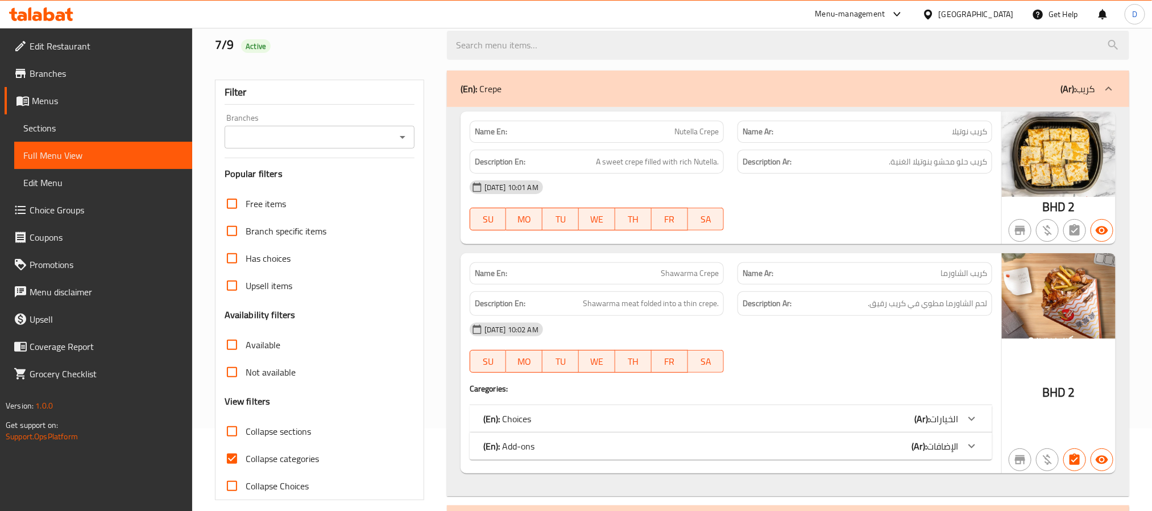
scroll to position [0, 0]
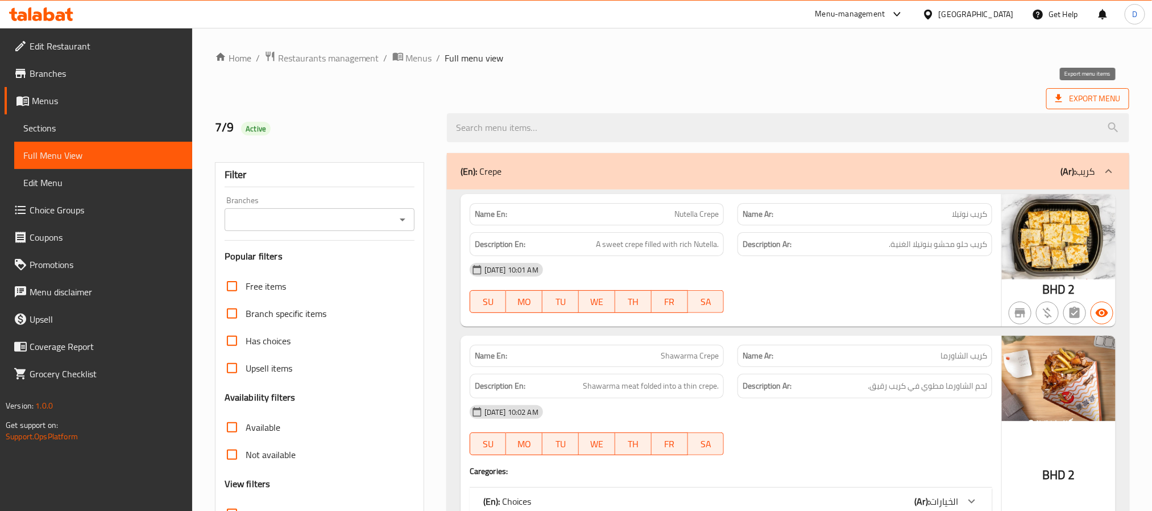
click at [1103, 105] on span "Export Menu" at bounding box center [1087, 99] width 65 height 14
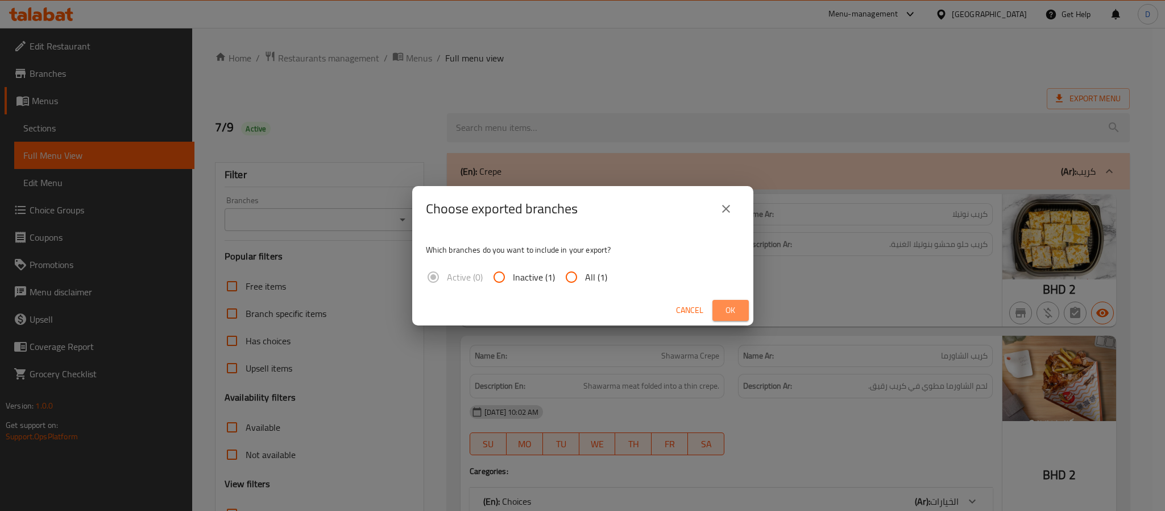
click at [739, 307] on span "Ok" at bounding box center [731, 310] width 18 height 14
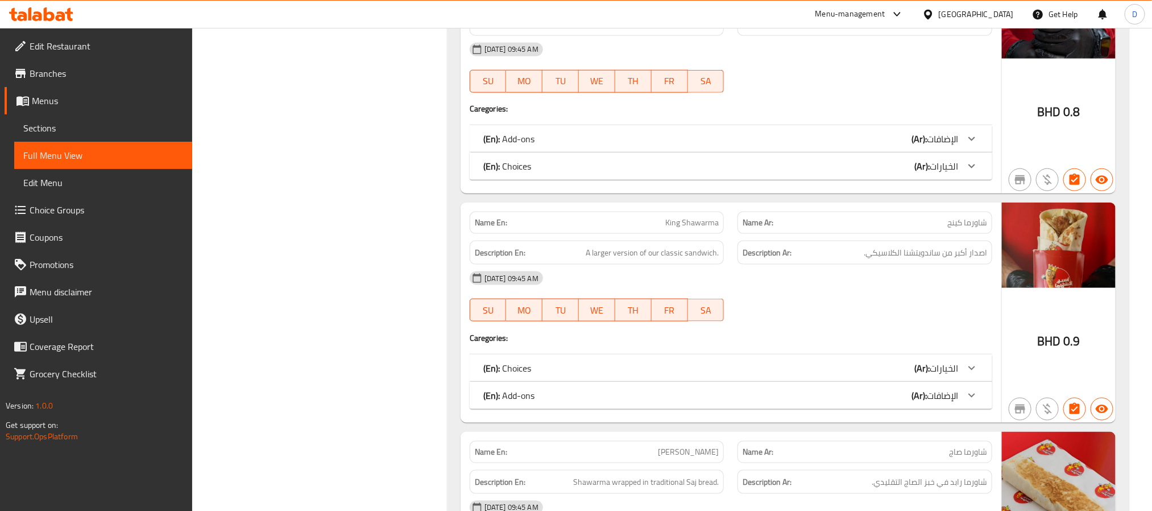
scroll to position [768, 0]
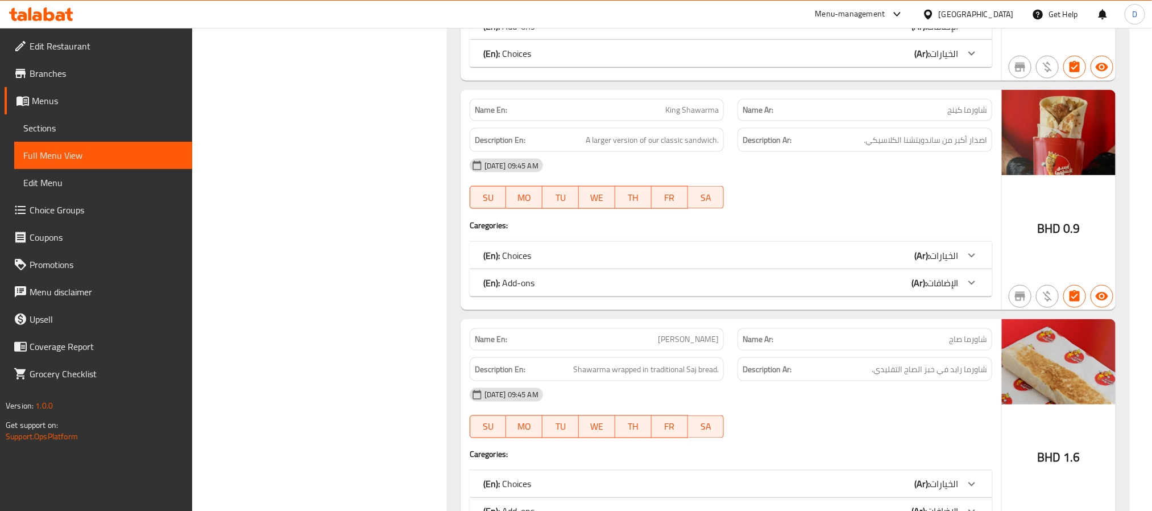
click at [120, 130] on span "Sections" at bounding box center [103, 128] width 160 height 14
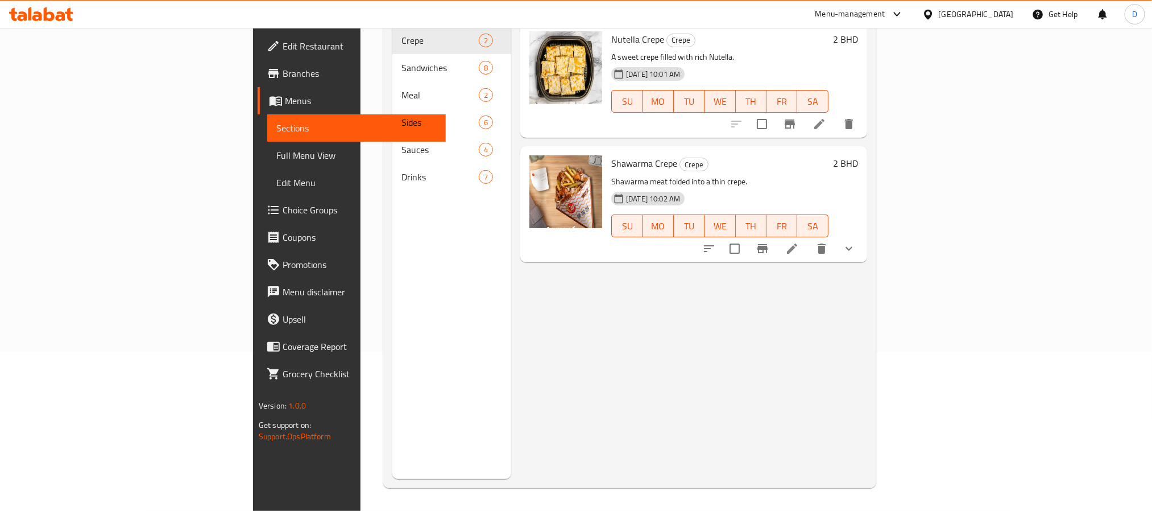
scroll to position [159, 0]
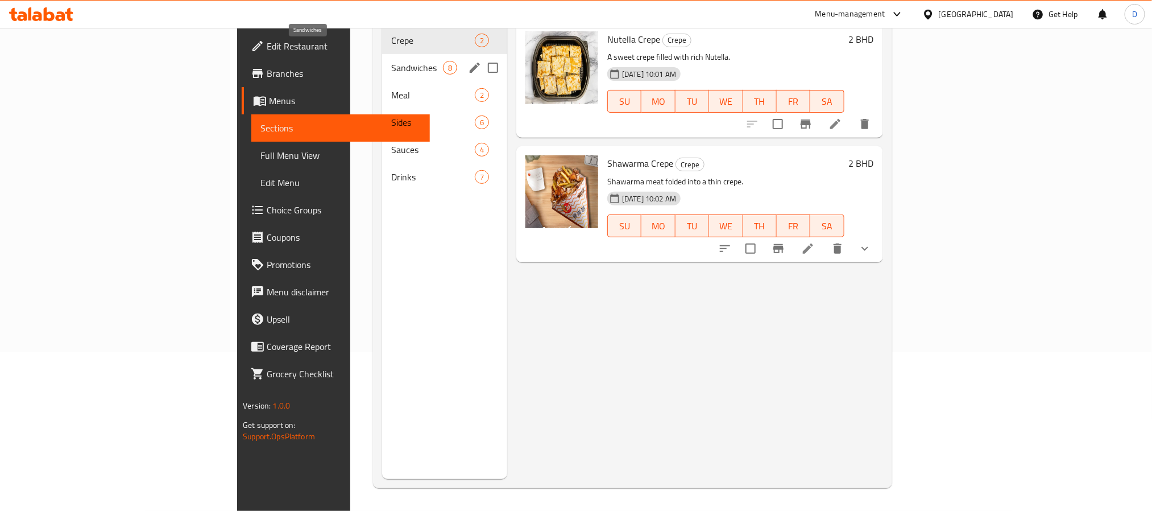
click at [391, 61] on span "Sandwiches" at bounding box center [417, 68] width 52 height 14
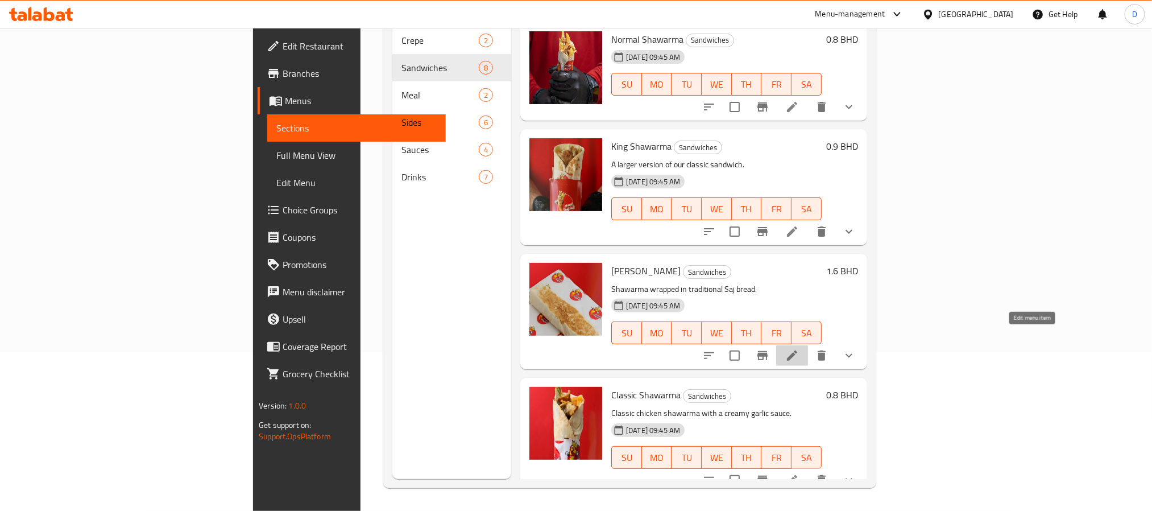
click at [799, 349] on icon at bounding box center [792, 356] width 14 height 14
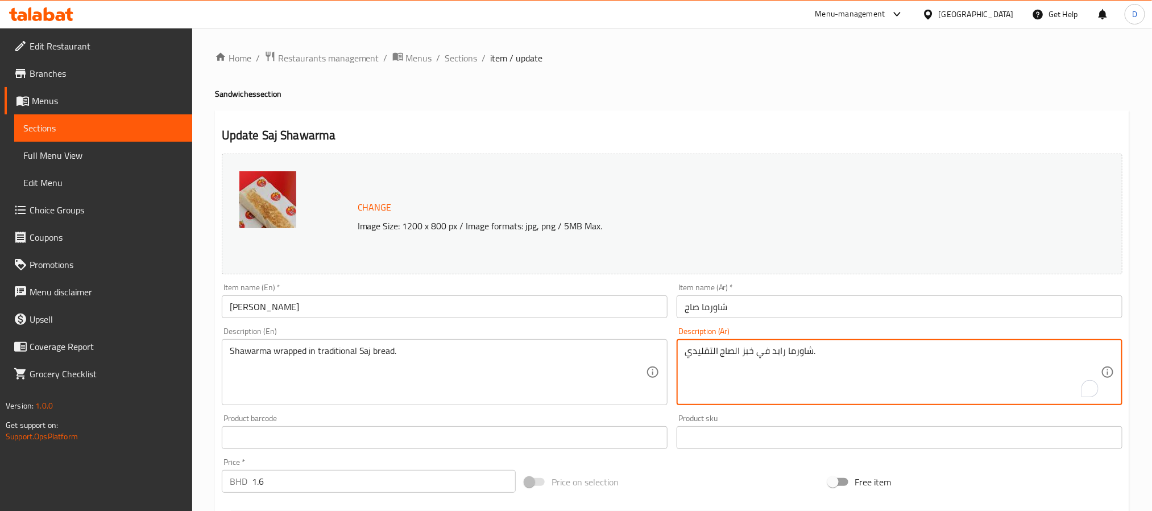
click at [773, 349] on textarea "شاورما رابد في خبز الصاج التقليدي." at bounding box center [893, 372] width 416 height 54
type textarea "شاورما ملفوفة في خبز الصاج التقليدي."
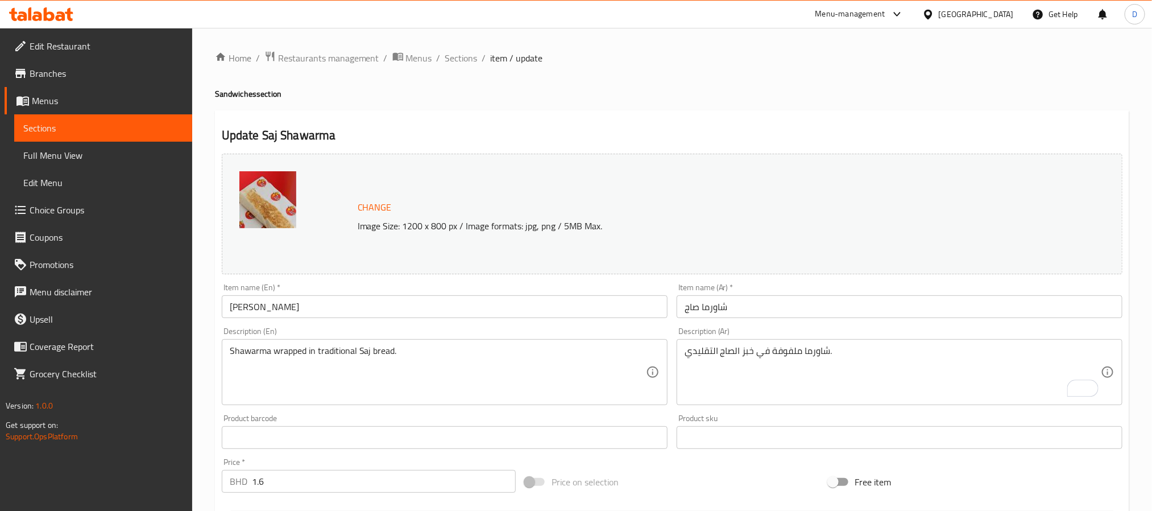
click at [542, 292] on div "Item name (En)   * Saj Shawarma Item name (En) *" at bounding box center [445, 300] width 446 height 35
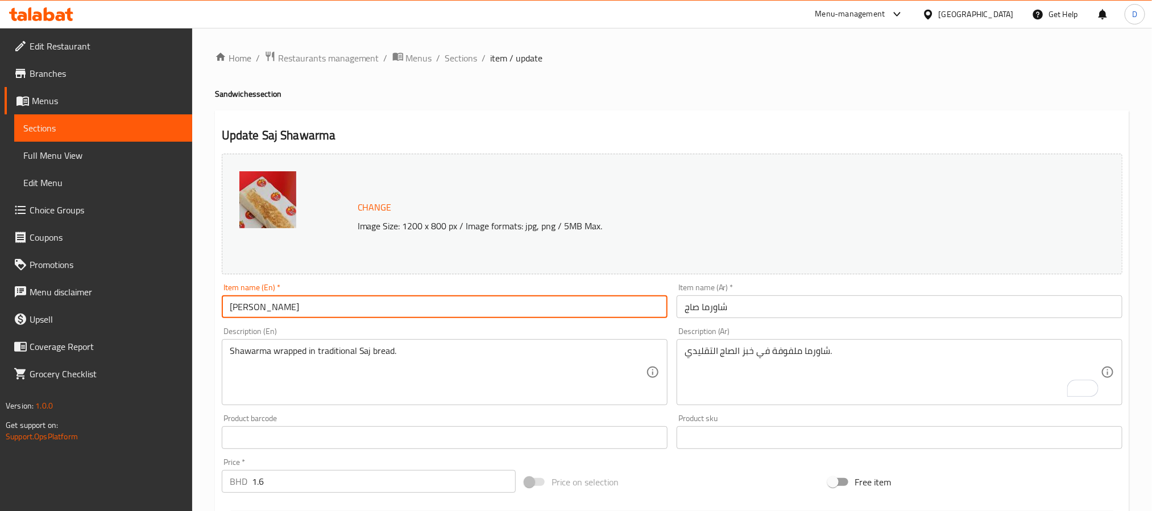
click at [551, 310] on input "[PERSON_NAME]" at bounding box center [445, 306] width 446 height 23
click at [467, 55] on span "Sections" at bounding box center [461, 58] width 32 height 14
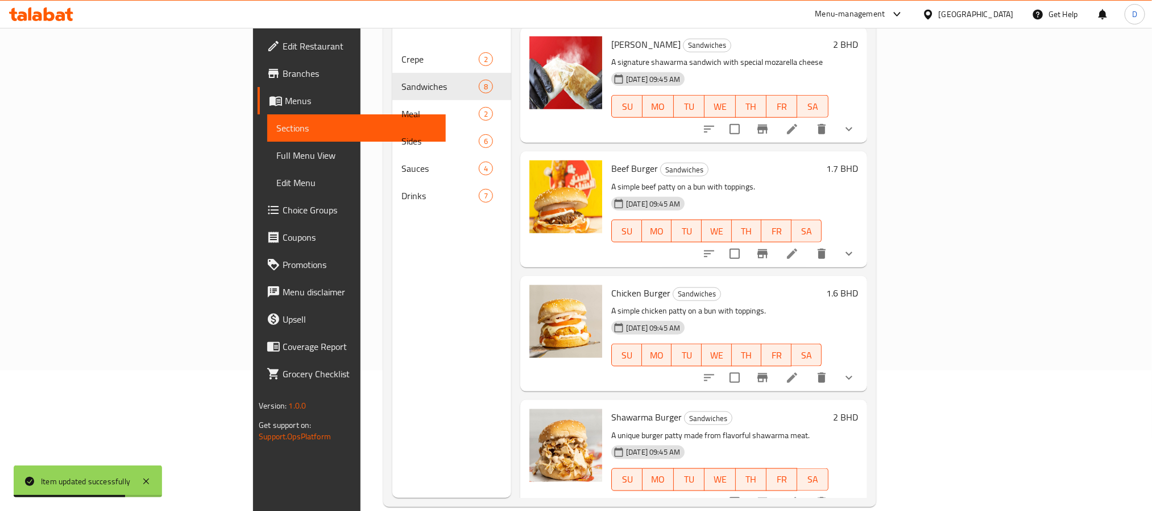
scroll to position [159, 0]
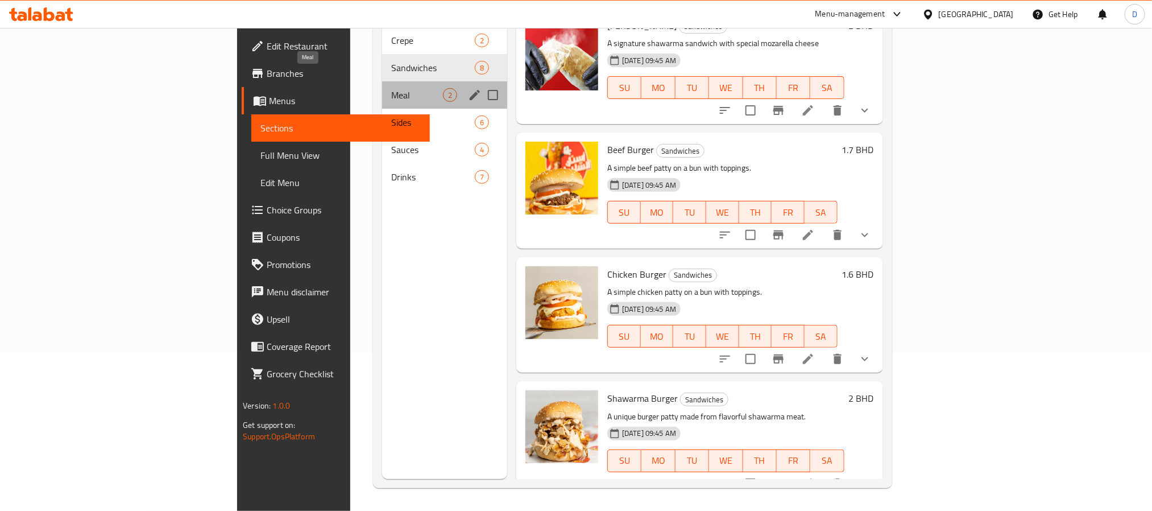
click at [391, 88] on span "Meal" at bounding box center [417, 95] width 52 height 14
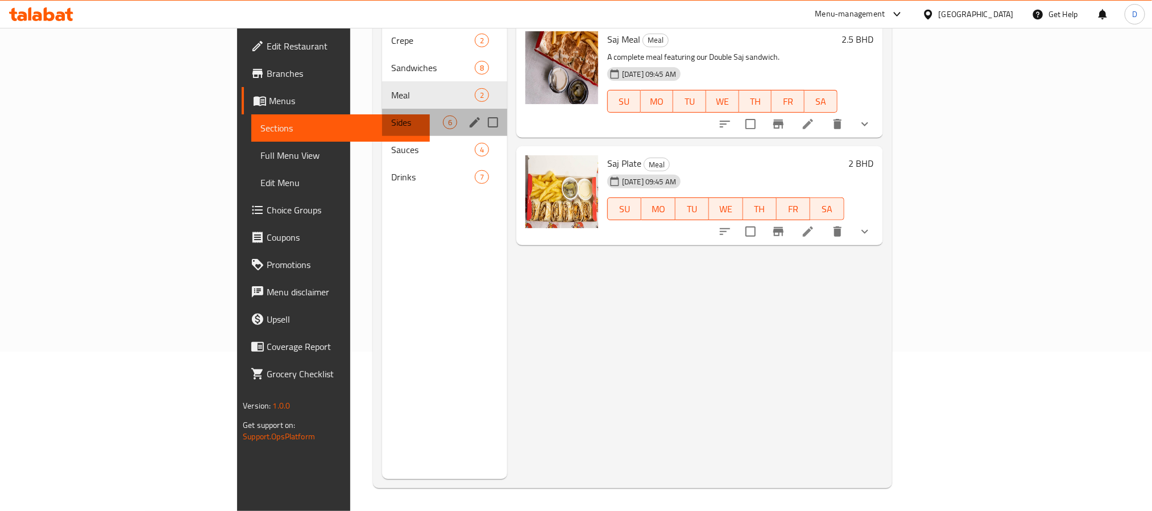
click at [382, 109] on div "Sides 6" at bounding box center [444, 122] width 125 height 27
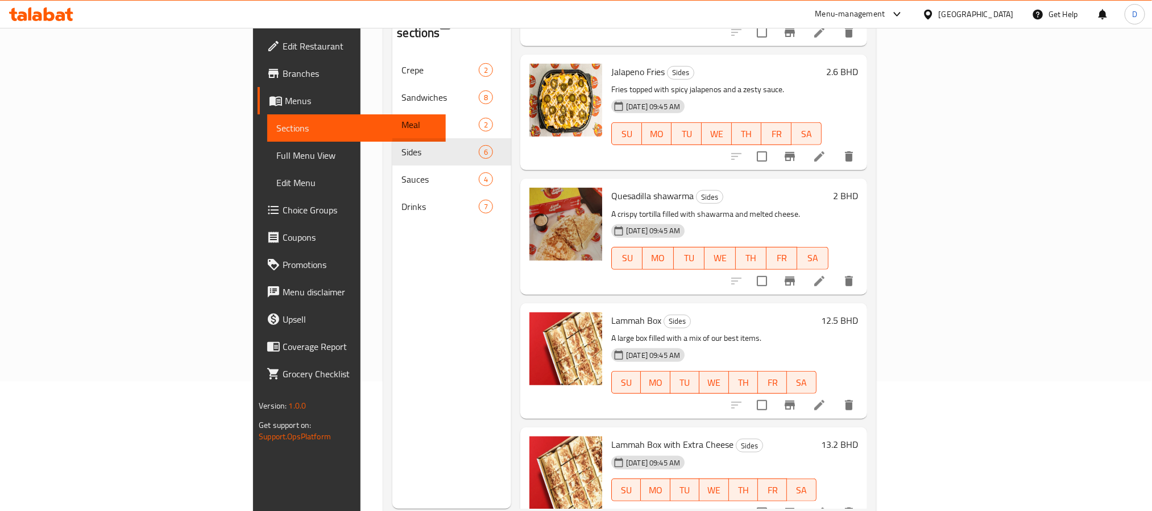
scroll to position [159, 0]
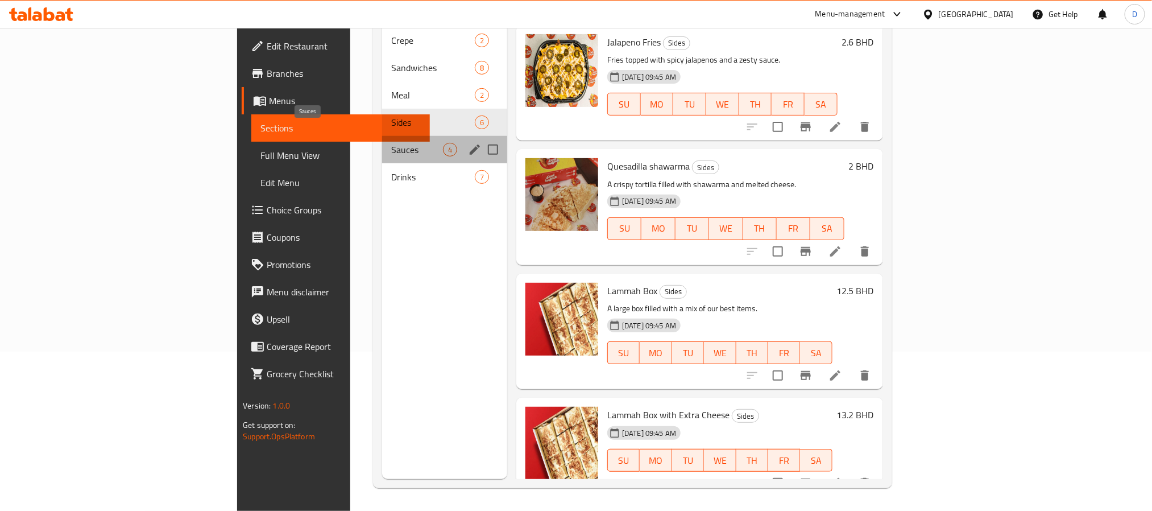
click at [391, 143] on span "Sauces" at bounding box center [417, 150] width 52 height 14
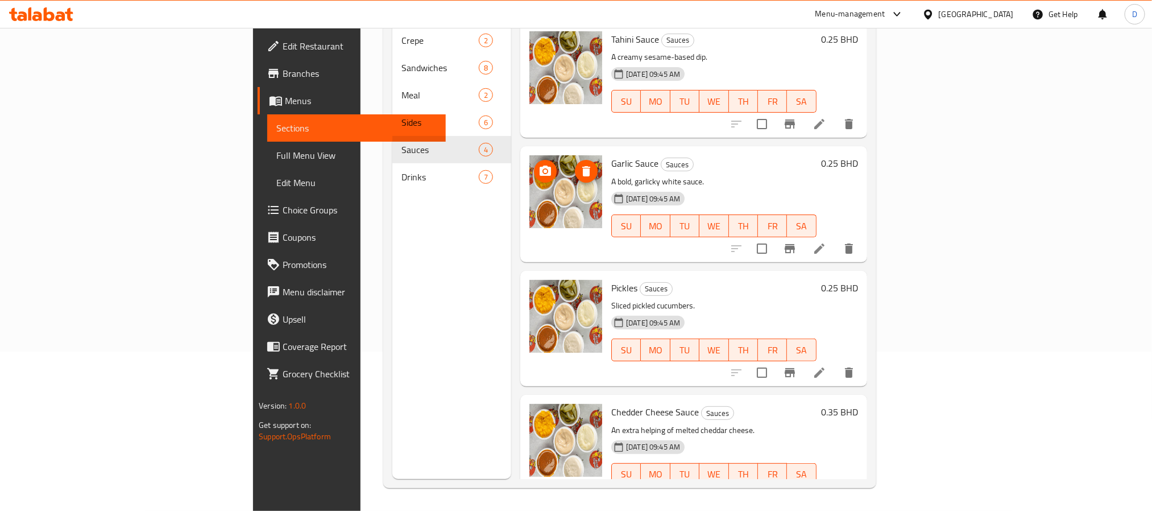
scroll to position [14, 0]
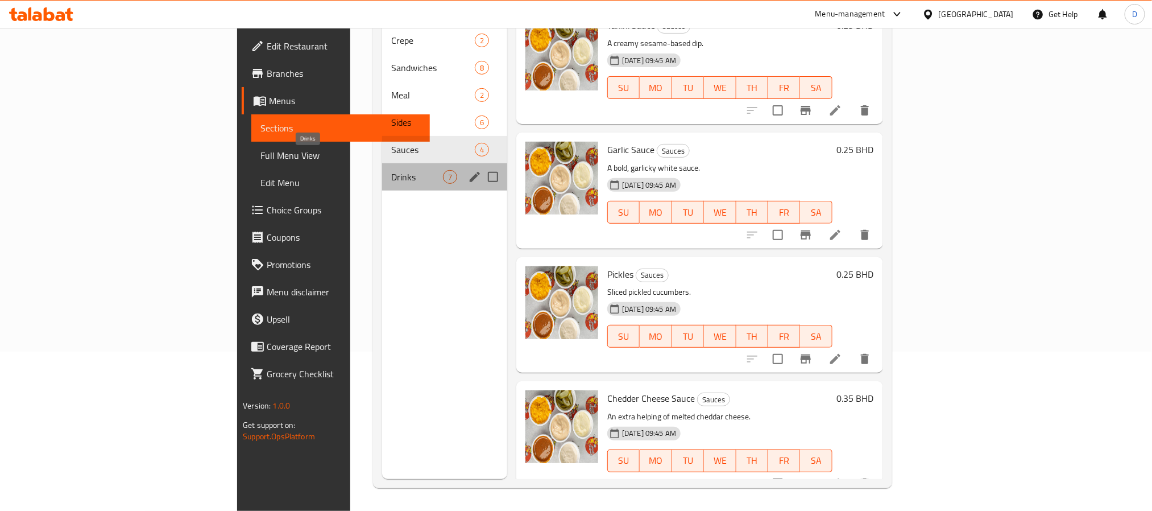
click at [391, 170] on span "Drinks" at bounding box center [417, 177] width 52 height 14
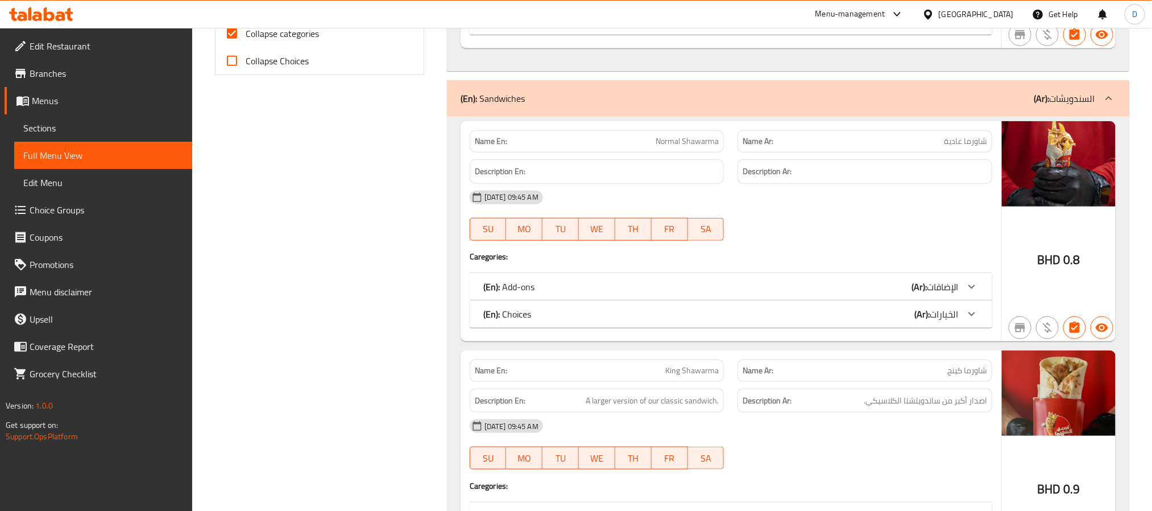
scroll to position [512, 0]
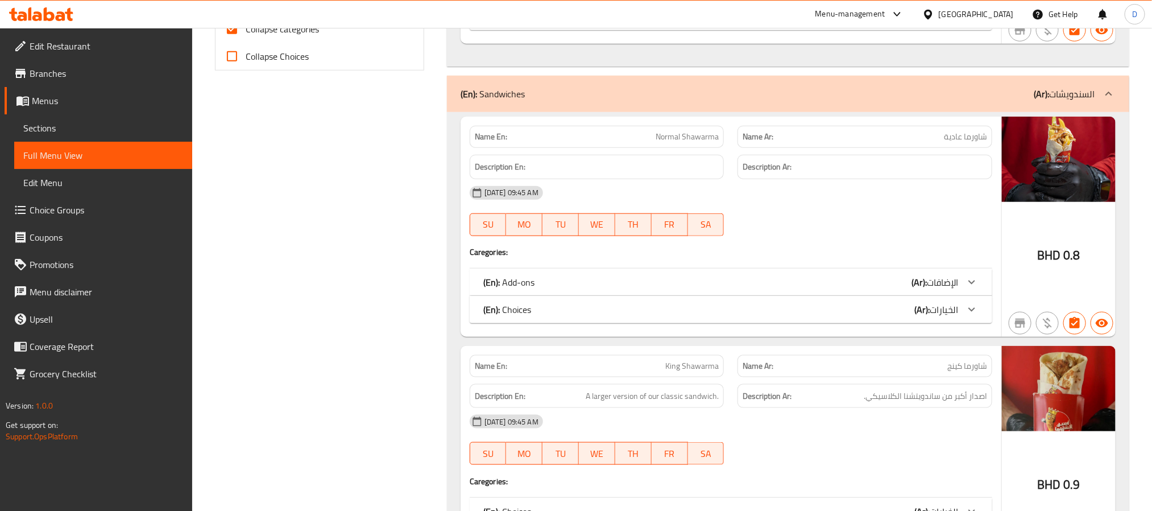
click at [309, 36] on span "Collapse categories" at bounding box center [282, 29] width 73 height 14
click at [246, 36] on input "Collapse categories" at bounding box center [231, 28] width 27 height 27
checkbox input "false"
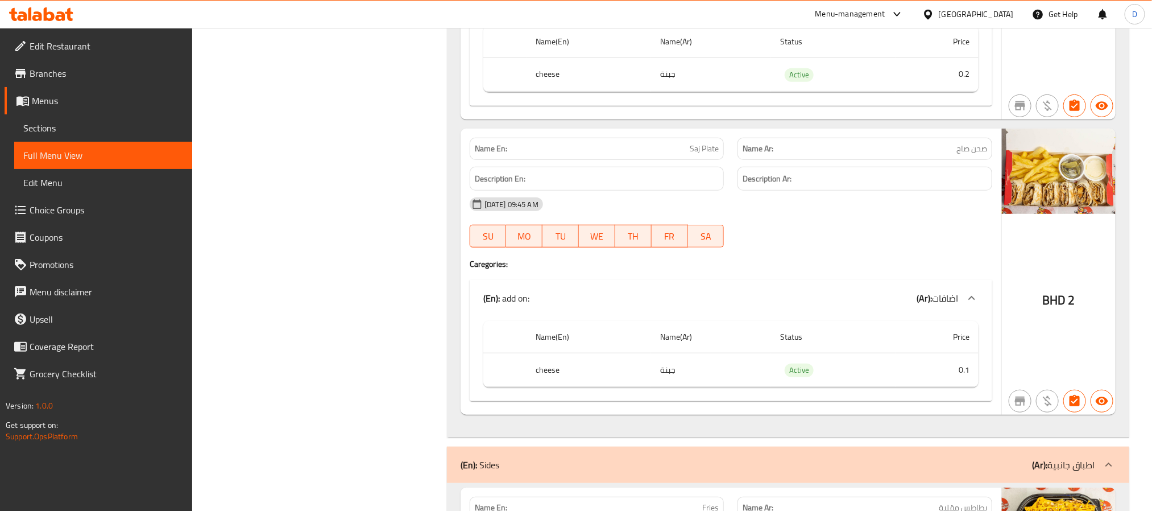
scroll to position [7250, 0]
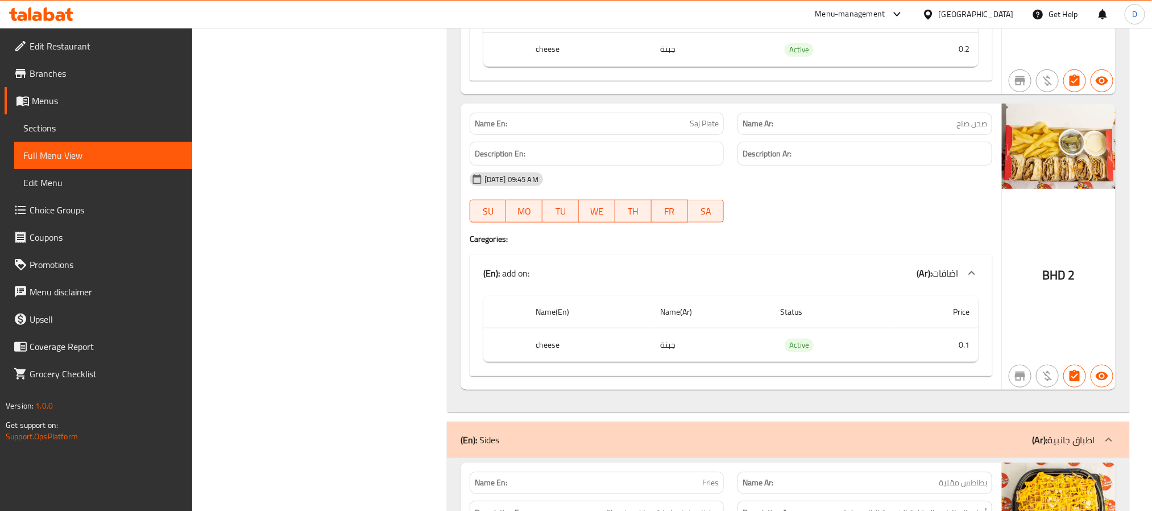
click at [698, 130] on span "Saj Plate" at bounding box center [704, 124] width 29 height 12
copy span "Saj Plate"
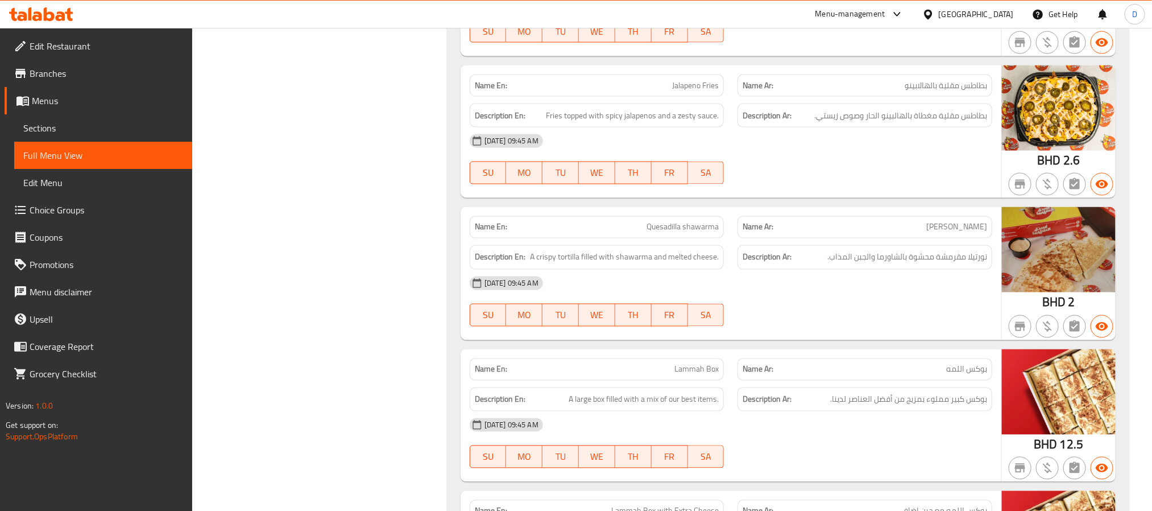
scroll to position [7932, 0]
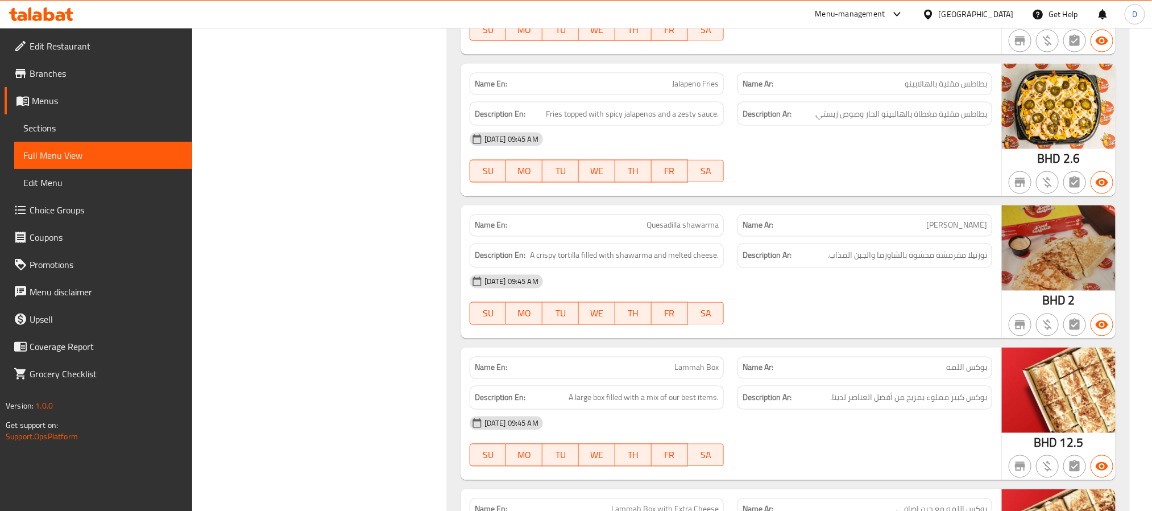
click at [697, 231] on span "Quesadilla shawarma" at bounding box center [683, 225] width 72 height 12
copy span "Quesadilla shawarma"
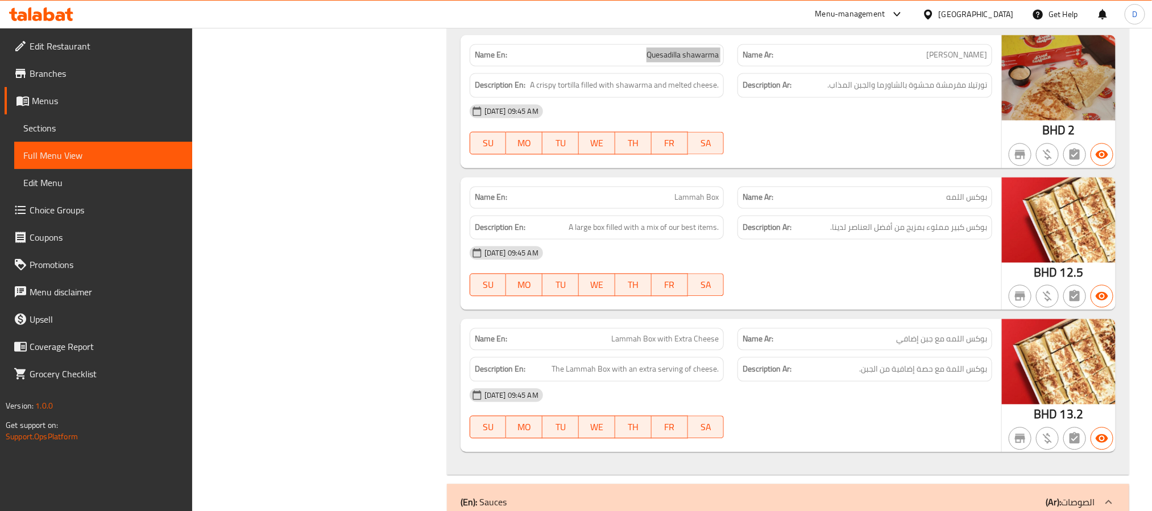
scroll to position [8188, 0]
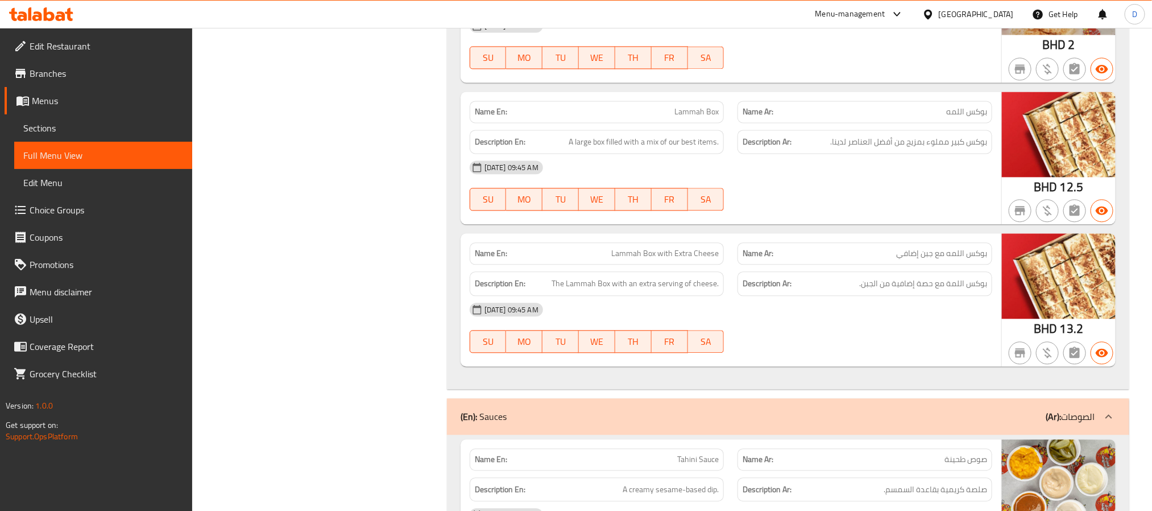
click at [782, 359] on div "[DATE] 09:45 AM SU MO TU WE TH FR SA" at bounding box center [731, 328] width 536 height 64
click at [707, 259] on span "Lammah Box with Extra Cheese" at bounding box center [664, 253] width 107 height 12
copy span "Lammah Box with Extra Cheese"
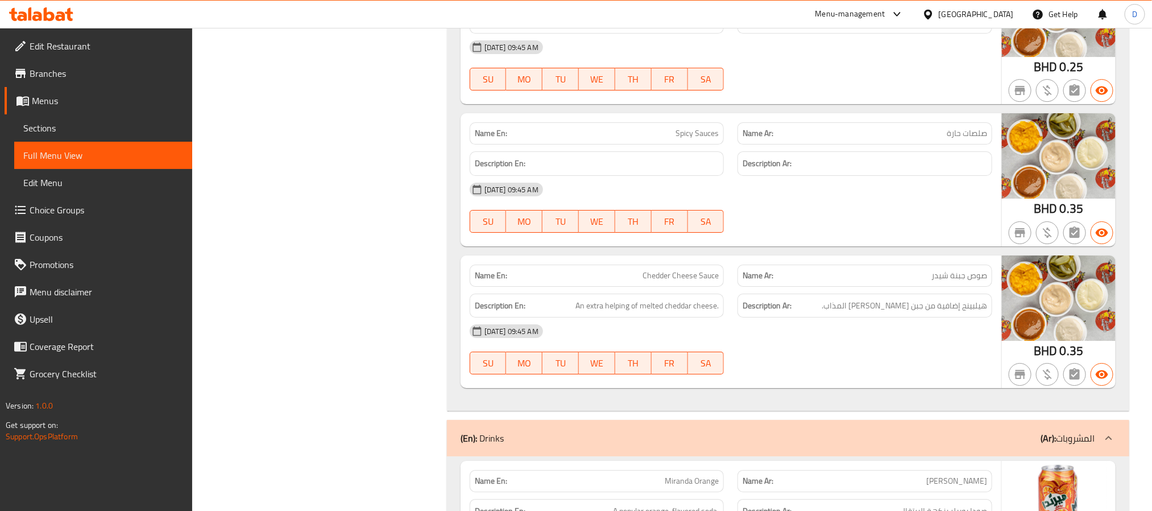
scroll to position [8956, 0]
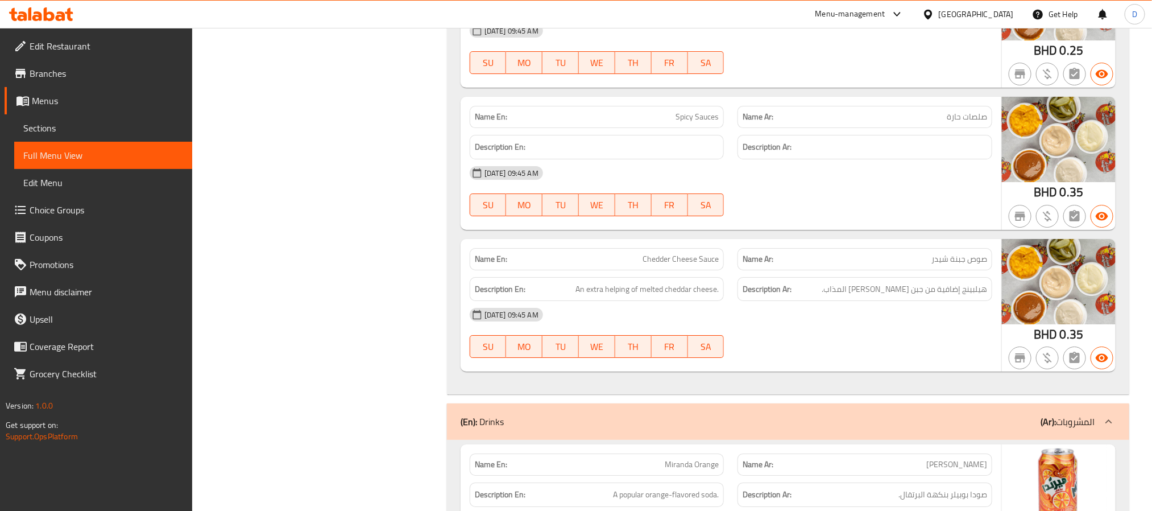
click at [689, 128] on div "Name En: Spicy Sauces" at bounding box center [597, 117] width 255 height 22
click at [691, 123] on span "Spicy Sauces" at bounding box center [697, 117] width 43 height 12
copy span "Spicy Sauces"
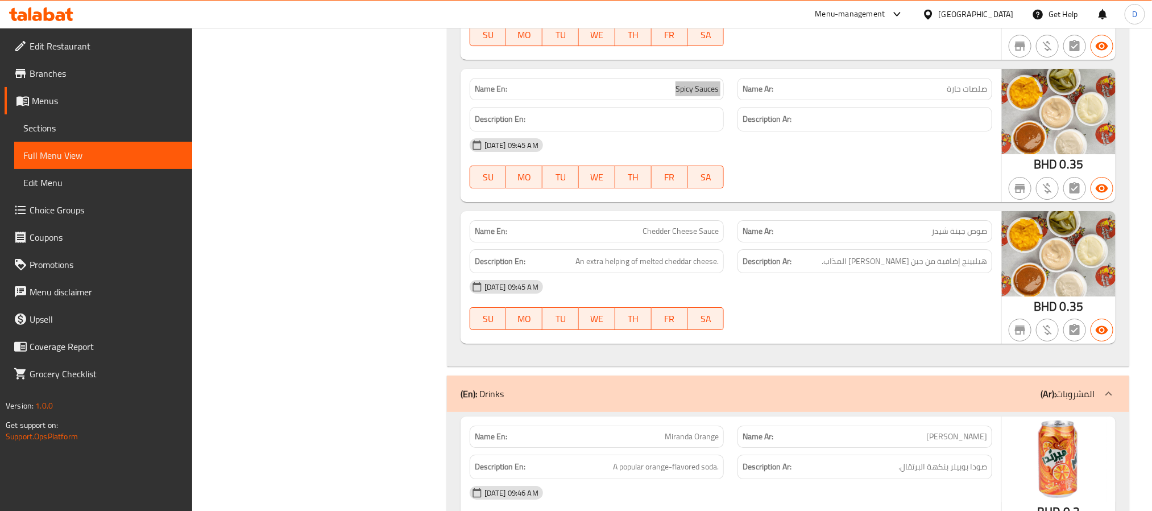
scroll to position [8959, 0]
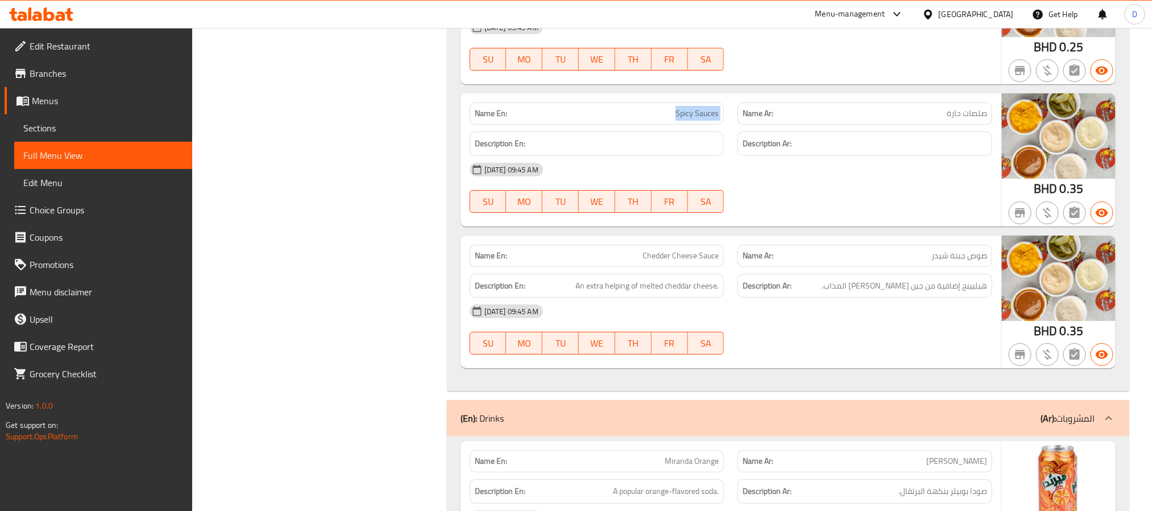
click at [809, 262] on p "Name Ar: صوص جبنة شيدر" at bounding box center [865, 256] width 244 height 12
